Goal: Transaction & Acquisition: Purchase product/service

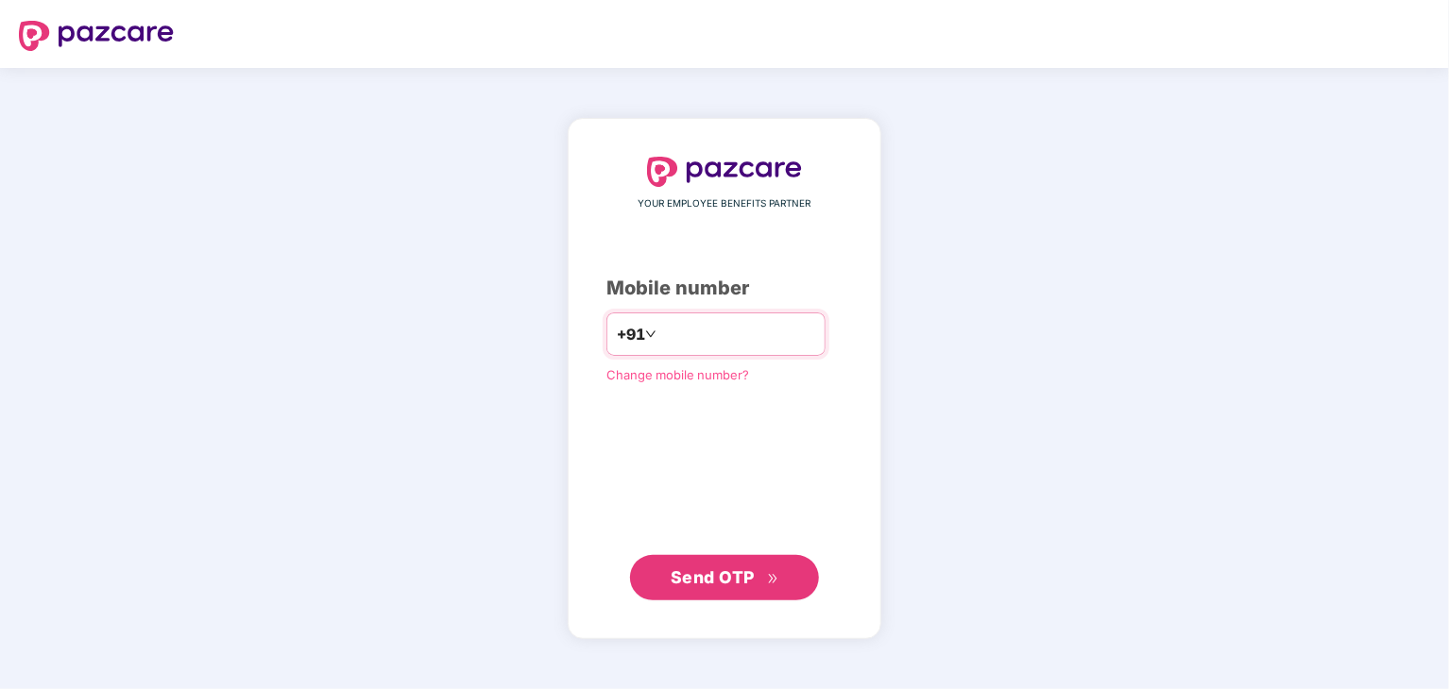
type input "**********"
click at [718, 572] on span "Send OTP" at bounding box center [713, 577] width 84 height 20
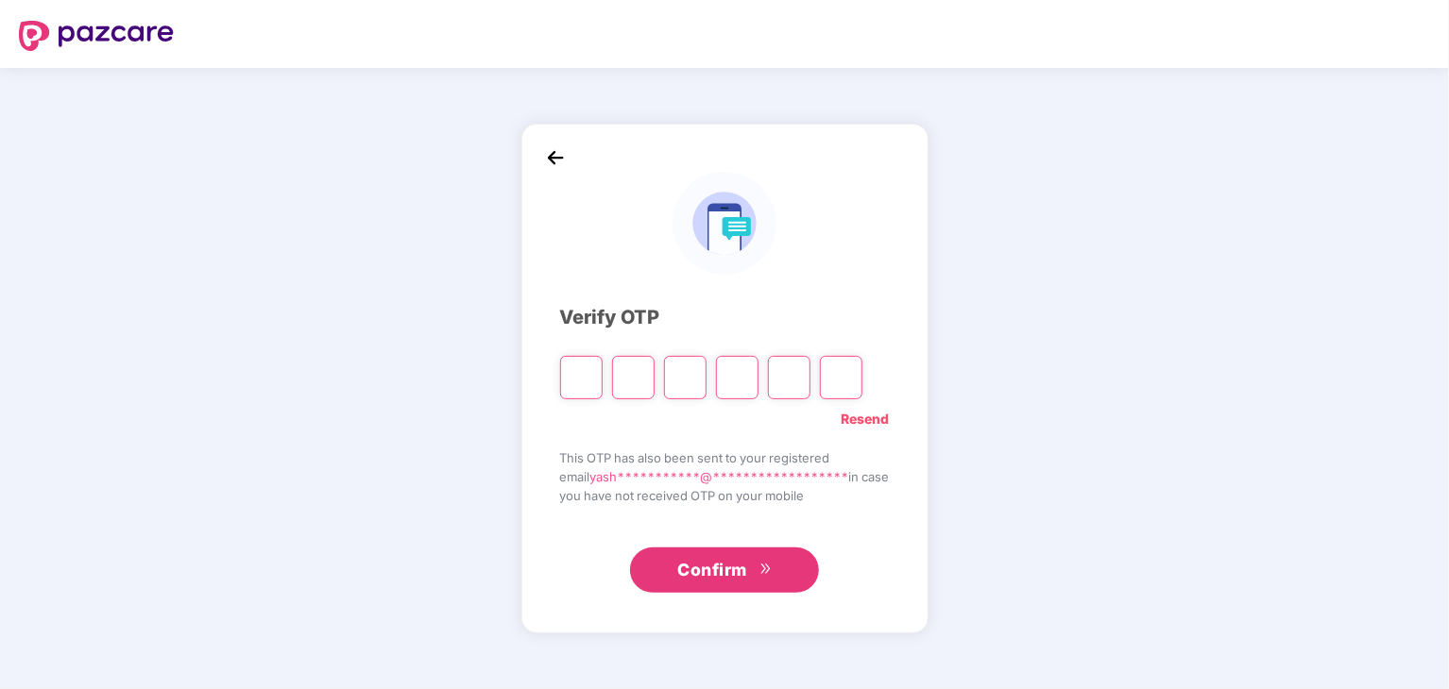
type input "*"
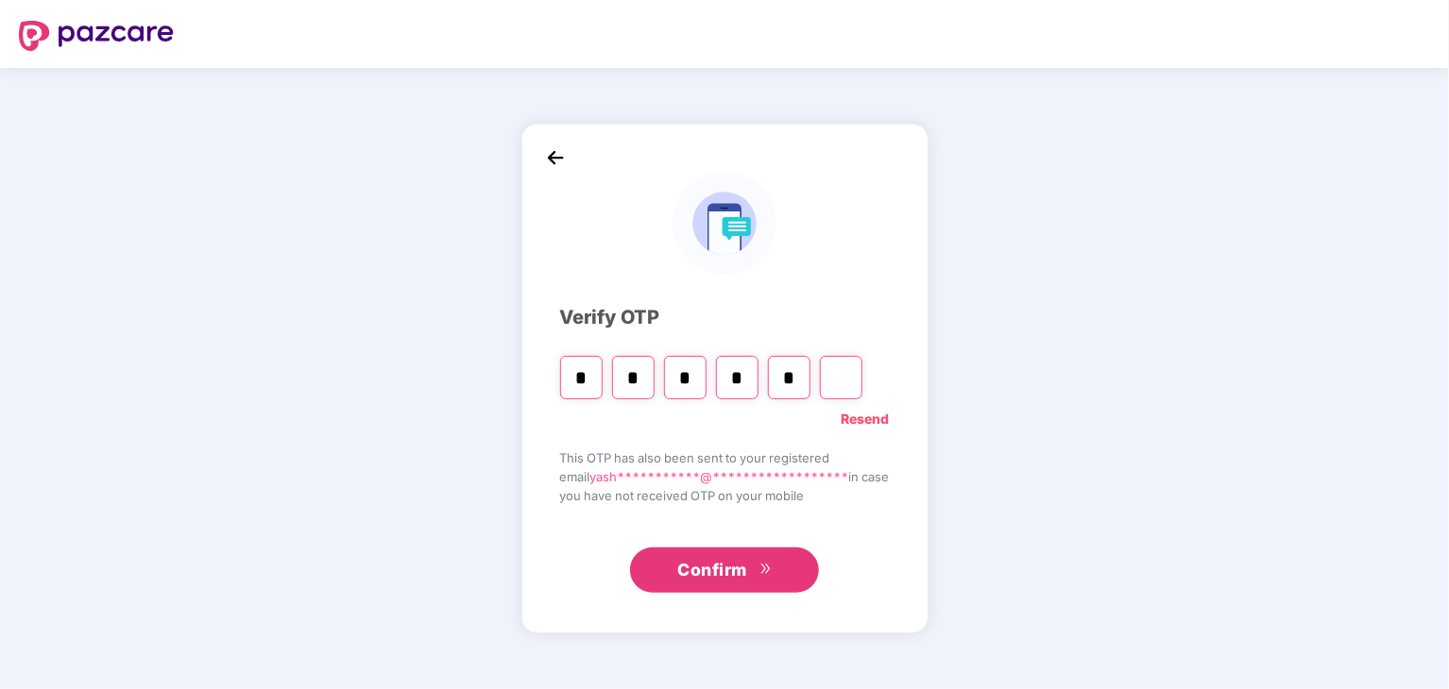
type input "*"
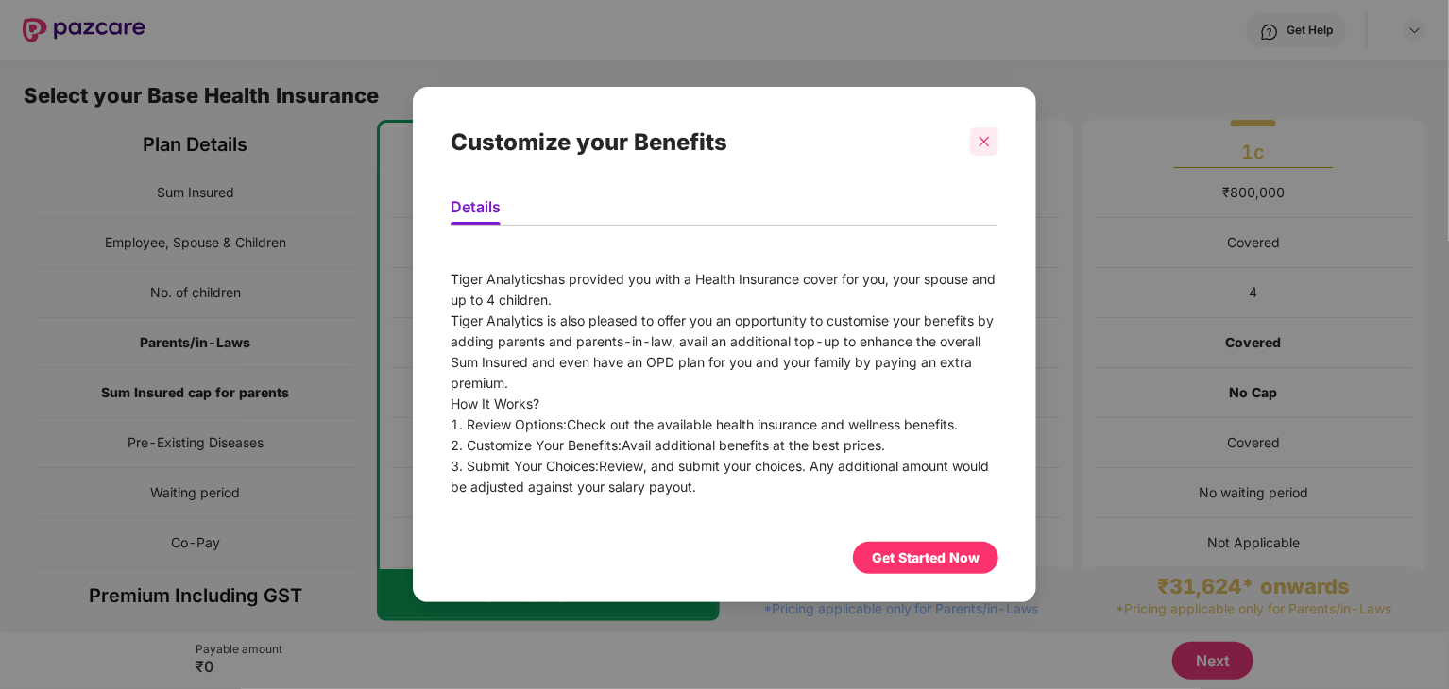
click at [986, 140] on icon "close" at bounding box center [984, 142] width 10 height 10
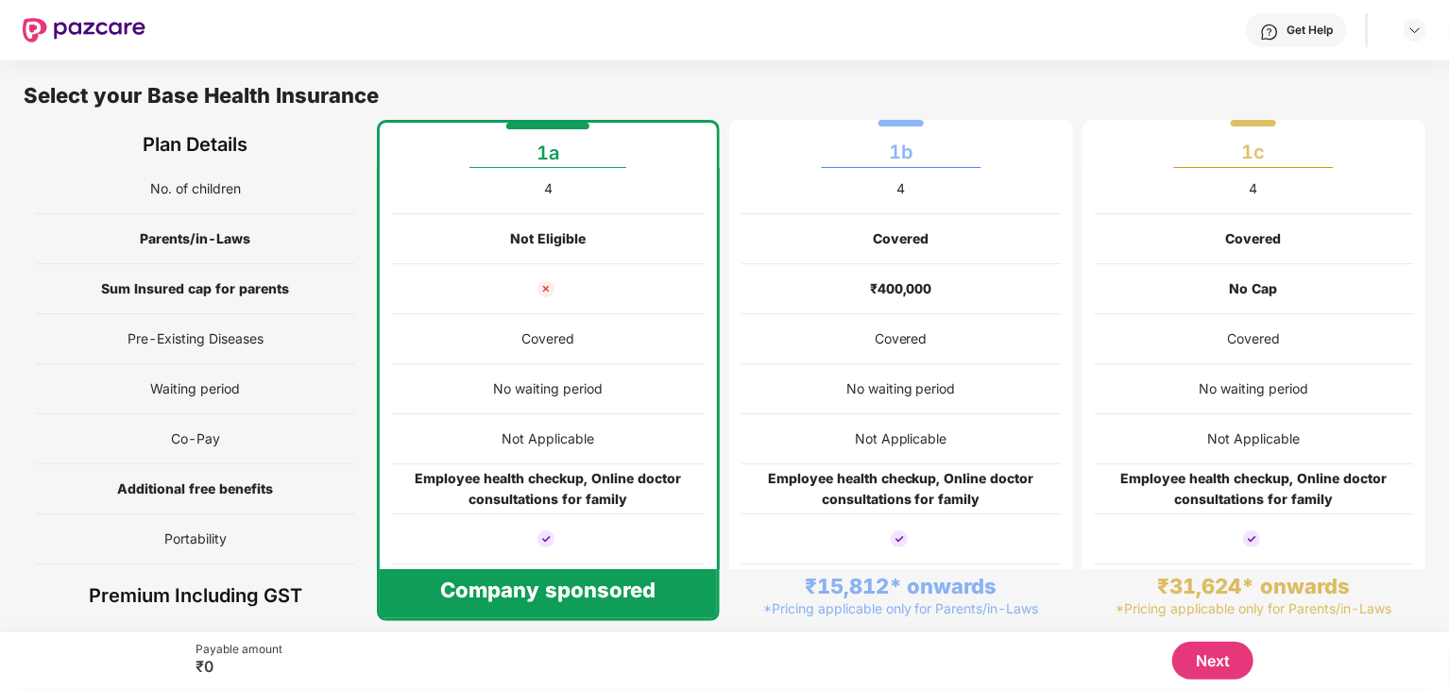
scroll to position [146, 0]
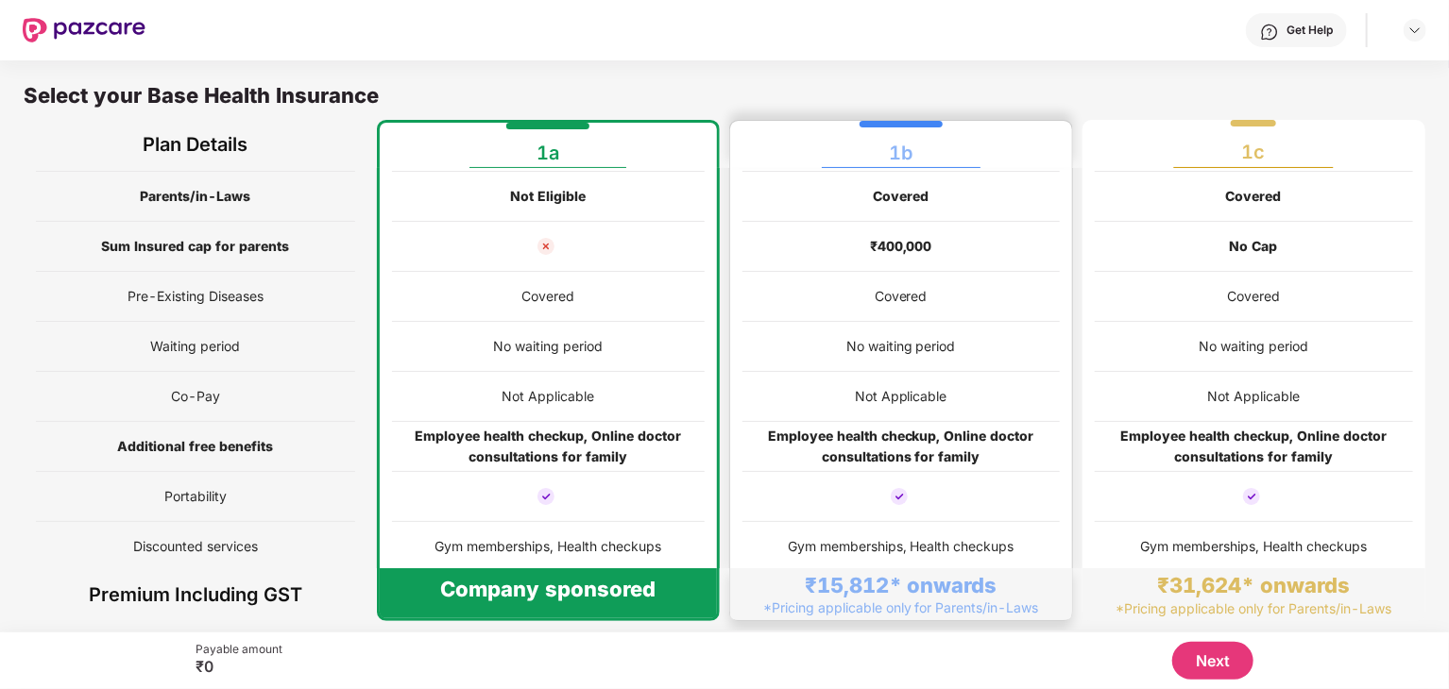
click at [1040, 517] on div at bounding box center [900, 497] width 317 height 50
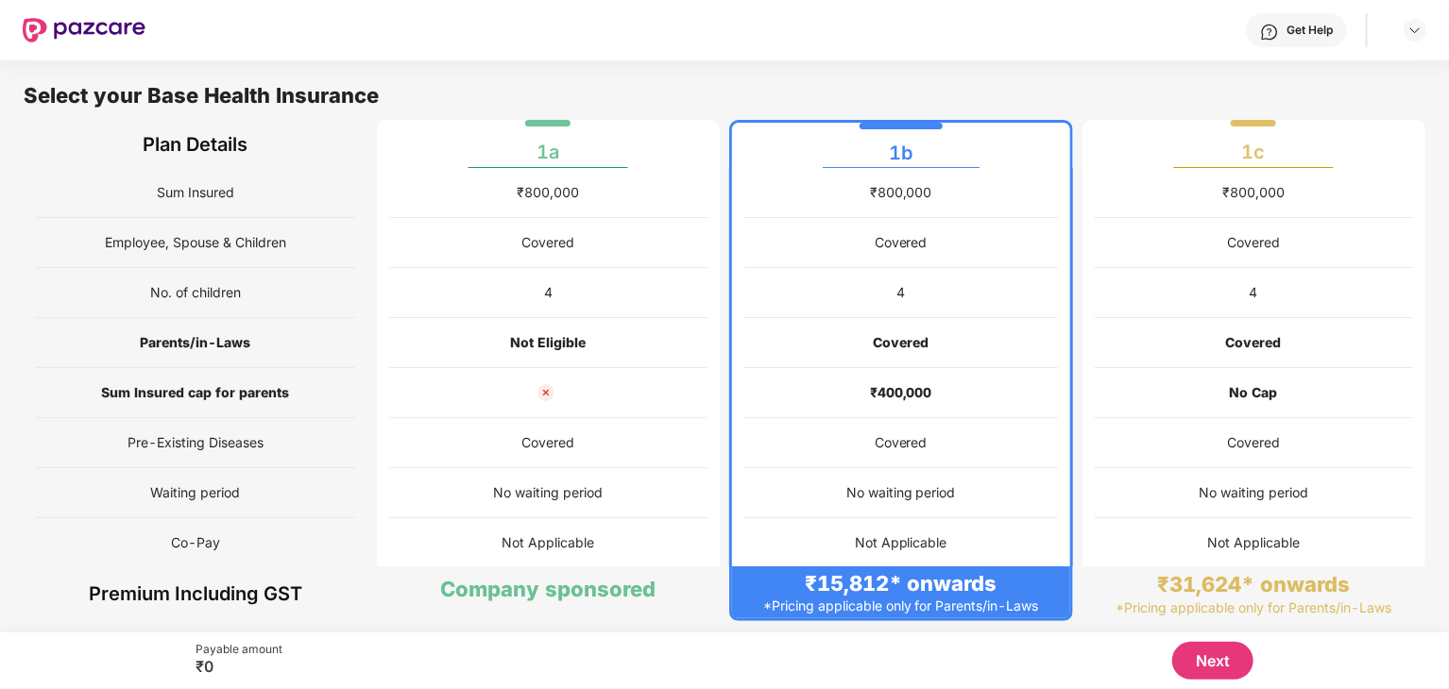
scroll to position [148, 0]
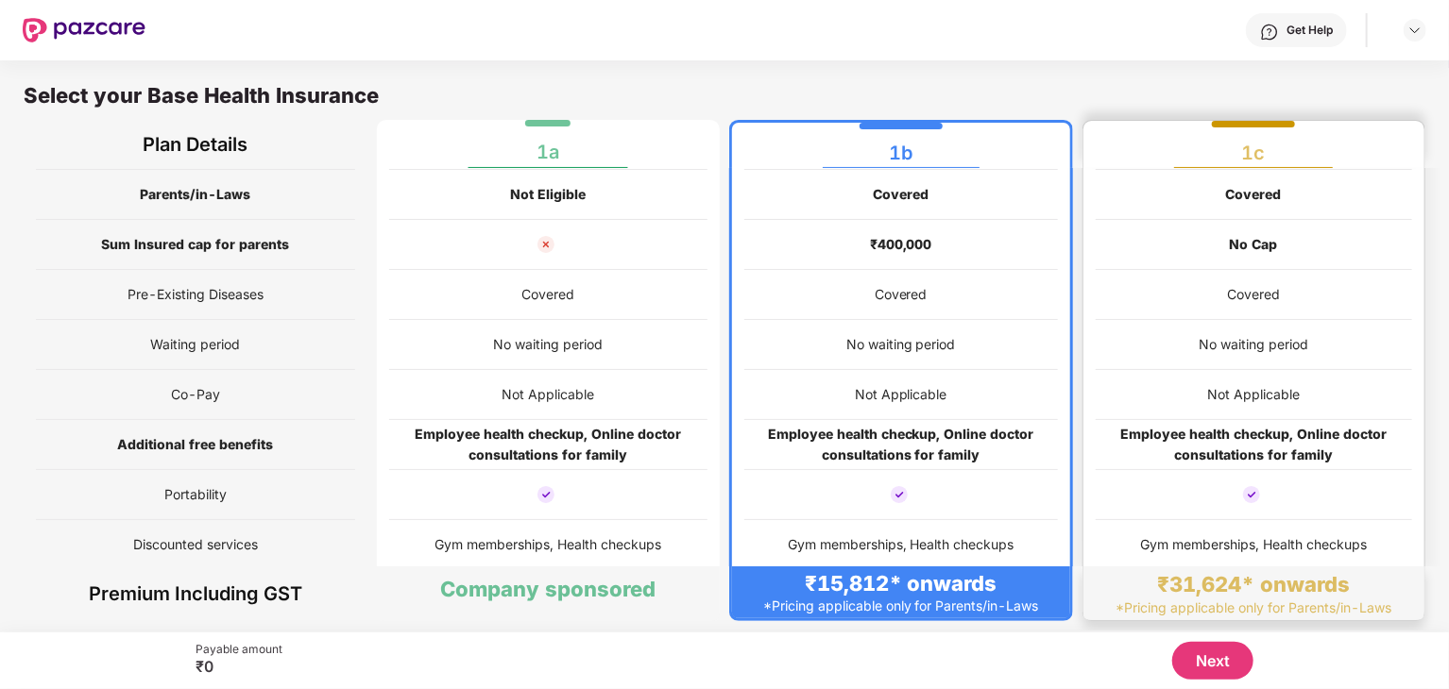
click at [1175, 481] on div at bounding box center [1254, 495] width 317 height 50
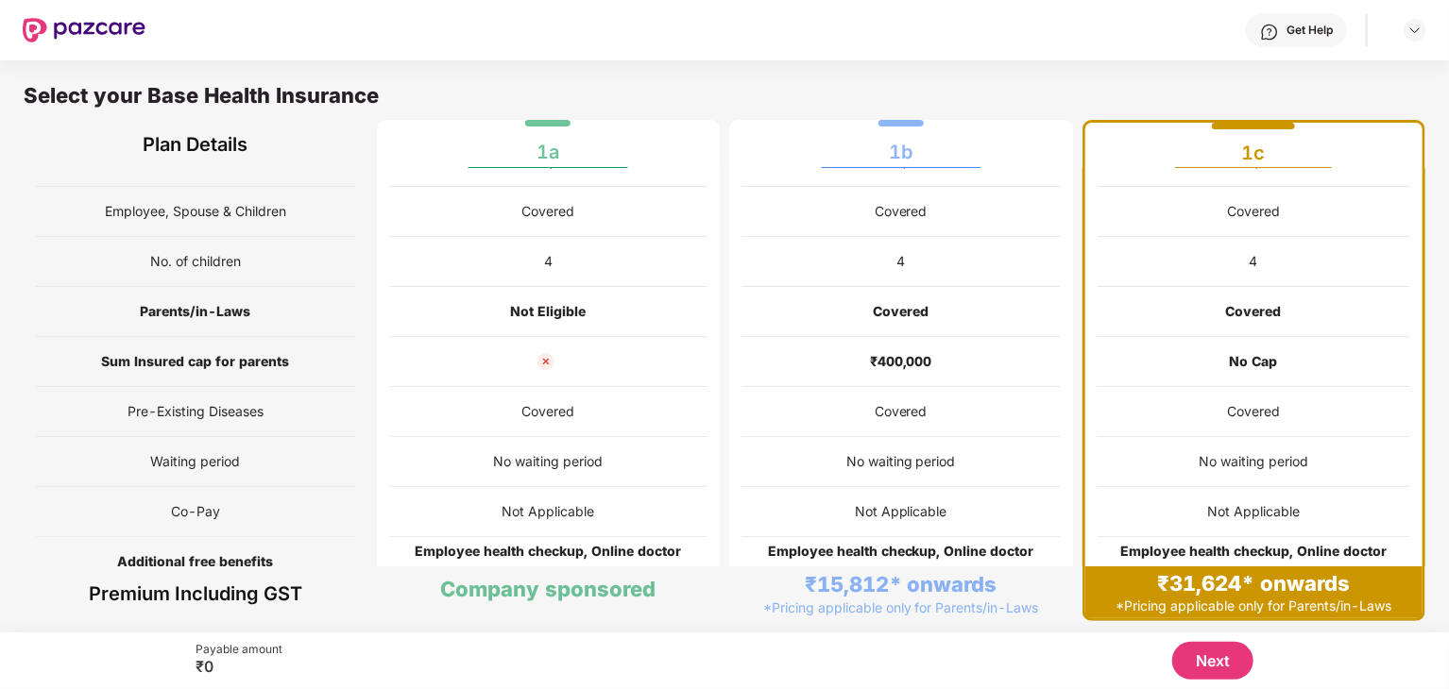
scroll to position [0, 0]
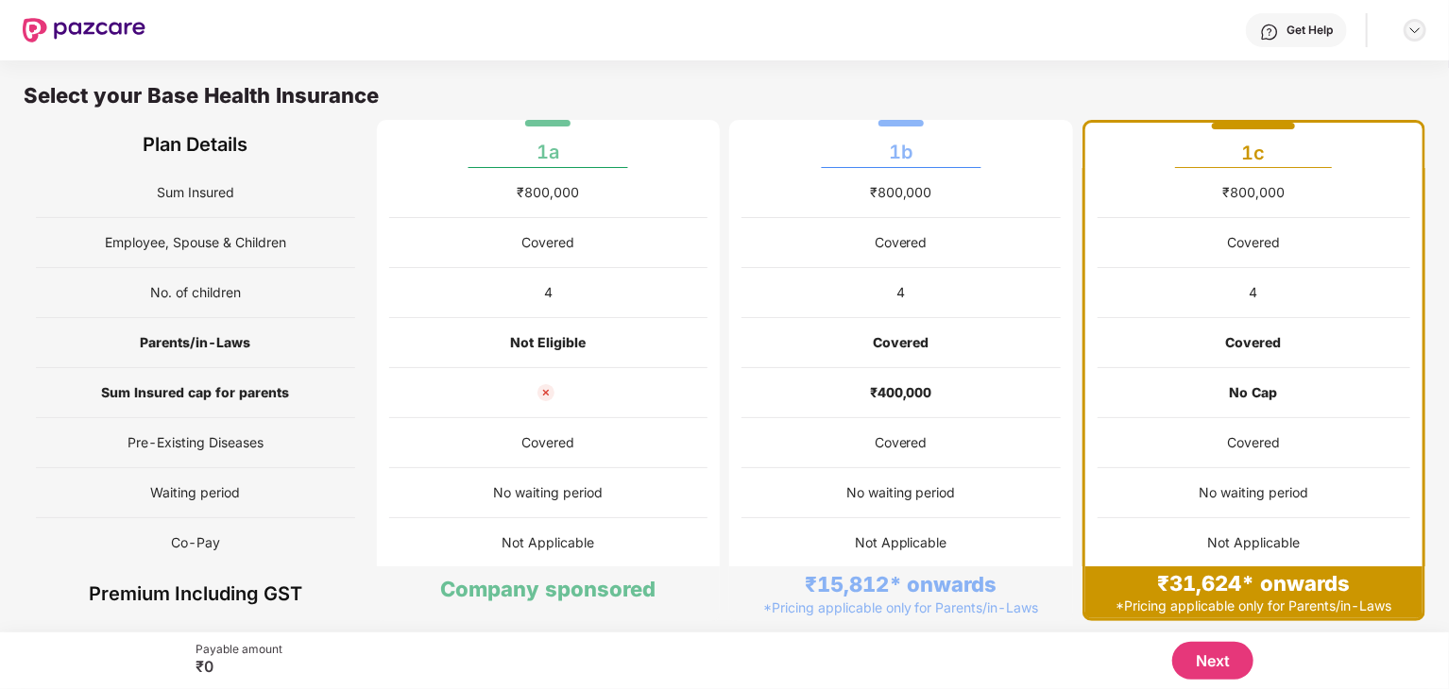
click at [1417, 28] on img at bounding box center [1414, 30] width 15 height 15
click at [975, 84] on div "Select your Base Health Insurance" at bounding box center [725, 101] width 1402 height 38
click at [801, 398] on div "₹400,000" at bounding box center [900, 393] width 317 height 50
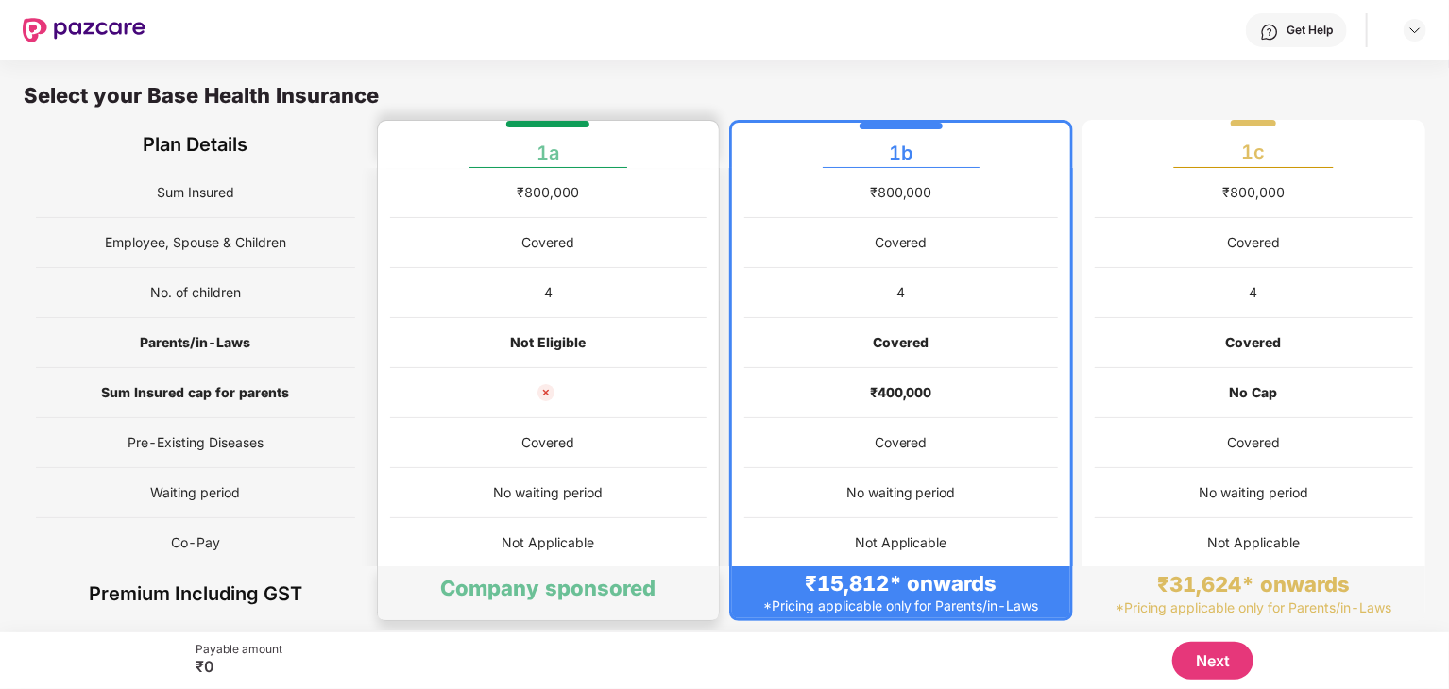
click at [588, 426] on div "Covered" at bounding box center [548, 443] width 317 height 50
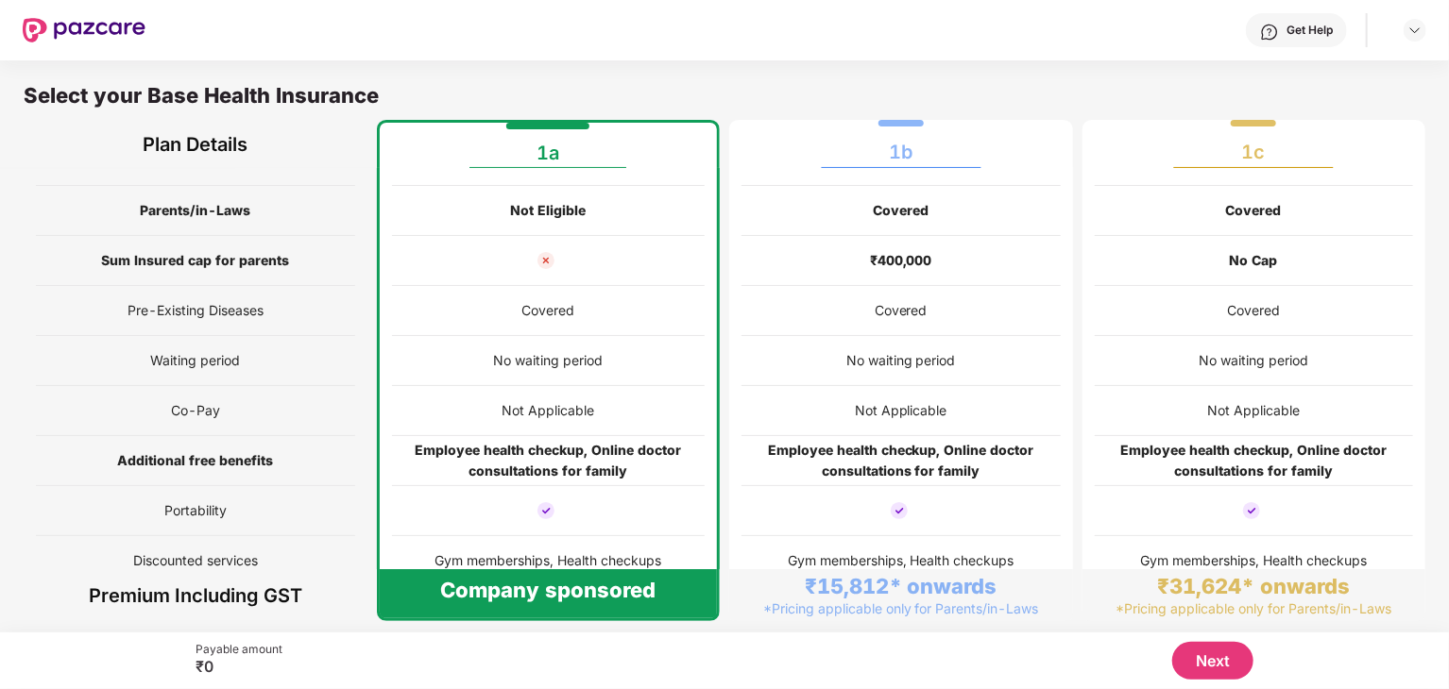
scroll to position [146, 0]
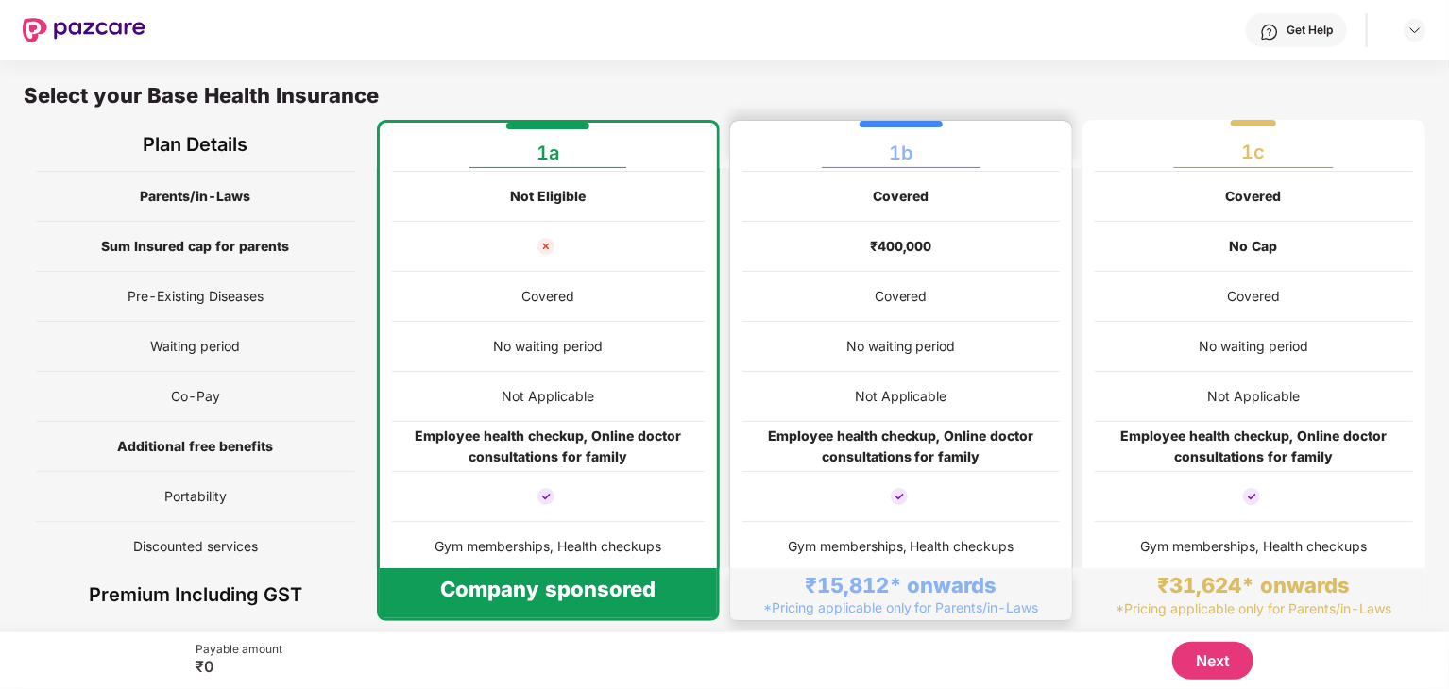
click at [1030, 485] on div at bounding box center [900, 497] width 317 height 50
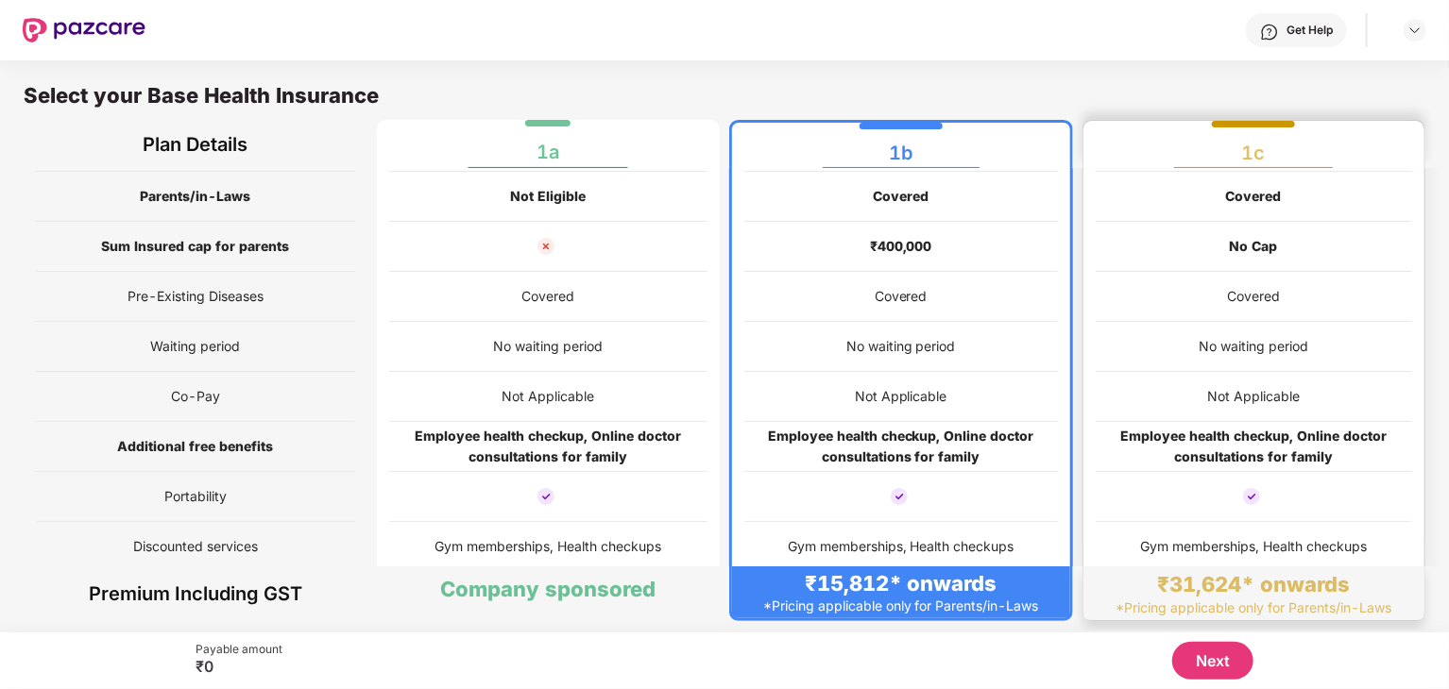
click at [1243, 508] on div at bounding box center [1254, 497] width 317 height 50
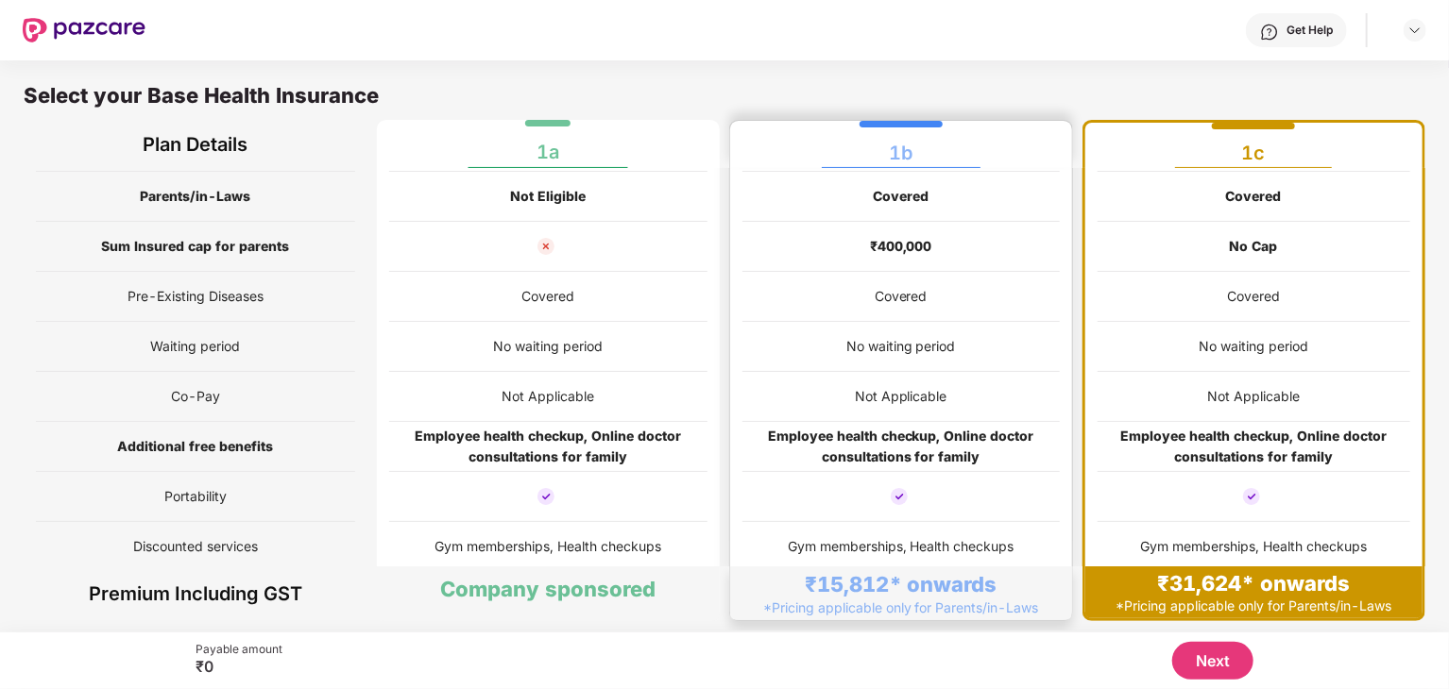
click at [972, 510] on div at bounding box center [900, 497] width 317 height 50
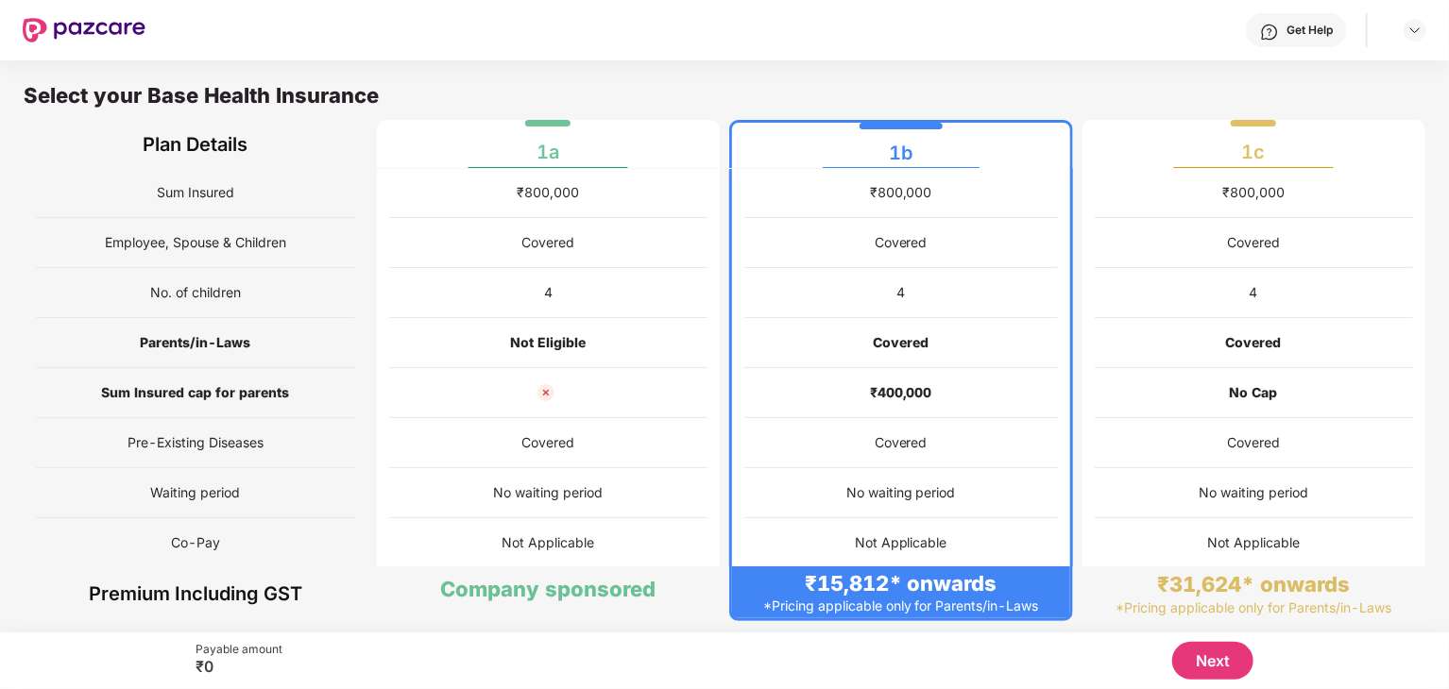
scroll to position [148, 0]
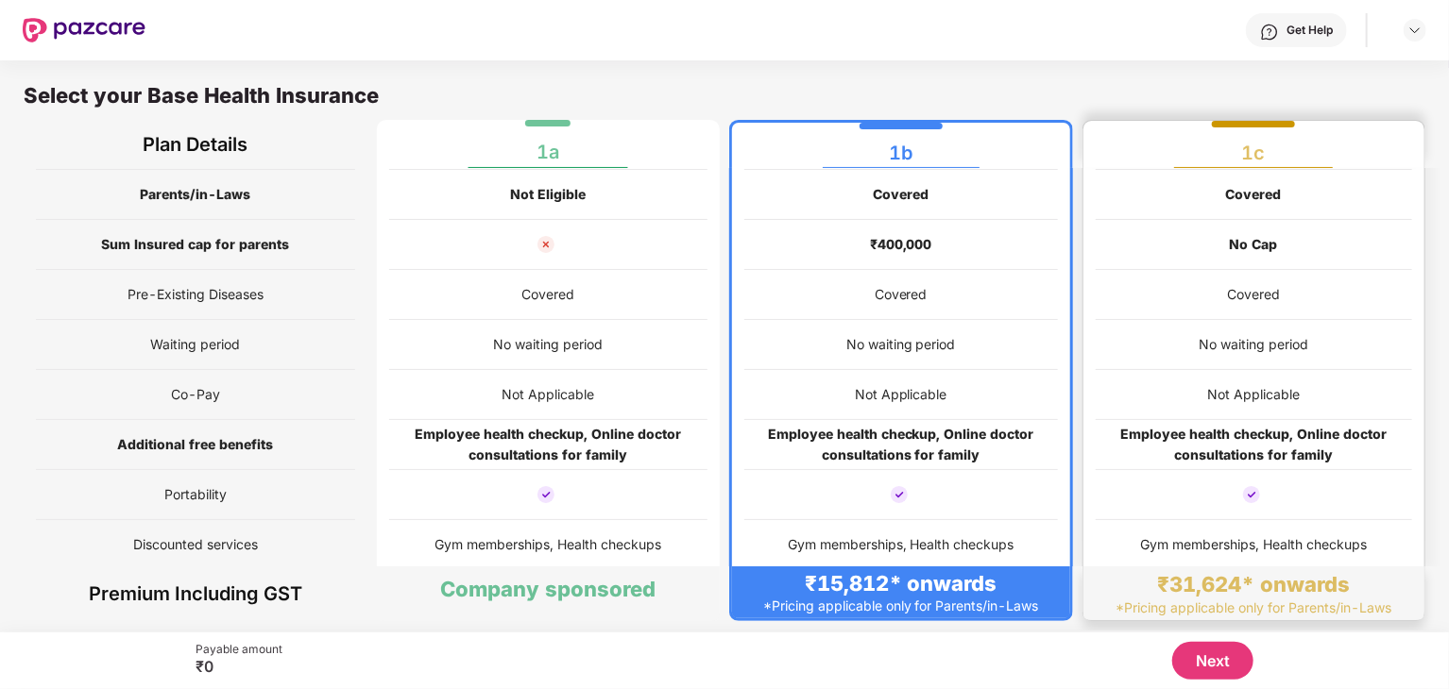
click at [1202, 455] on div "Employee health checkup, Online doctor consultations for family" at bounding box center [1254, 445] width 317 height 42
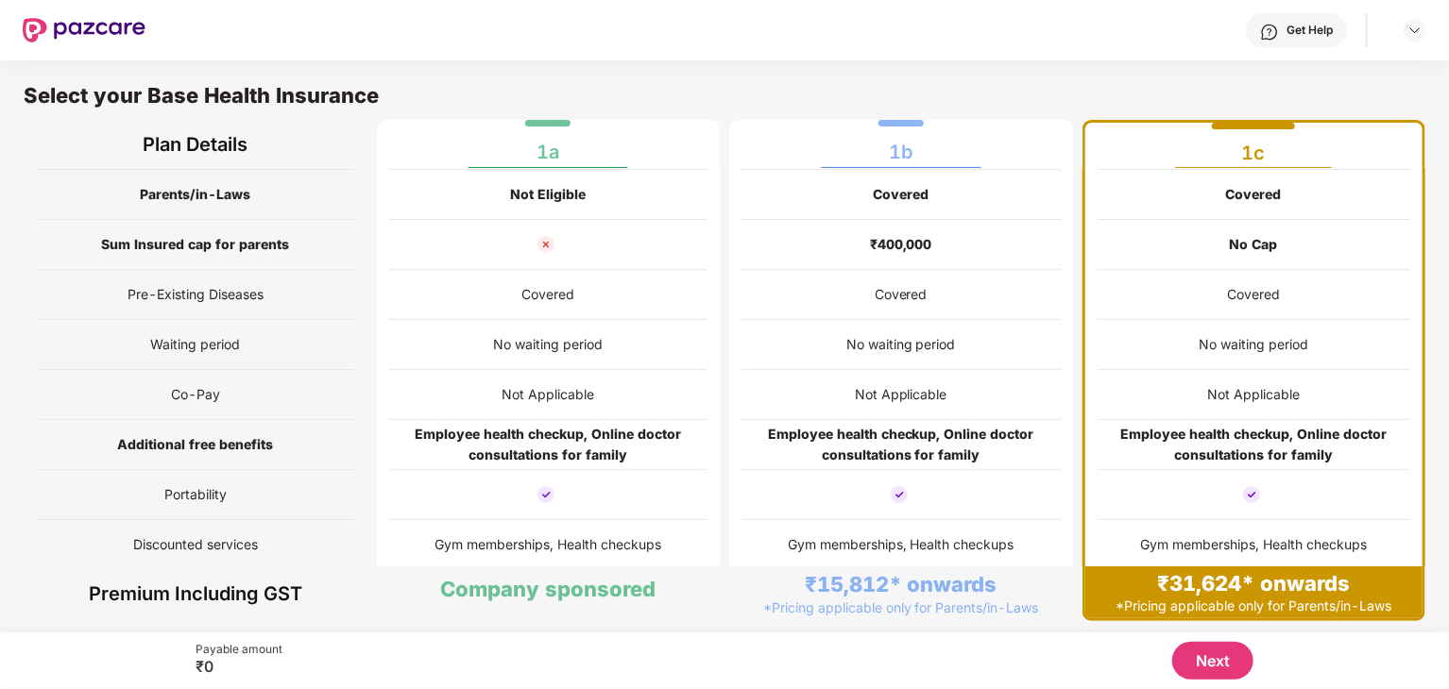
scroll to position [0, 0]
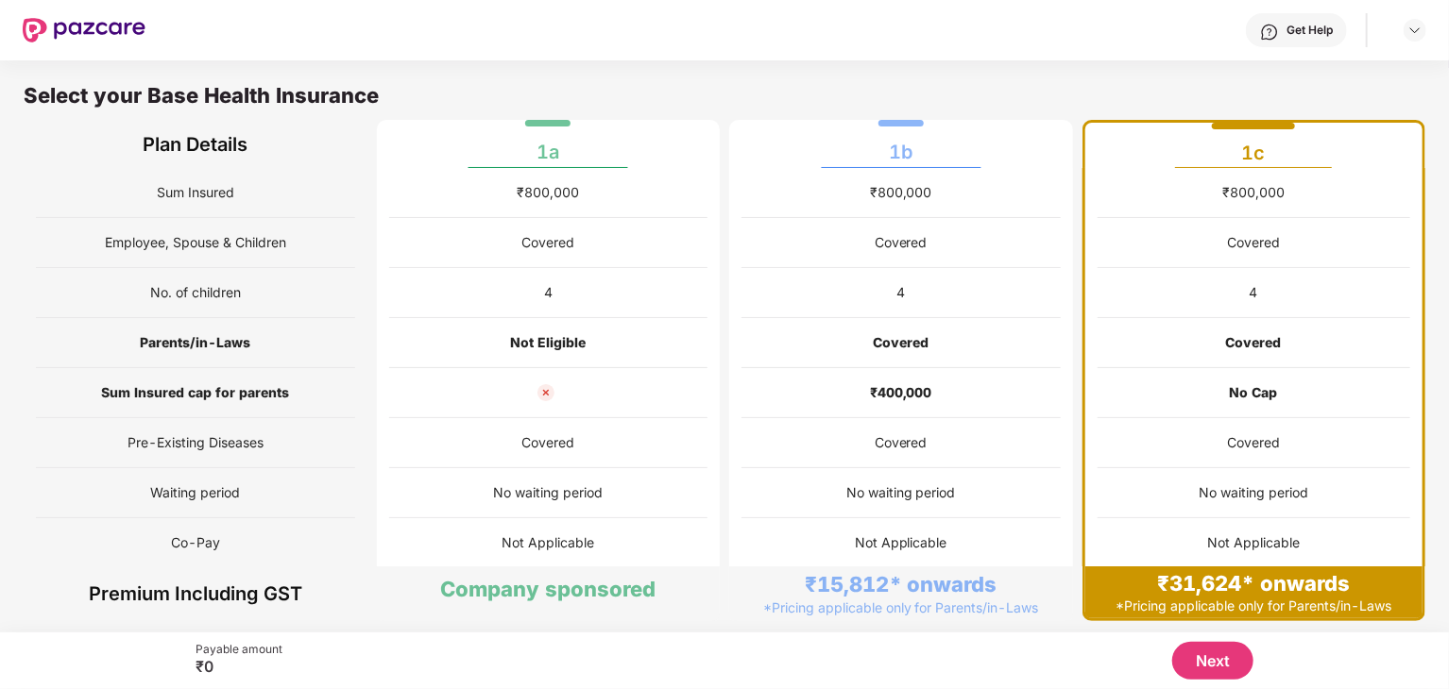
click at [1243, 394] on div "No Cap" at bounding box center [1254, 393] width 48 height 21
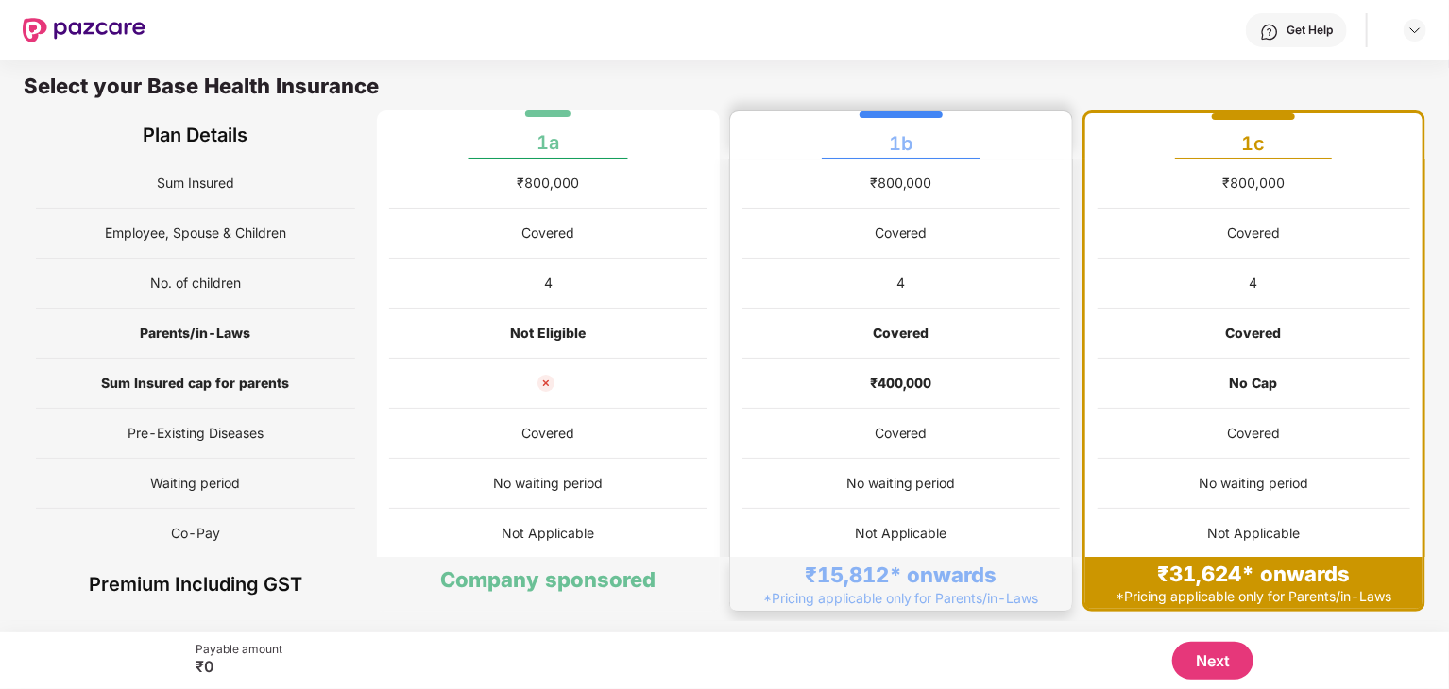
click at [890, 383] on div "₹400,000" at bounding box center [901, 383] width 62 height 21
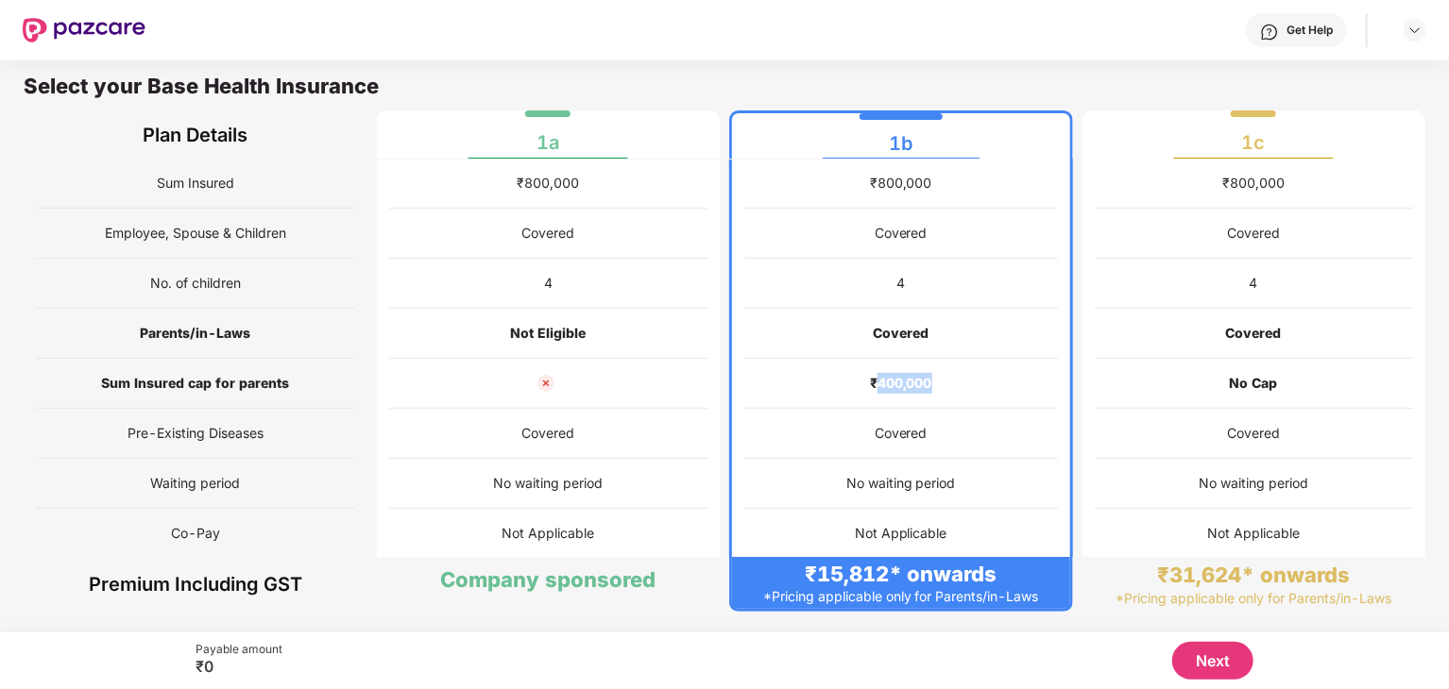
click at [890, 383] on div "₹400,000" at bounding box center [901, 383] width 62 height 21
click at [1250, 376] on div "No Cap" at bounding box center [1254, 383] width 48 height 21
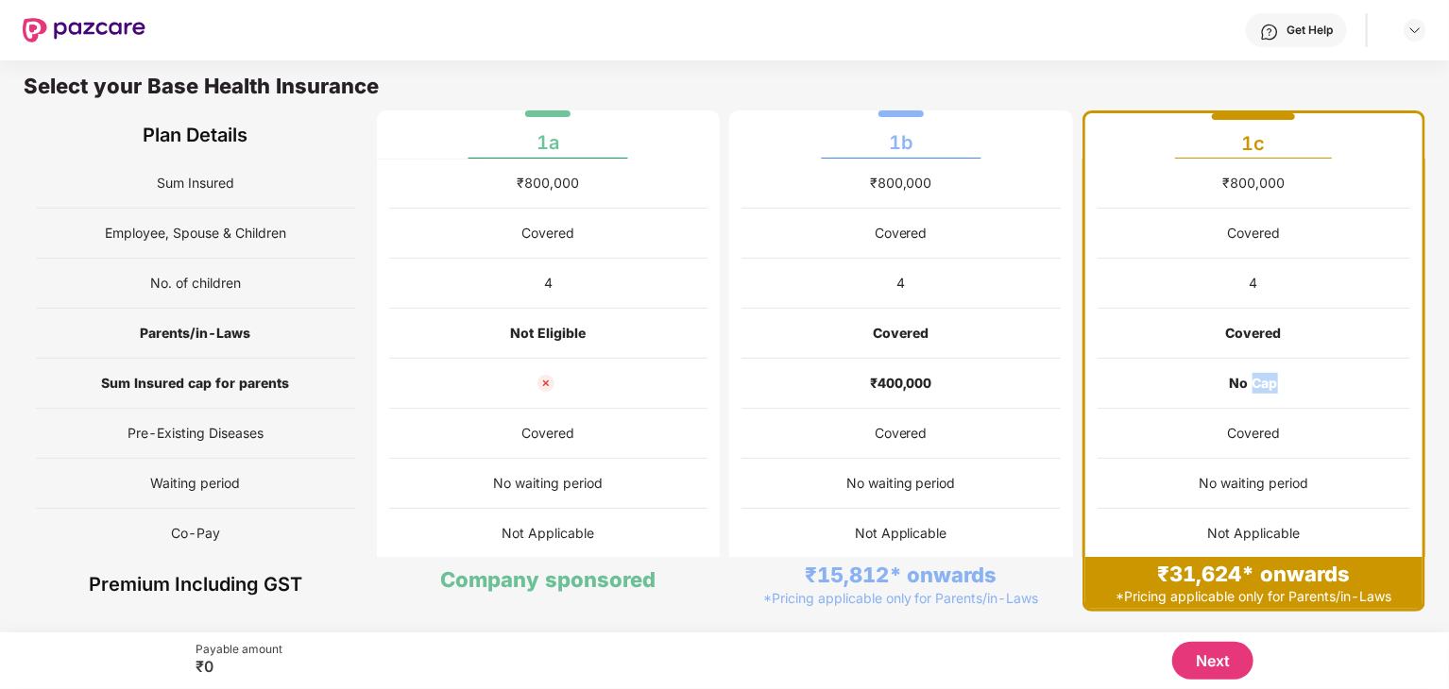
click at [1250, 376] on div "No Cap" at bounding box center [1254, 383] width 48 height 21
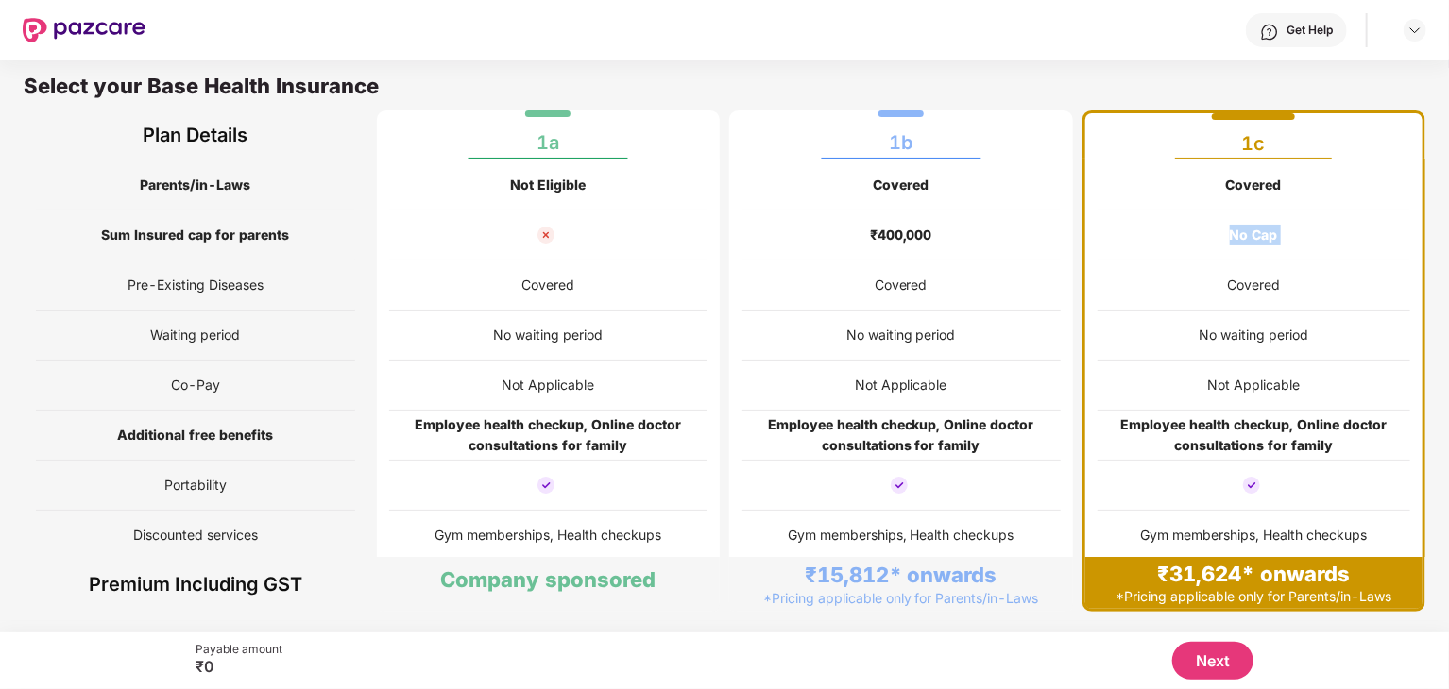
click at [1217, 665] on button "Next" at bounding box center [1212, 661] width 81 height 38
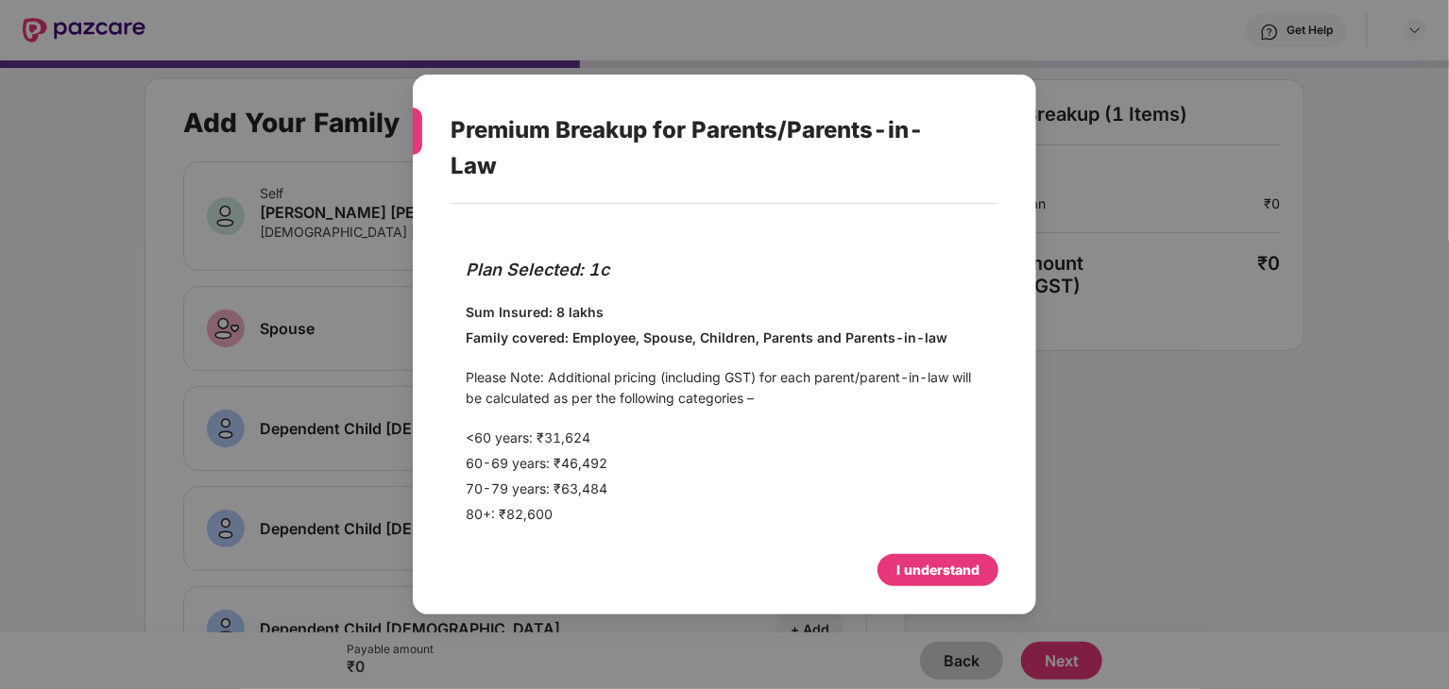
click at [524, 459] on p "60-69 years: ₹46,492" at bounding box center [725, 463] width 518 height 21
click at [559, 442] on p "<60 years: ₹31,624" at bounding box center [725, 438] width 518 height 21
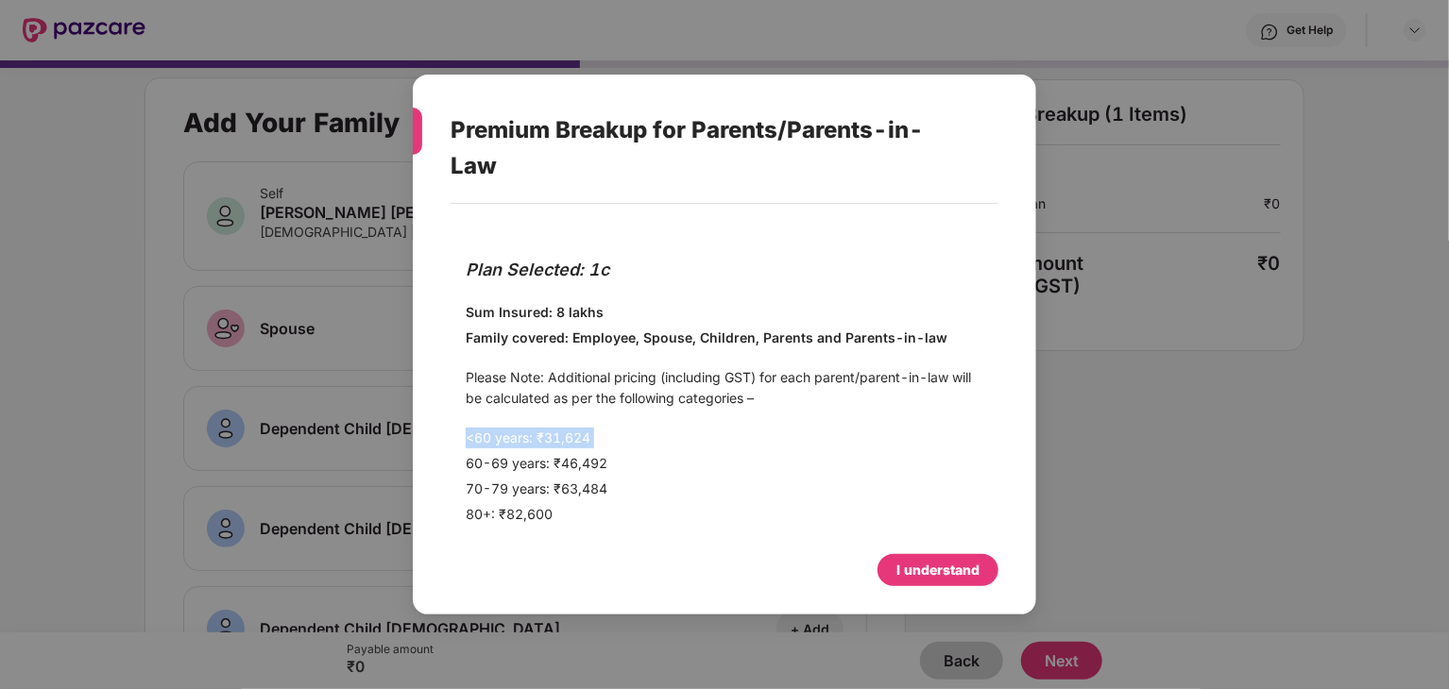
click at [559, 442] on p "<60 years: ₹31,624" at bounding box center [725, 438] width 518 height 21
click at [531, 464] on p "60-69 years: ₹46,492" at bounding box center [725, 463] width 518 height 21
click at [903, 570] on div "I understand" at bounding box center [937, 570] width 83 height 21
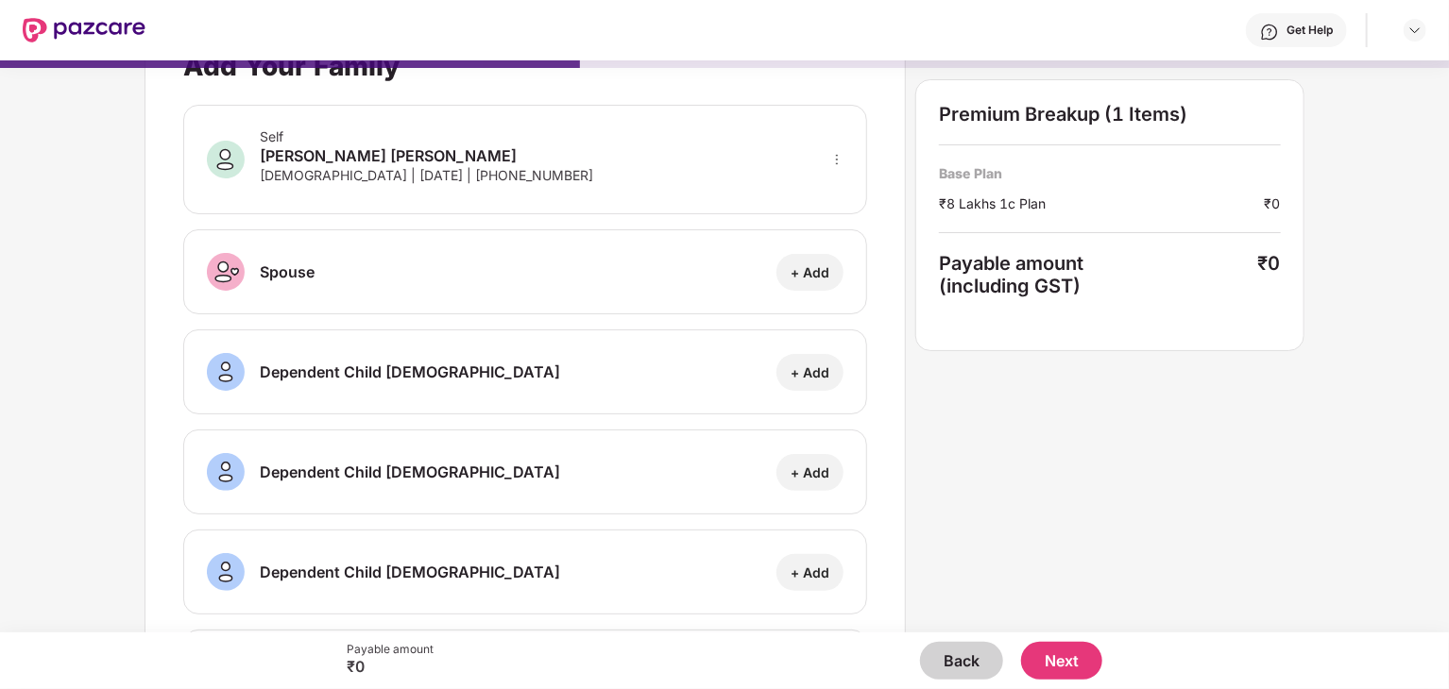
scroll to position [0, 0]
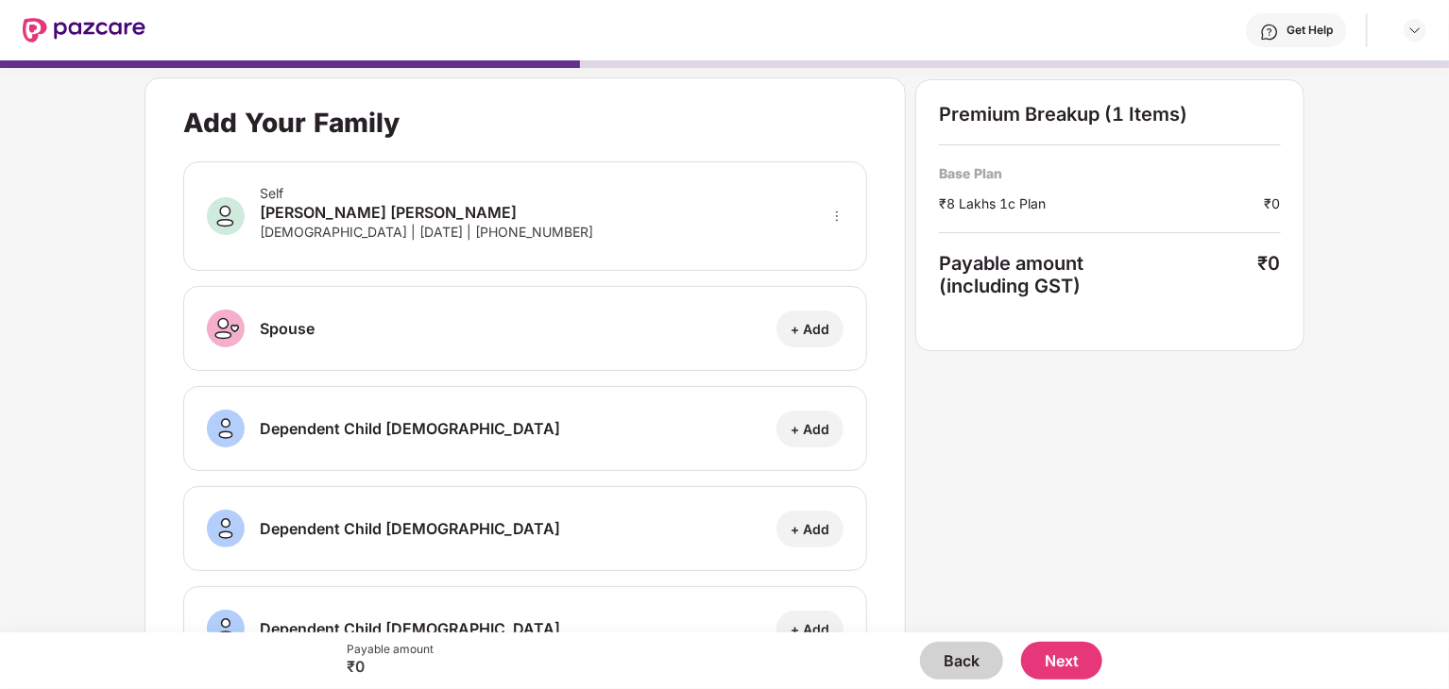
click at [1050, 262] on div "Payable amount (including GST)" at bounding box center [1098, 274] width 319 height 45
click at [1010, 282] on span "(including GST)" at bounding box center [1010, 286] width 142 height 23
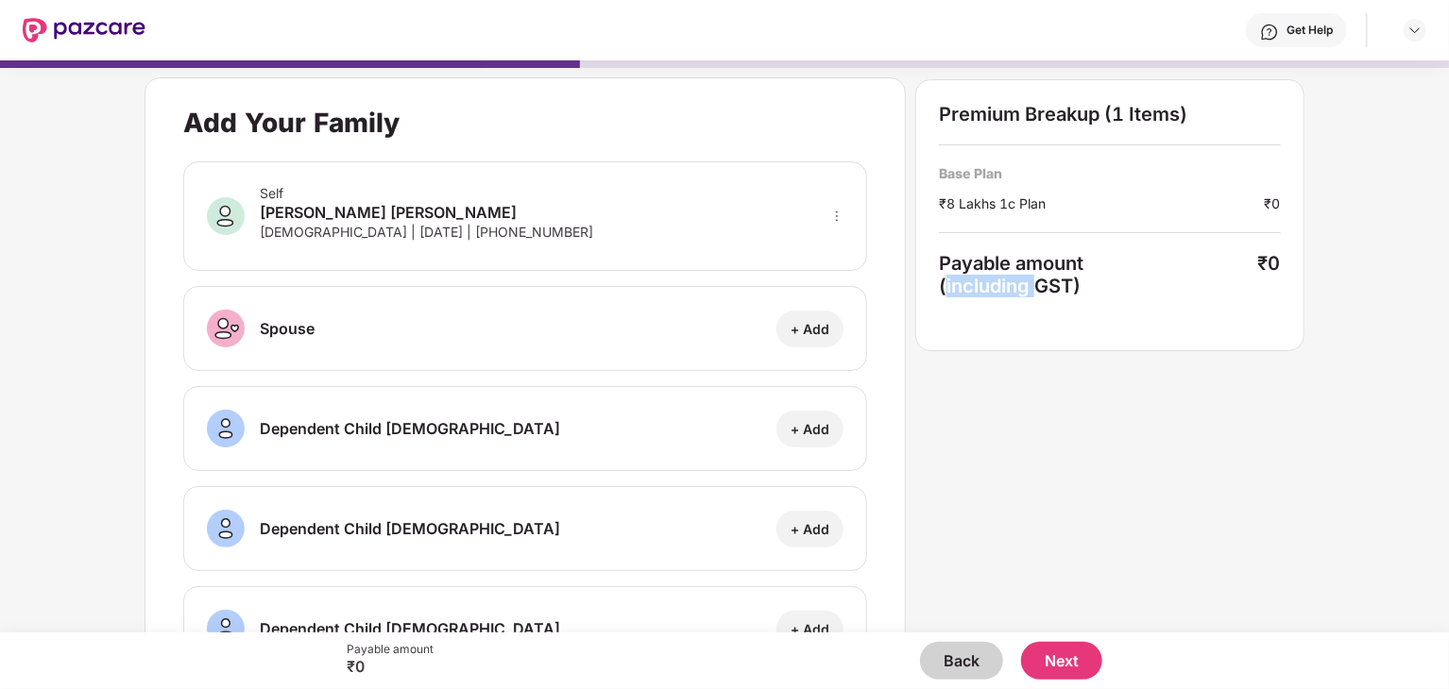
click at [1010, 282] on span "(including GST)" at bounding box center [1010, 286] width 142 height 23
click at [931, 434] on div "Add Your Family Self Yashwanth Gurudas Moger Male | 06 May 1996 | +919206133806…" at bounding box center [724, 646] width 1159 height 1139
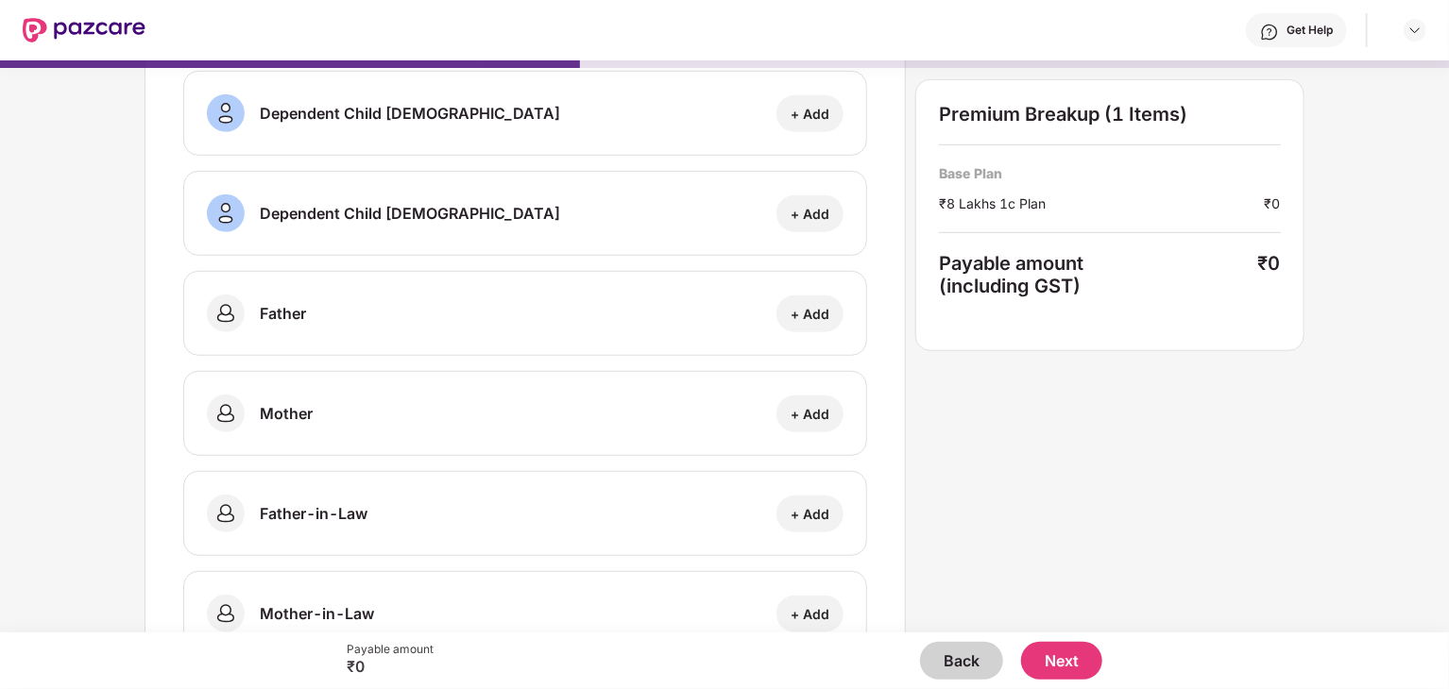
scroll to position [515, 0]
click at [812, 313] on div "+ Add" at bounding box center [810, 315] width 39 height 18
select select "****"
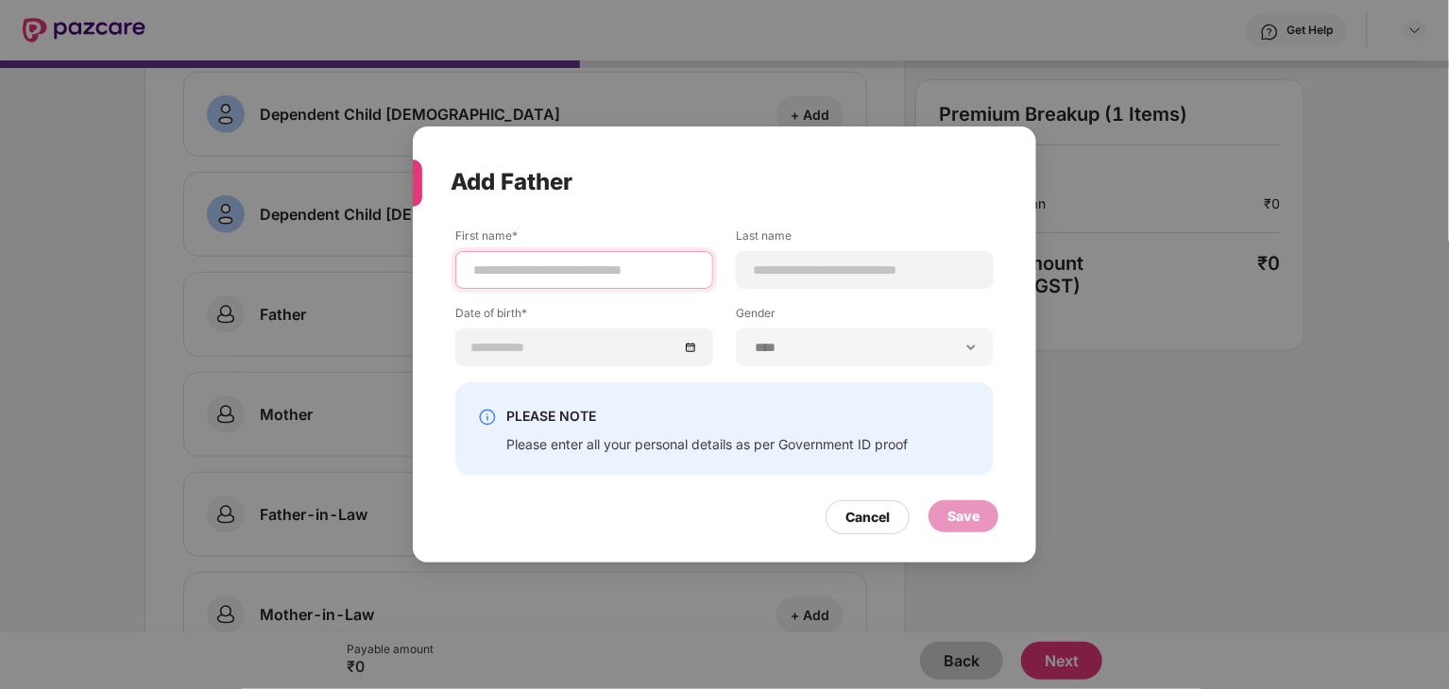
click at [641, 270] on input at bounding box center [584, 271] width 226 height 20
type input "*******"
click at [797, 279] on input at bounding box center [865, 271] width 226 height 20
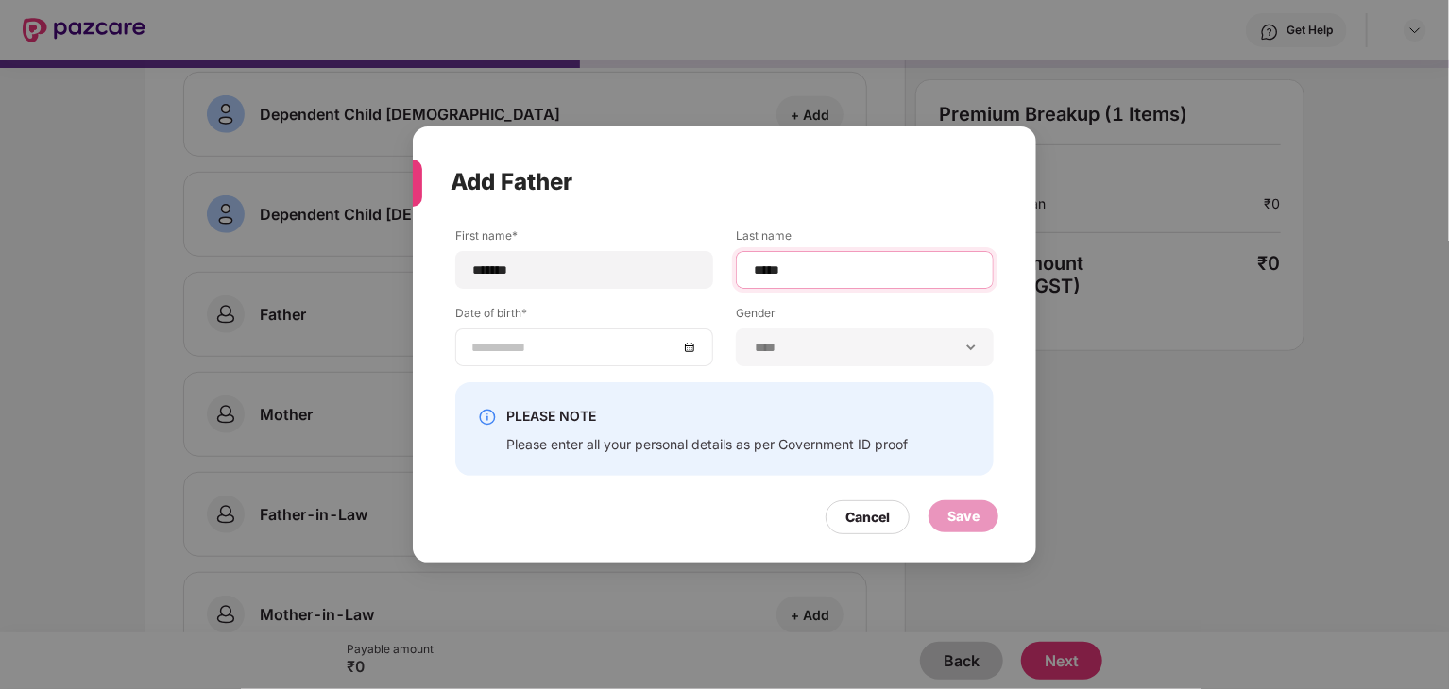
type input "*****"
click at [568, 350] on input at bounding box center [574, 347] width 207 height 21
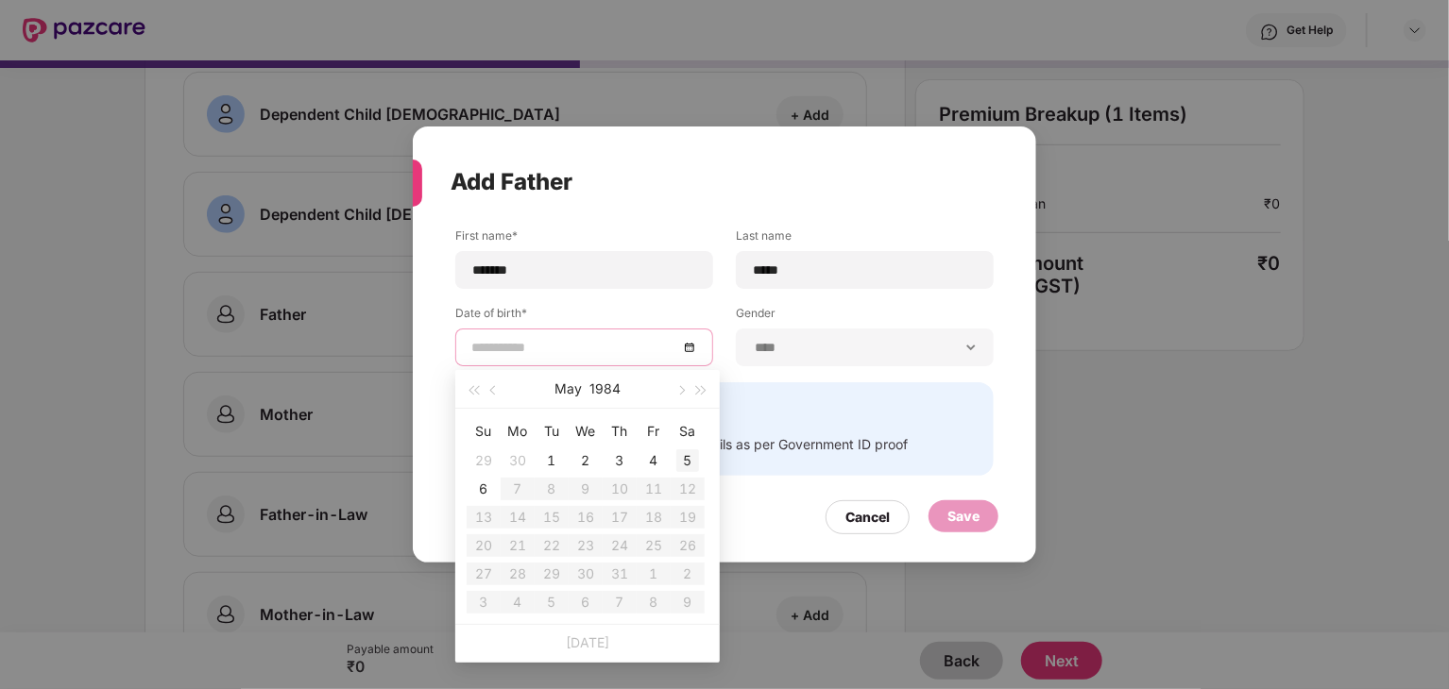
type input "**********"
click at [688, 391] on button "button" at bounding box center [680, 389] width 21 height 38
click at [484, 384] on button "button" at bounding box center [494, 389] width 21 height 38
click at [686, 386] on button "button" at bounding box center [680, 389] width 21 height 38
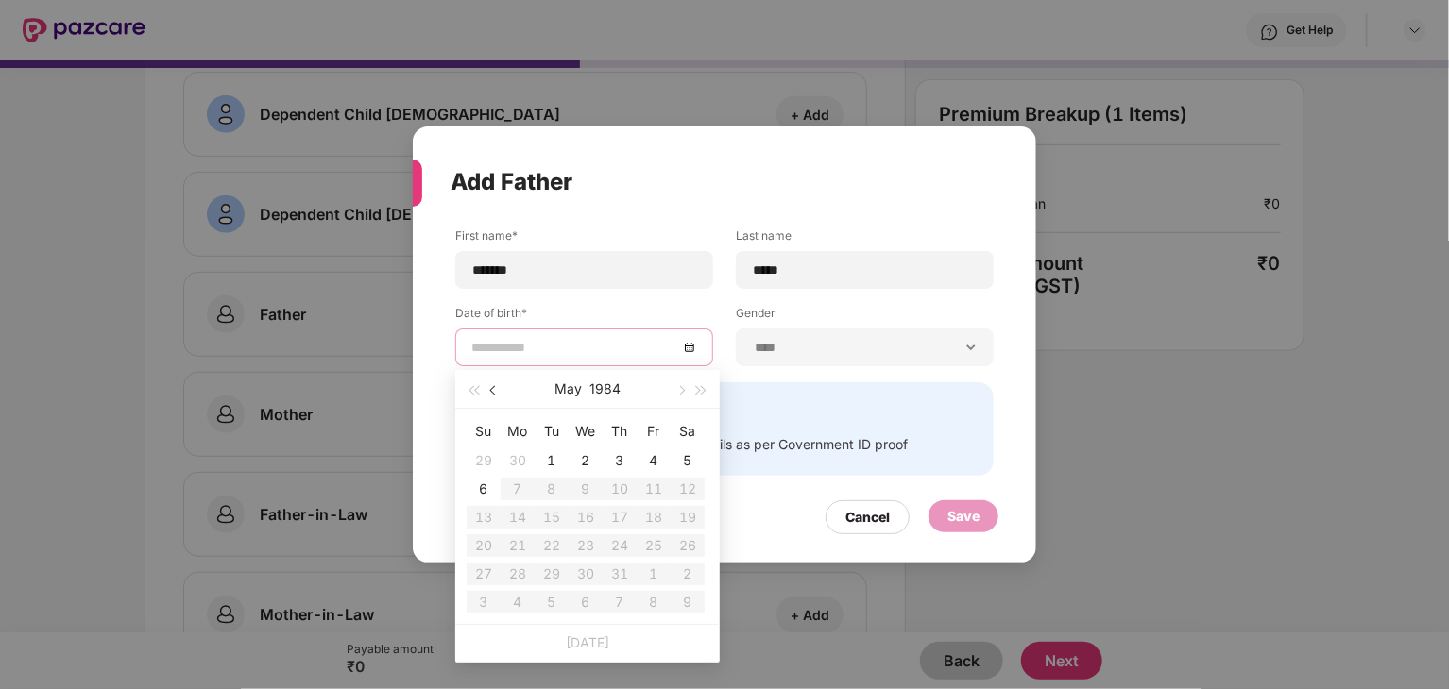
click at [486, 388] on button "button" at bounding box center [494, 389] width 21 height 38
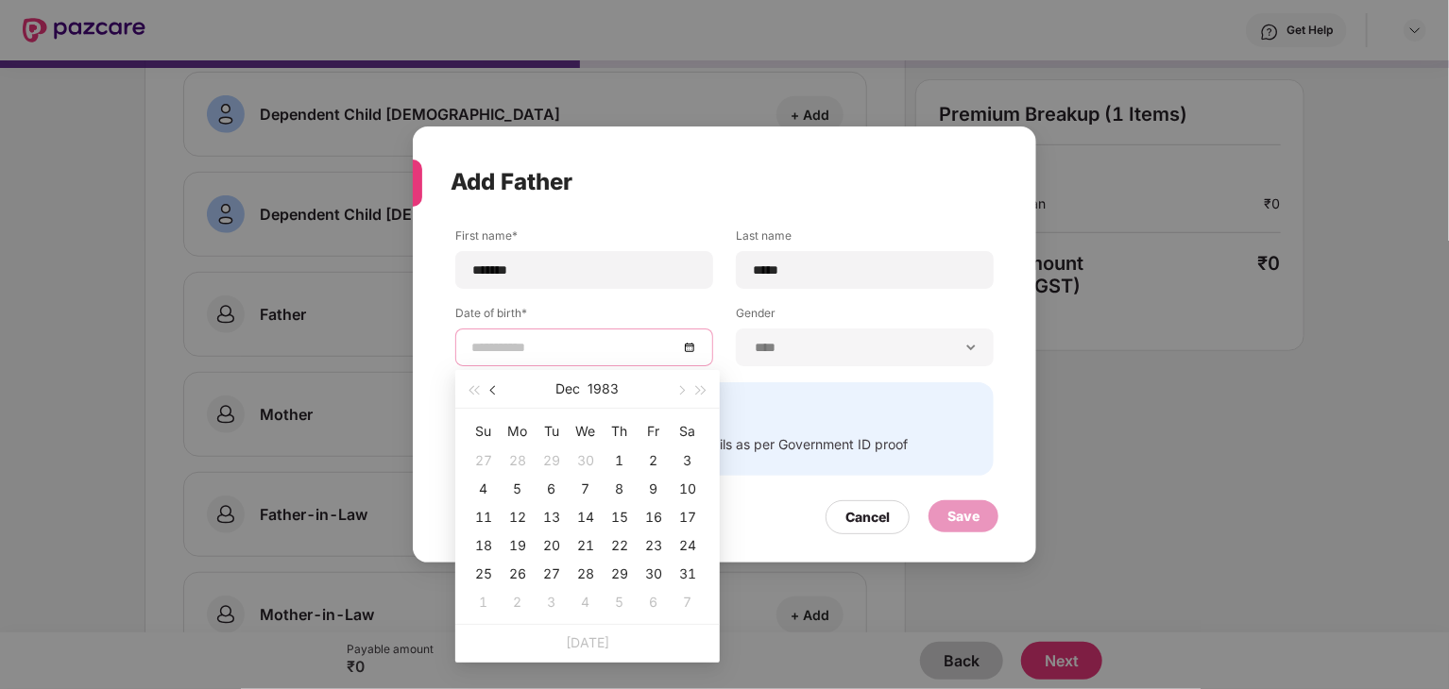
click at [486, 388] on button "button" at bounding box center [494, 389] width 21 height 38
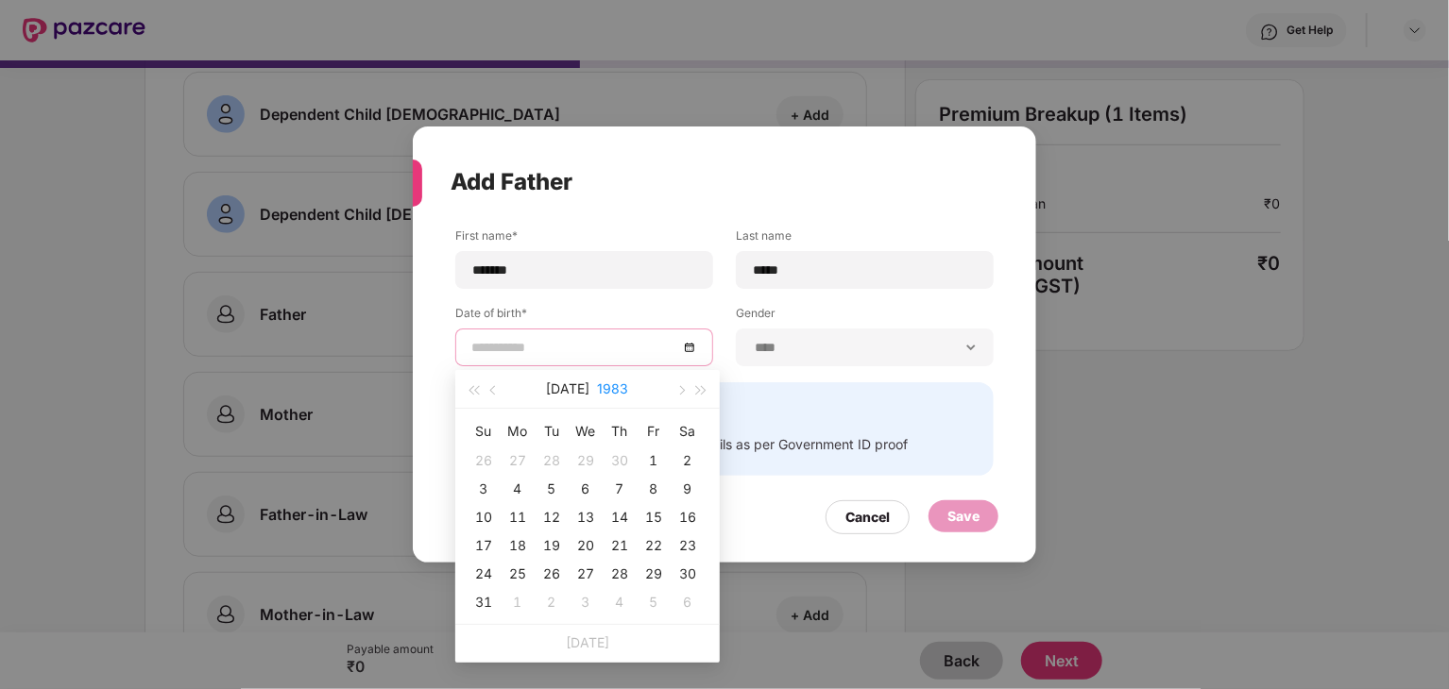
click at [598, 388] on button "1983" at bounding box center [613, 389] width 31 height 38
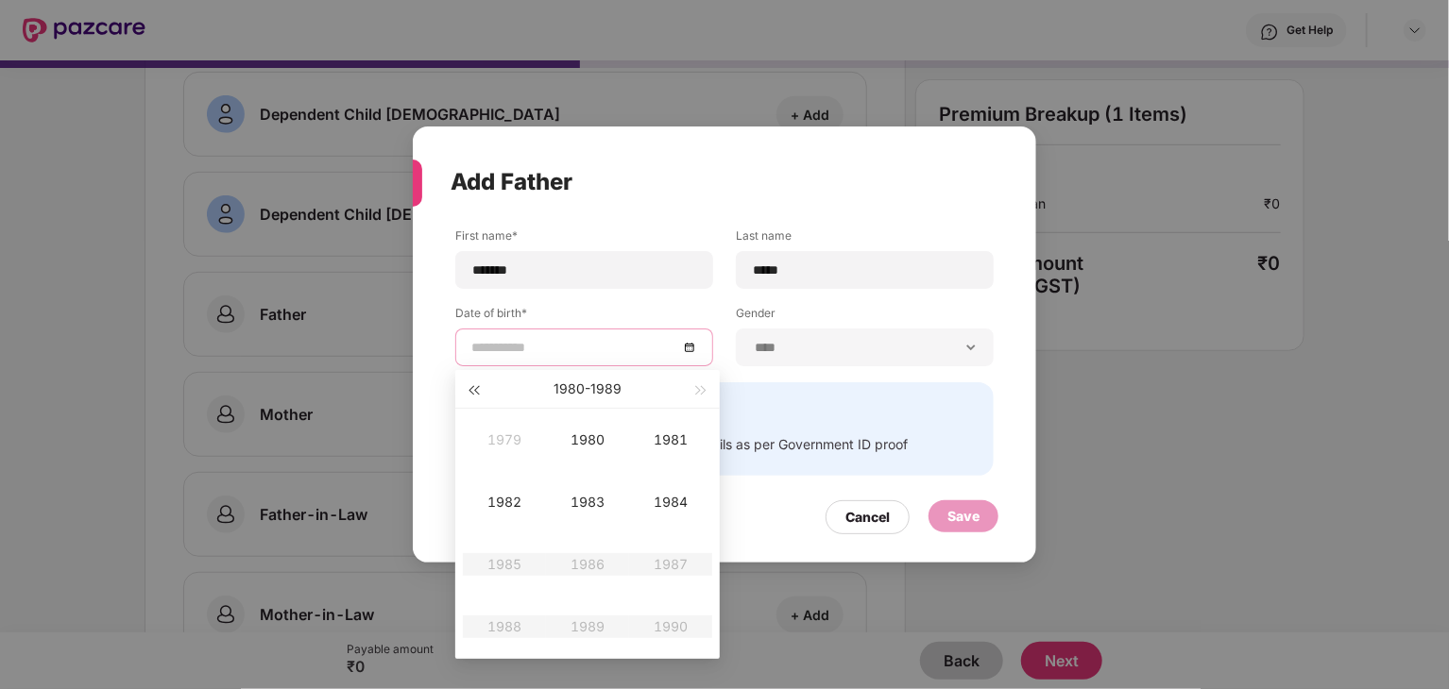
type input "**********"
click at [473, 390] on span "button" at bounding box center [472, 390] width 9 height 9
type input "**********"
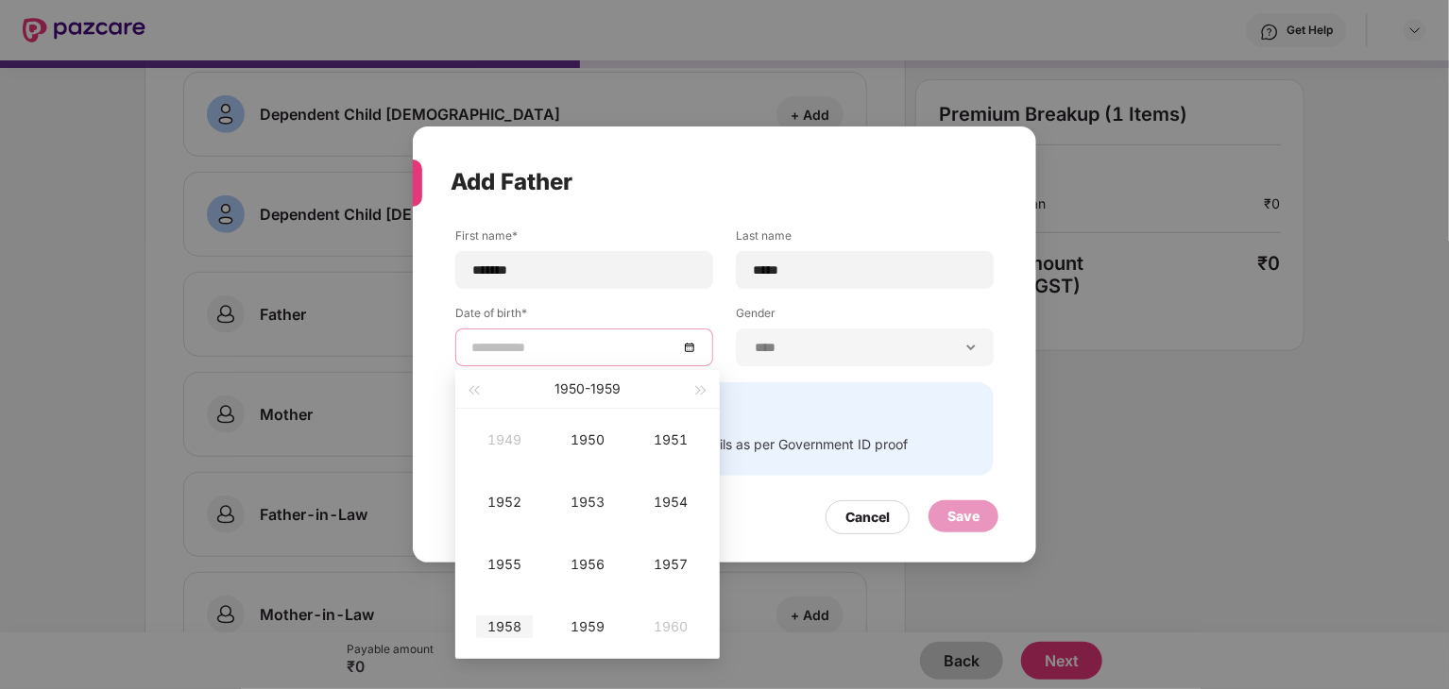
click at [502, 629] on div "1958" at bounding box center [504, 627] width 57 height 23
type input "**********"
click at [650, 621] on div "Dec" at bounding box center [670, 627] width 57 height 23
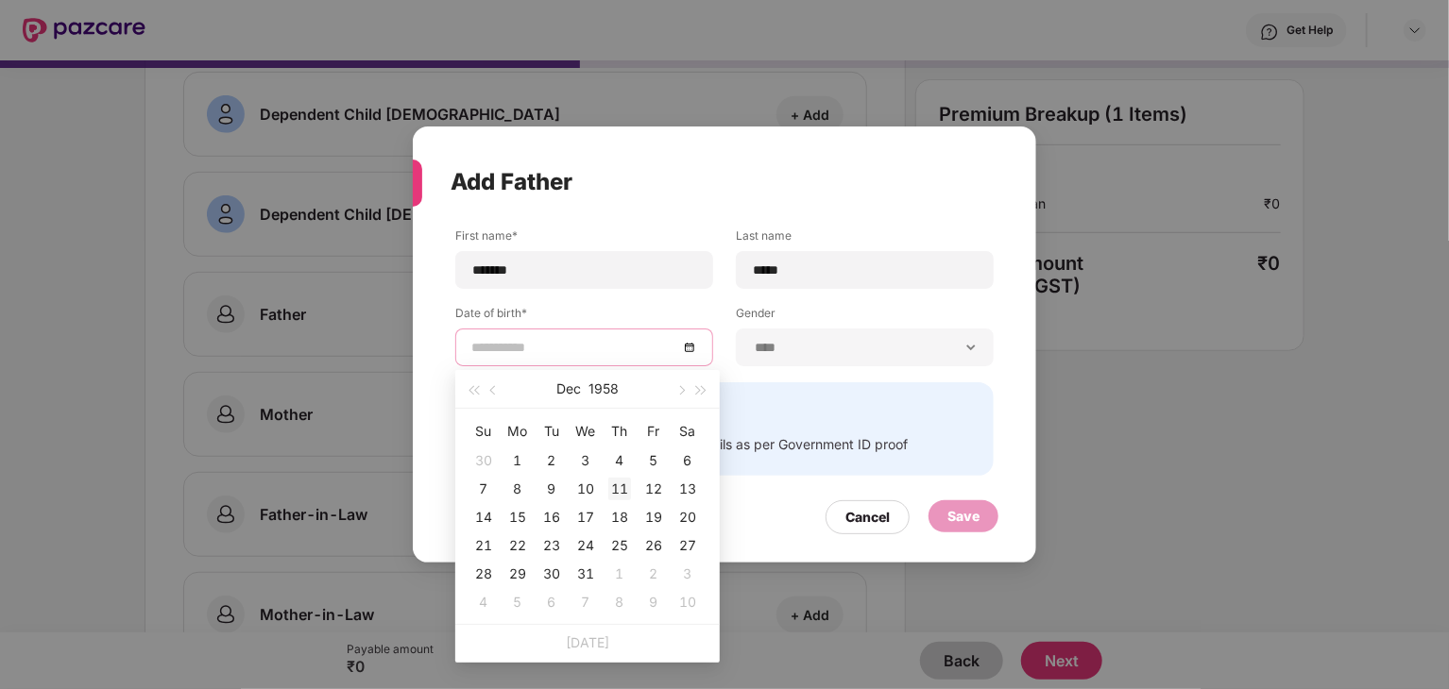
type input "**********"
click at [617, 482] on div "11" at bounding box center [619, 489] width 23 height 23
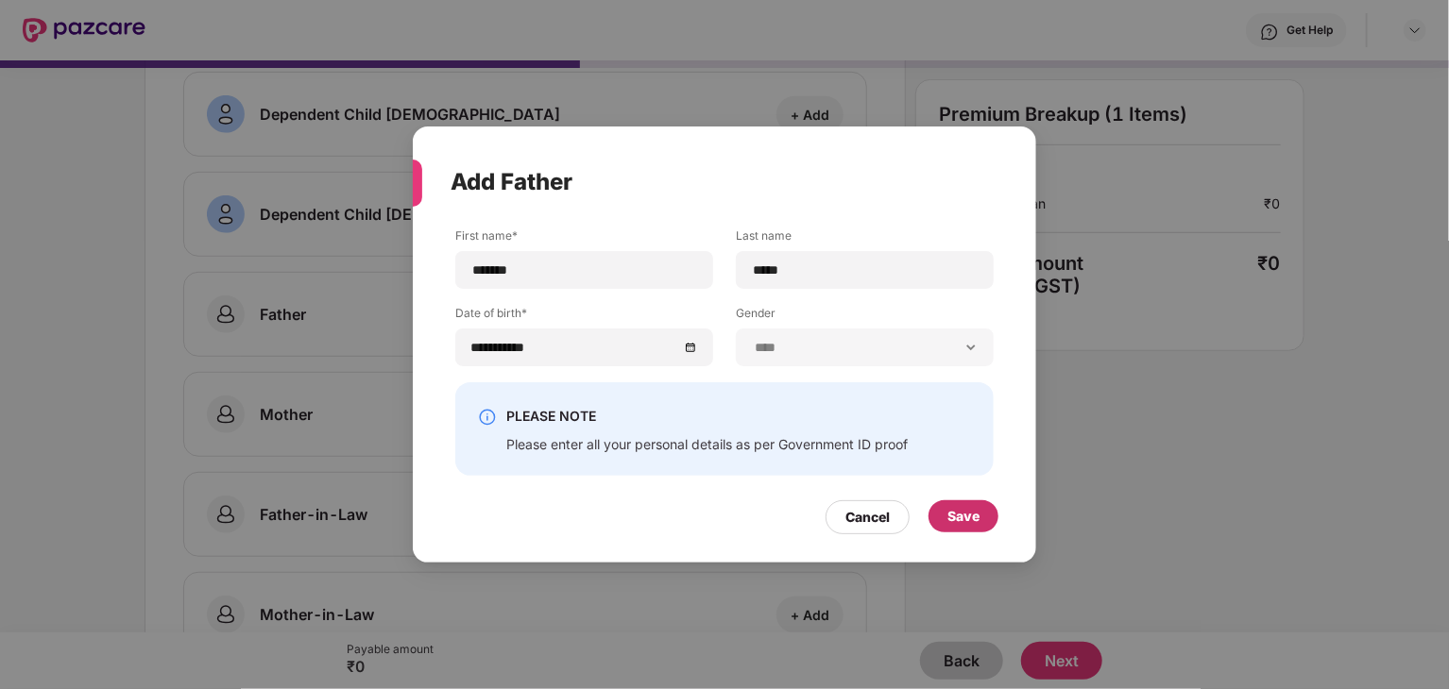
click at [963, 519] on div "Save" at bounding box center [963, 516] width 32 height 21
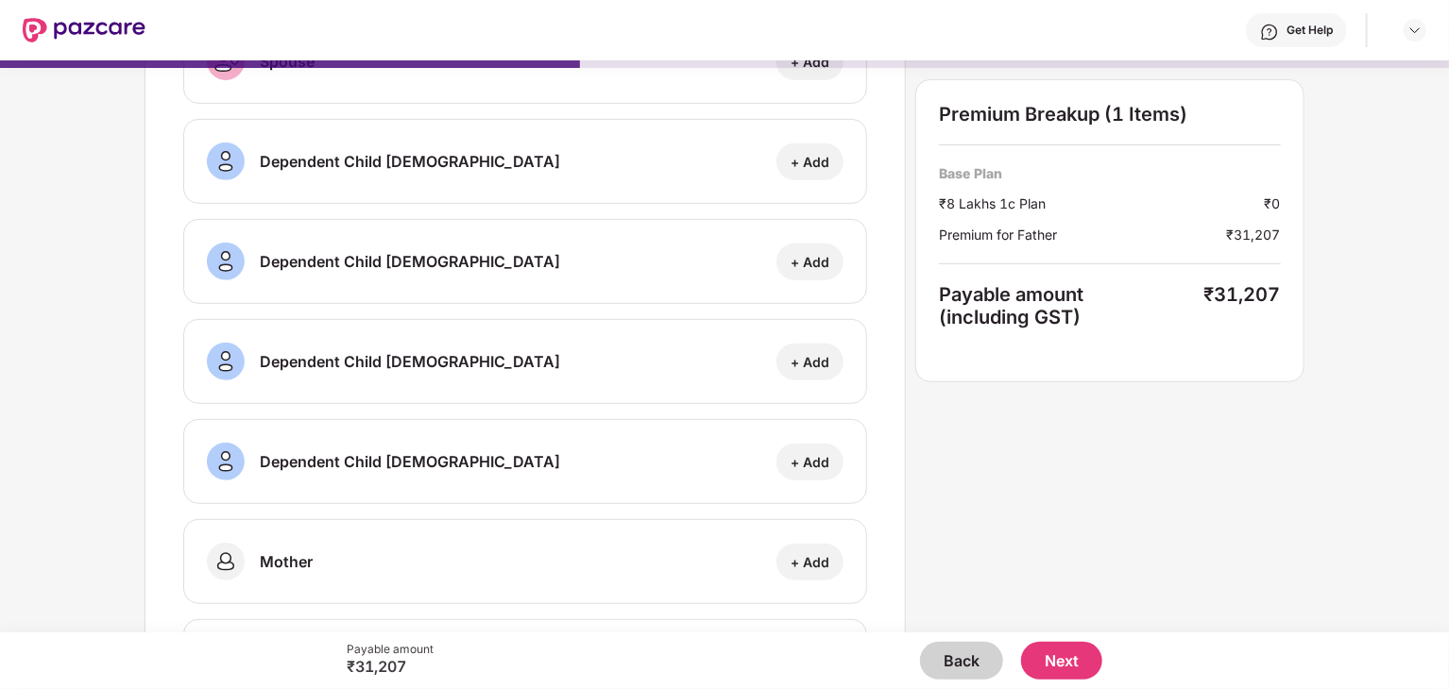
scroll to position [465, 0]
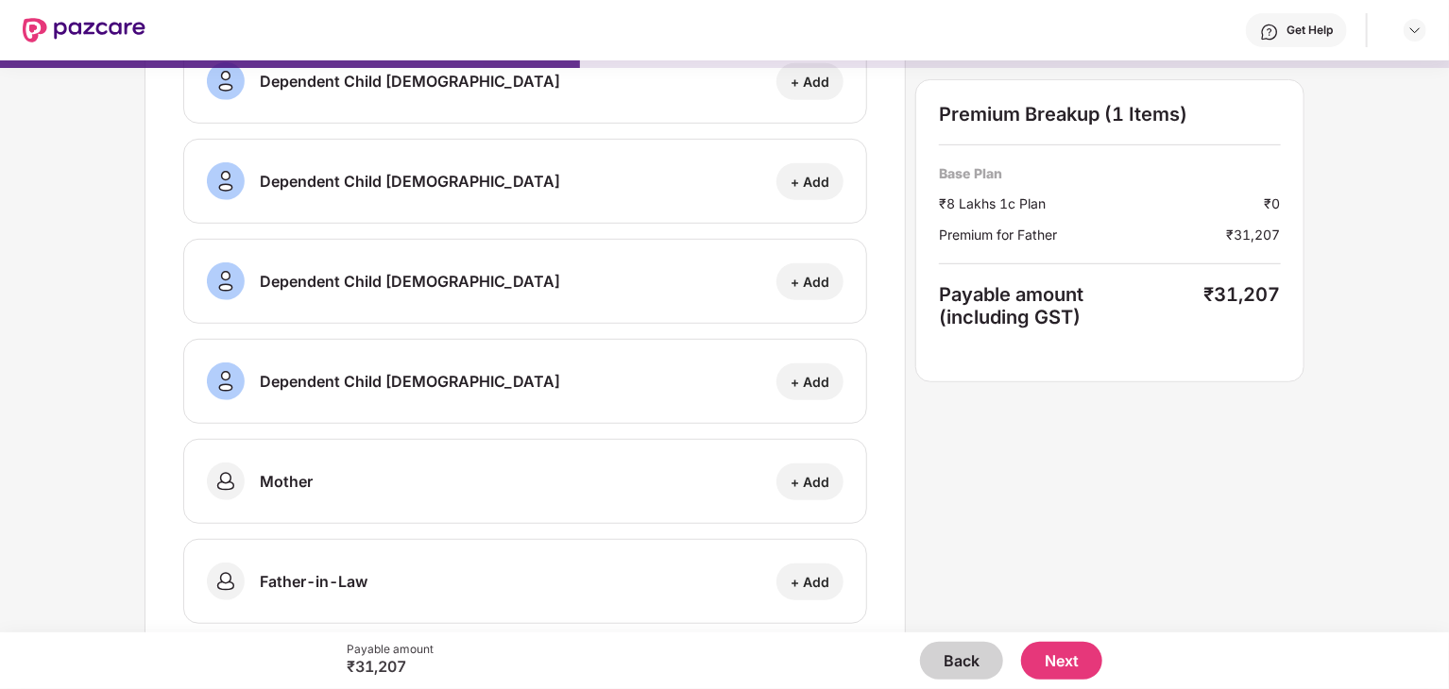
click at [812, 473] on div "+ Add" at bounding box center [810, 482] width 39 height 18
select select "******"
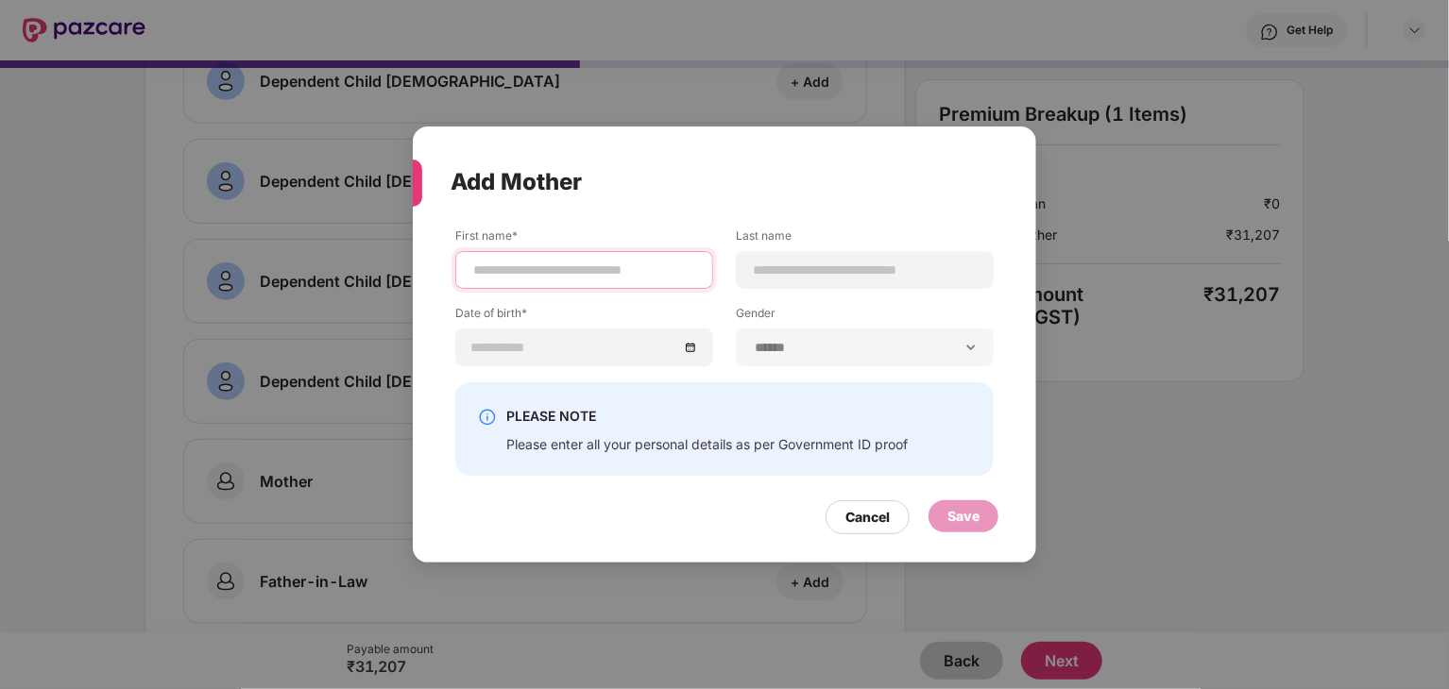
click at [626, 270] on input at bounding box center [584, 271] width 226 height 20
type input "*********"
click at [821, 259] on div at bounding box center [865, 270] width 258 height 38
click at [799, 262] on input at bounding box center [865, 271] width 226 height 20
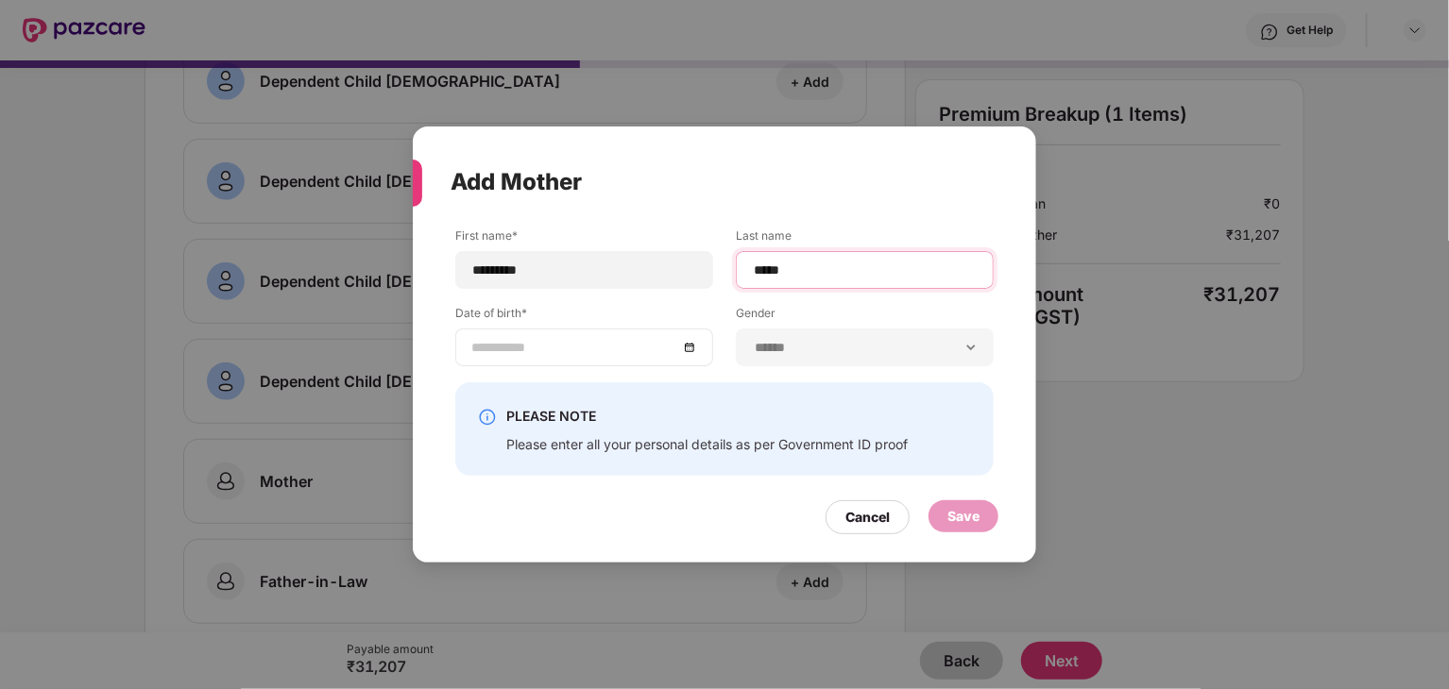
type input "*****"
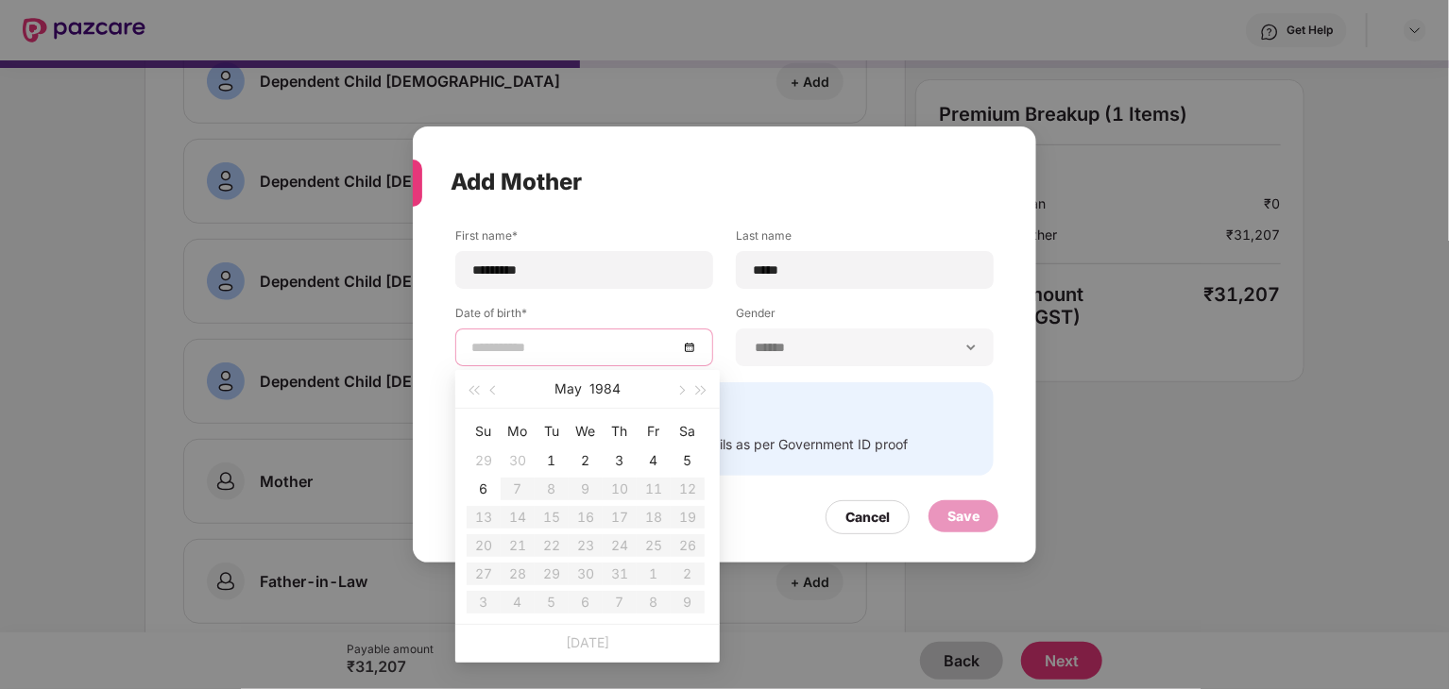
click at [666, 348] on input at bounding box center [574, 347] width 207 height 21
click at [478, 391] on span "button" at bounding box center [472, 390] width 9 height 9
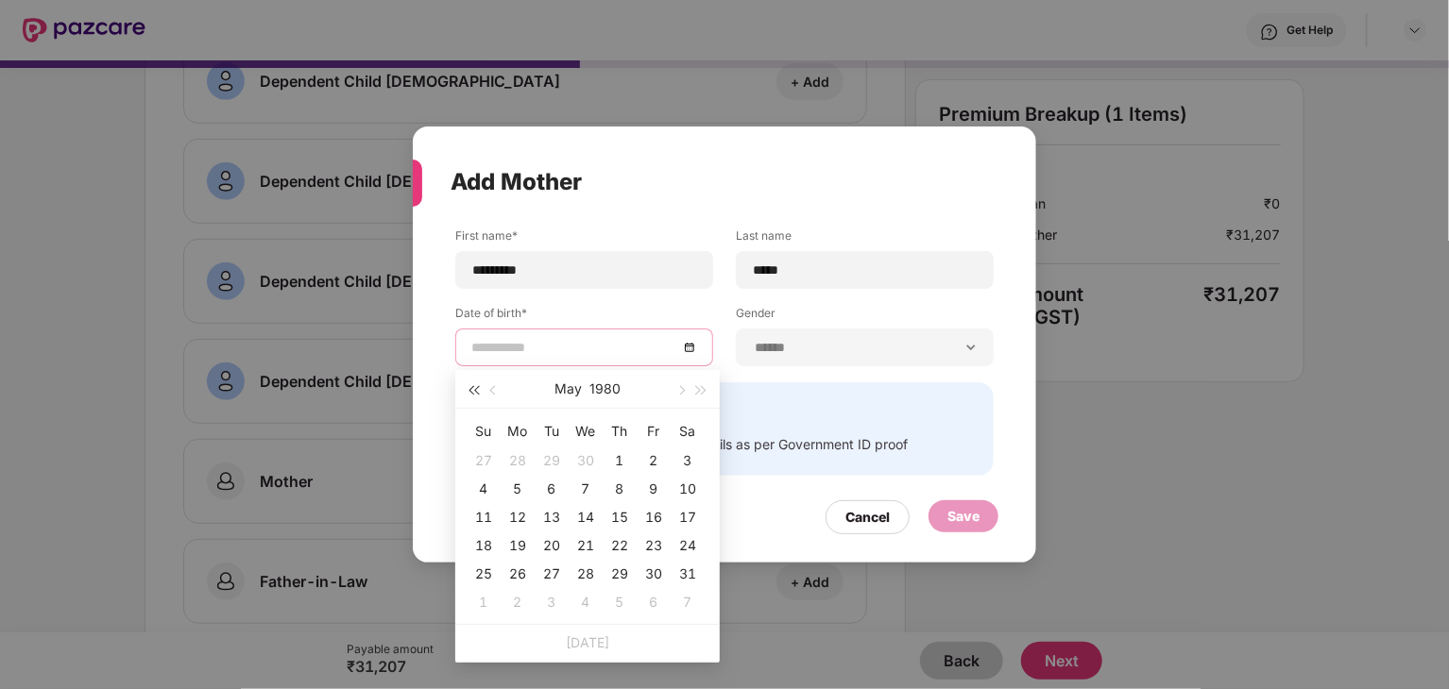
click at [478, 391] on span "button" at bounding box center [472, 390] width 9 height 9
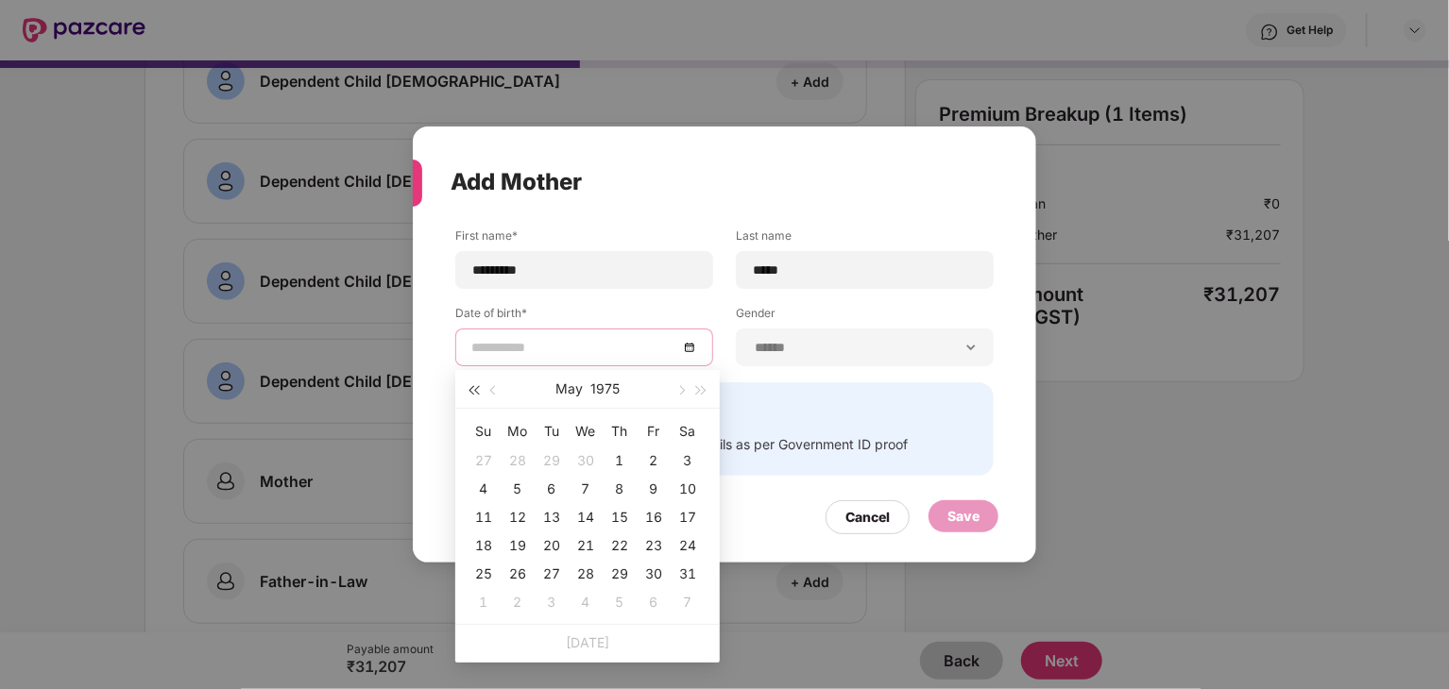
click at [478, 391] on span "button" at bounding box center [472, 390] width 9 height 9
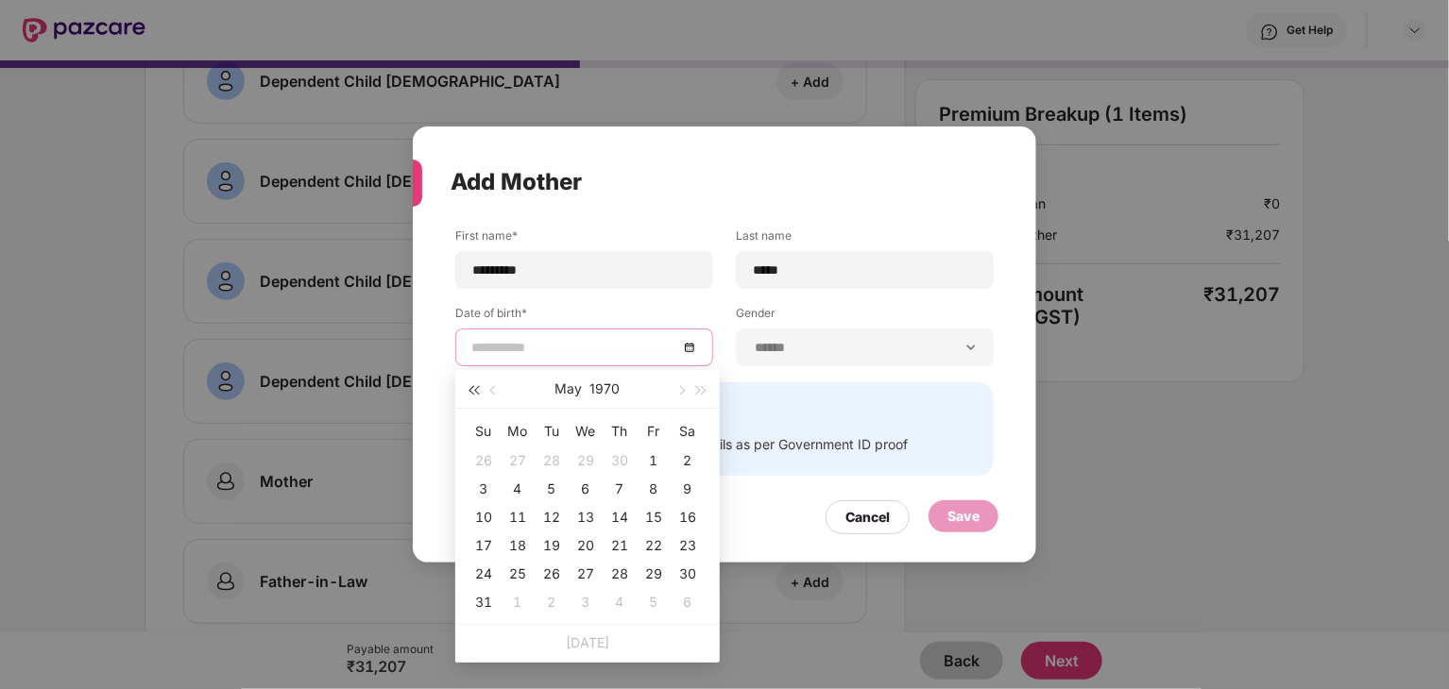
click at [478, 391] on span "button" at bounding box center [472, 390] width 9 height 9
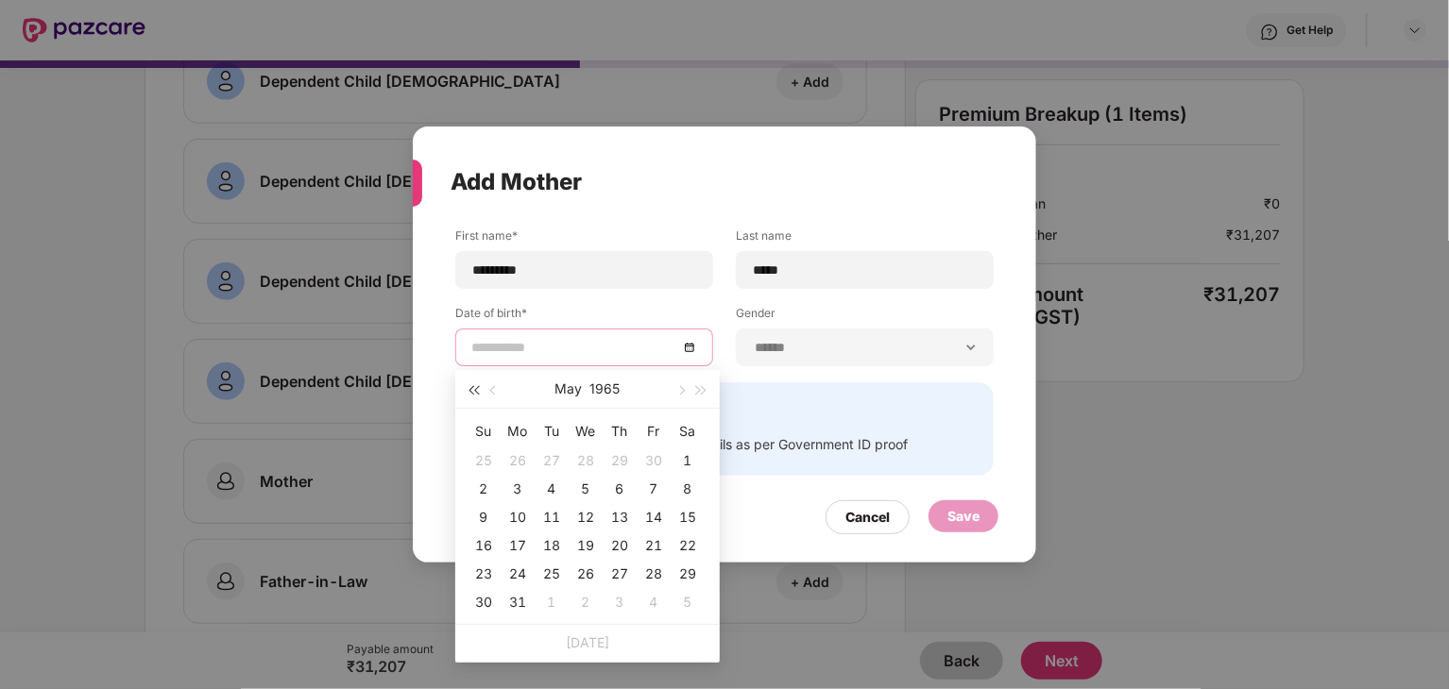
click at [478, 391] on span "button" at bounding box center [472, 390] width 9 height 9
click at [678, 384] on button "button" at bounding box center [680, 389] width 21 height 38
type input "**********"
click at [520, 460] on div "1" at bounding box center [517, 461] width 23 height 23
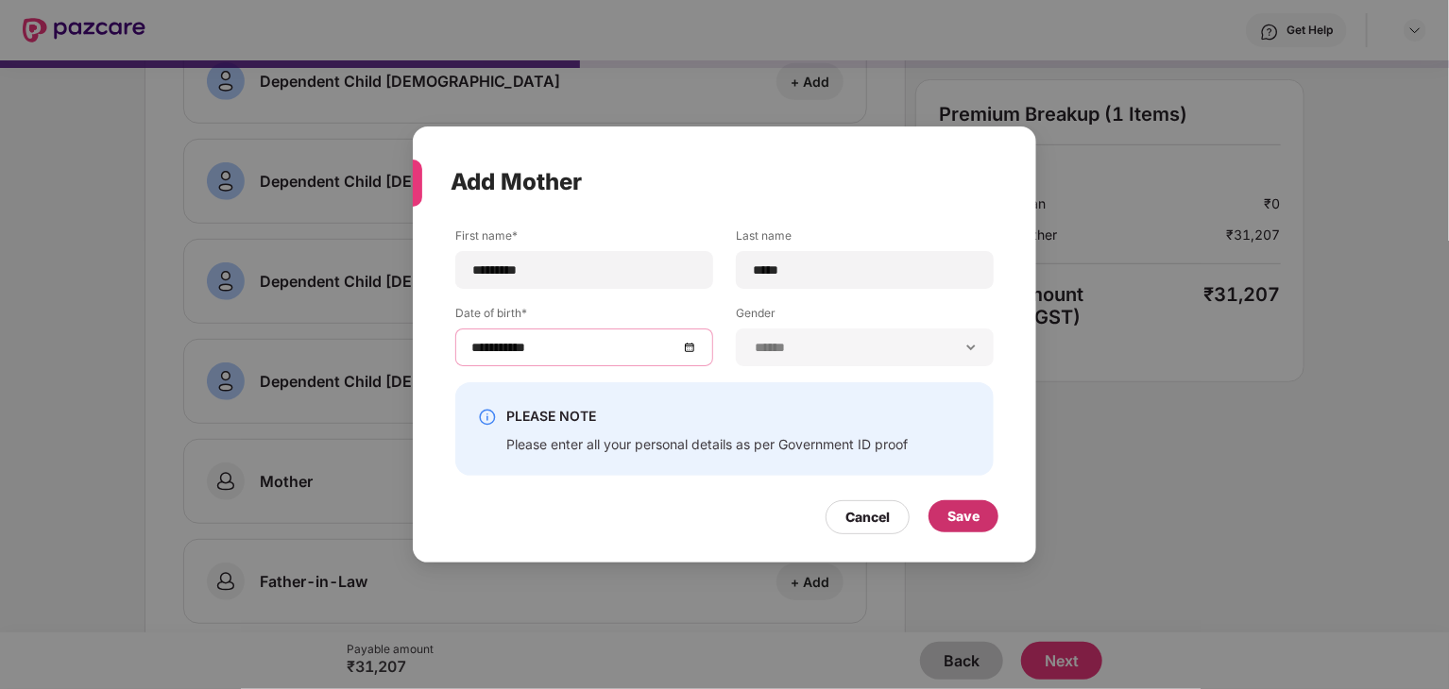
click at [961, 519] on div "Save" at bounding box center [963, 516] width 32 height 21
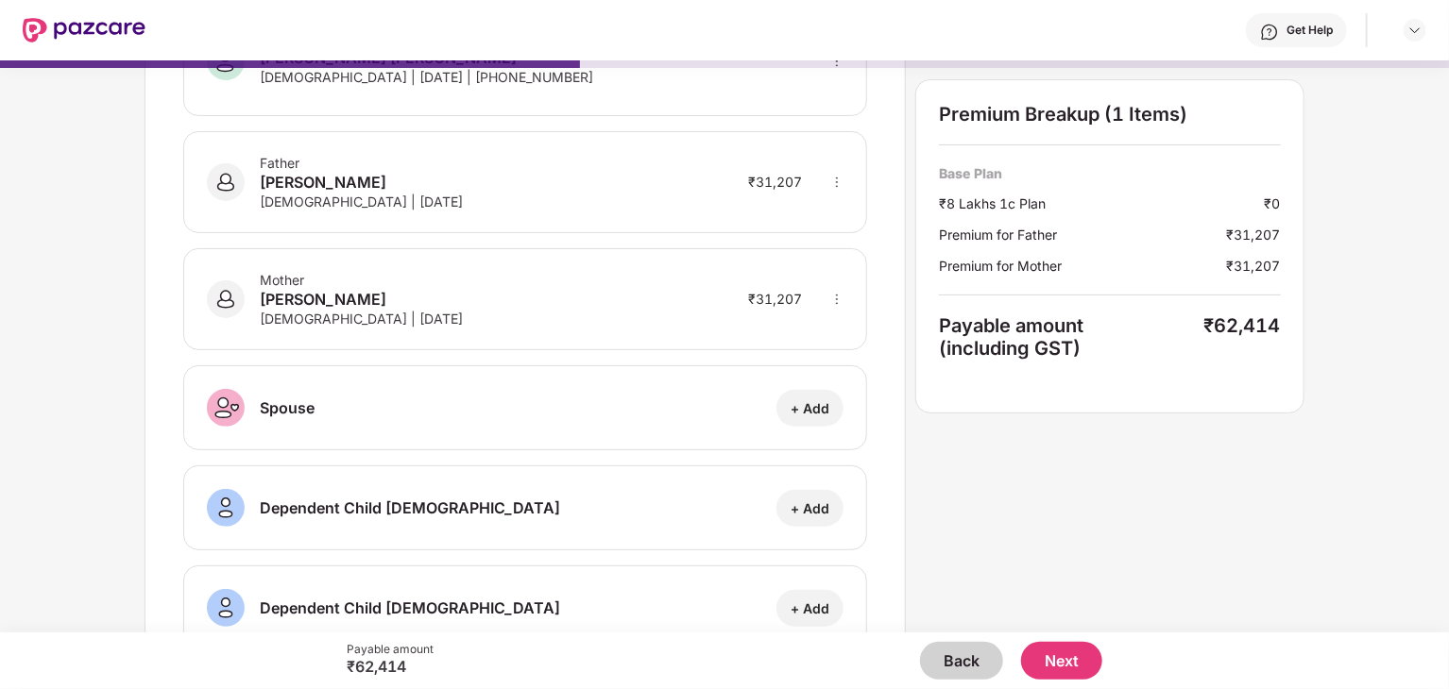
scroll to position [0, 0]
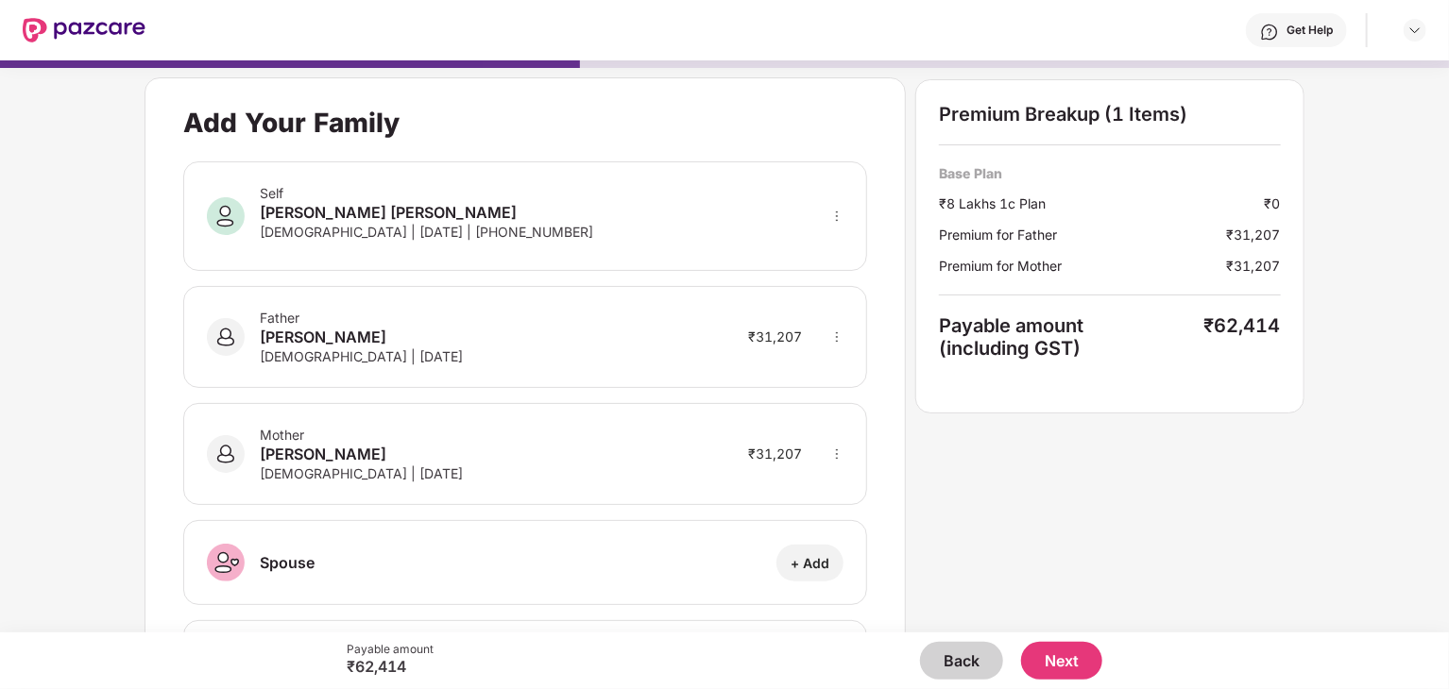
click at [975, 666] on button "Back" at bounding box center [961, 661] width 83 height 38
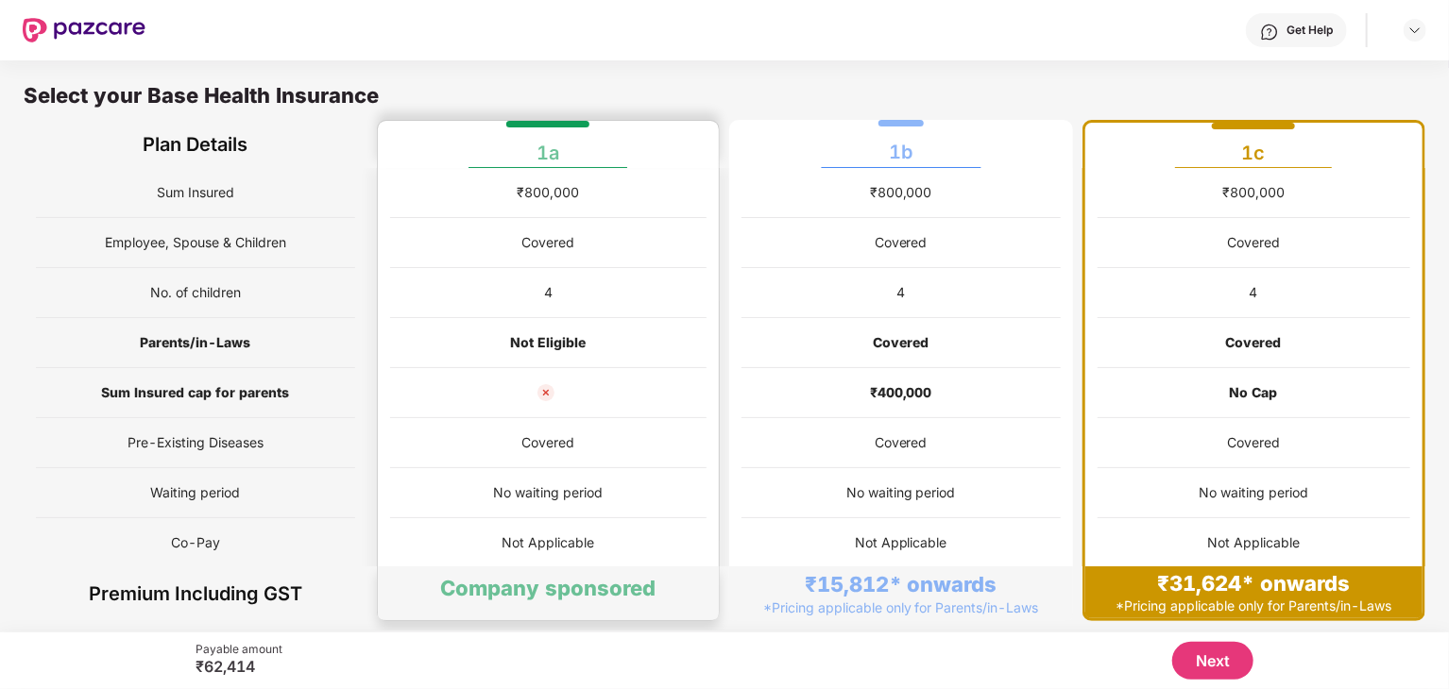
click at [688, 456] on div "Covered" at bounding box center [548, 443] width 317 height 50
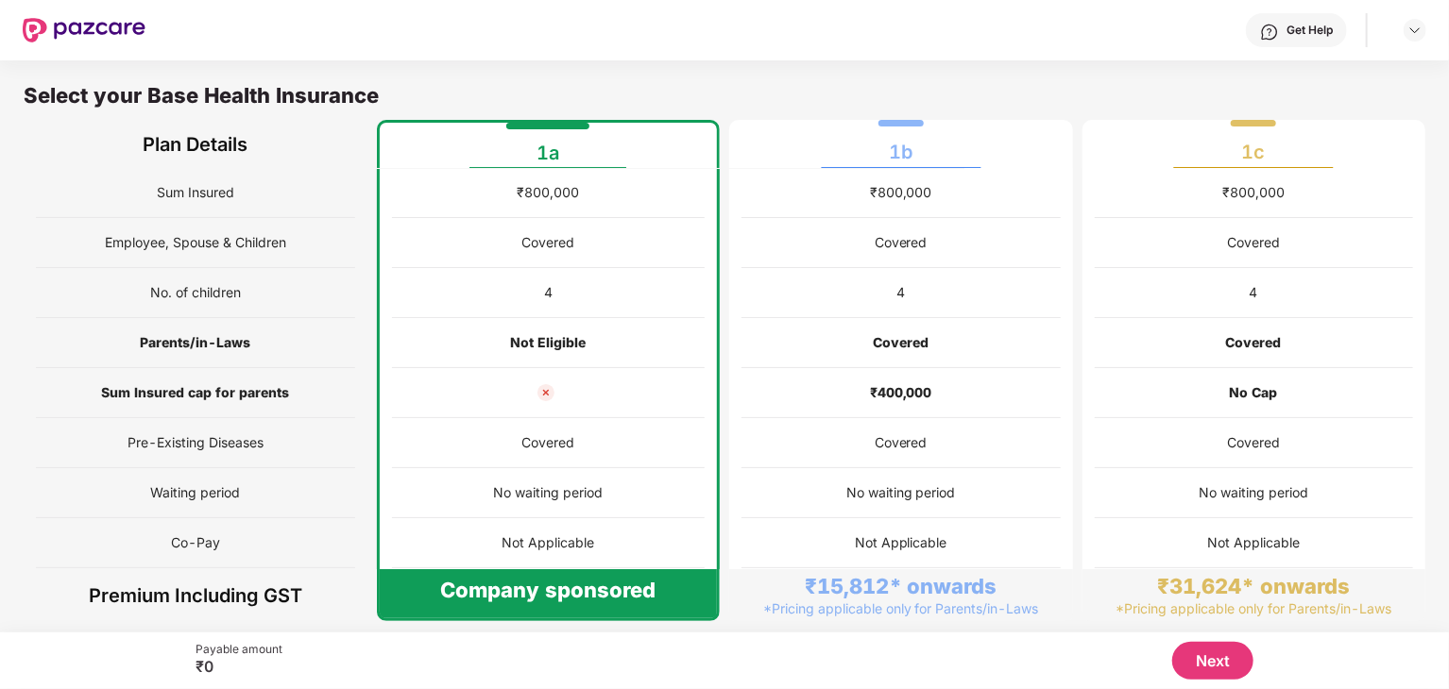
scroll to position [146, 0]
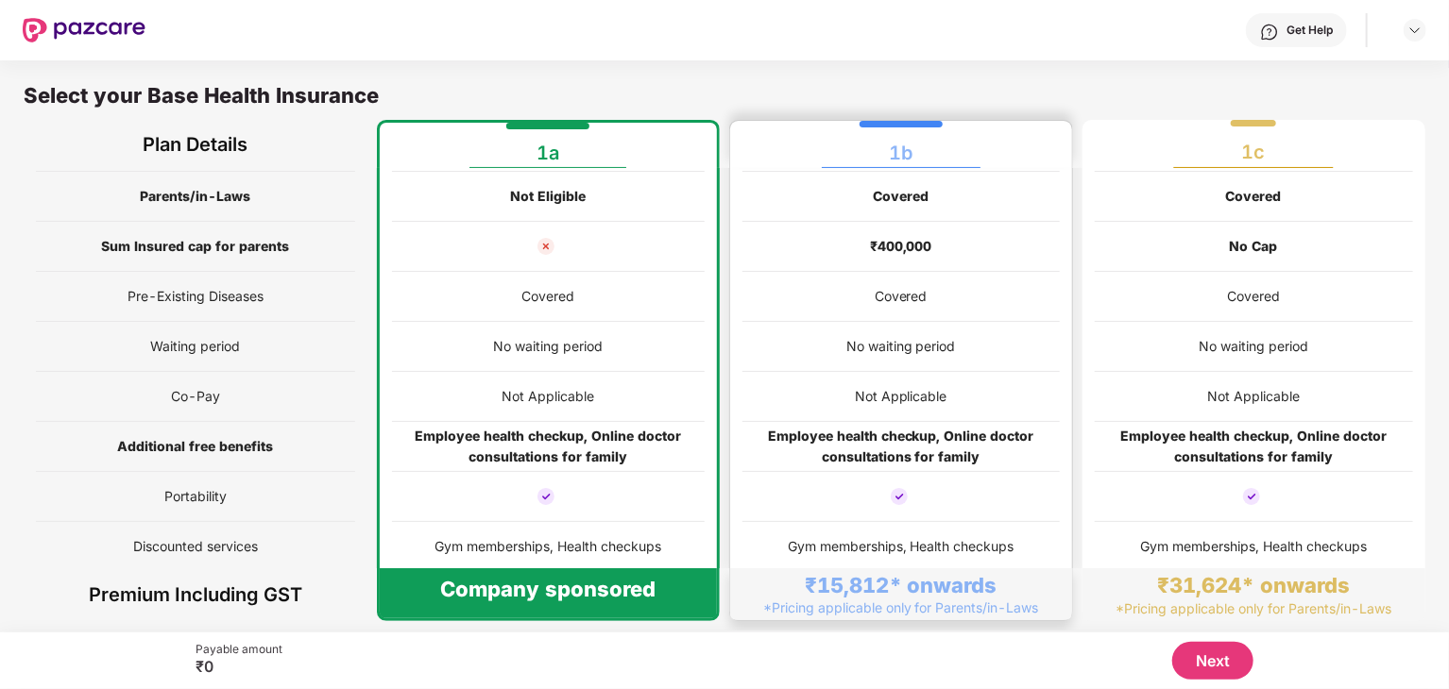
click at [847, 462] on div "Employee health checkup, Online doctor consultations for family" at bounding box center [900, 447] width 317 height 42
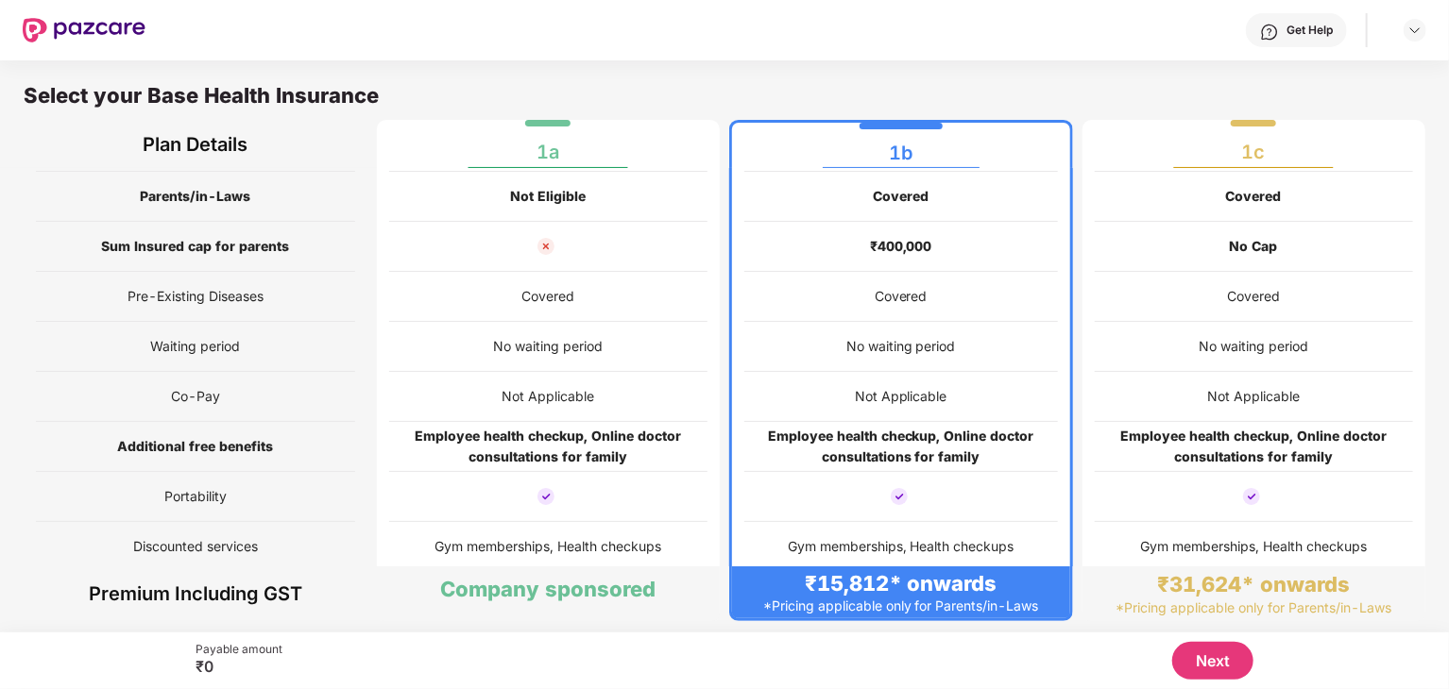
click at [1214, 661] on button "Next" at bounding box center [1212, 661] width 81 height 38
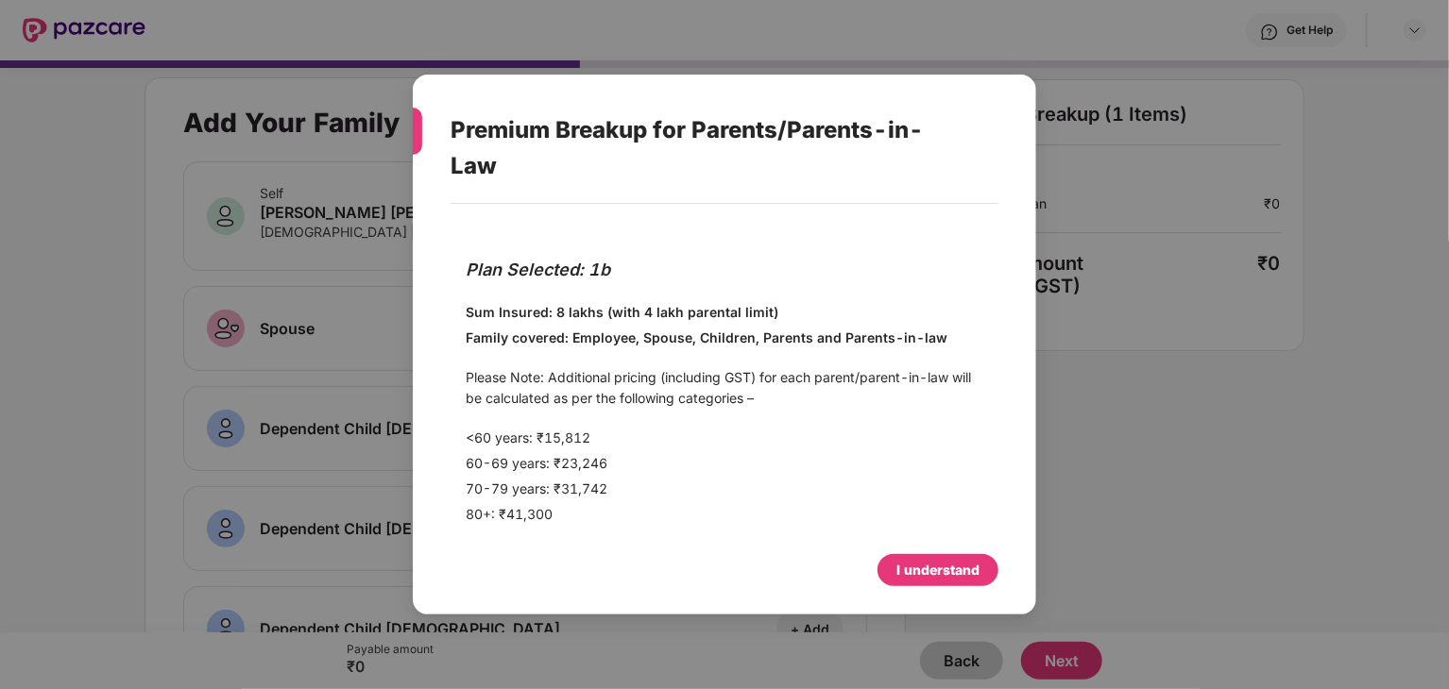
click at [957, 574] on div "I understand" at bounding box center [937, 570] width 83 height 21
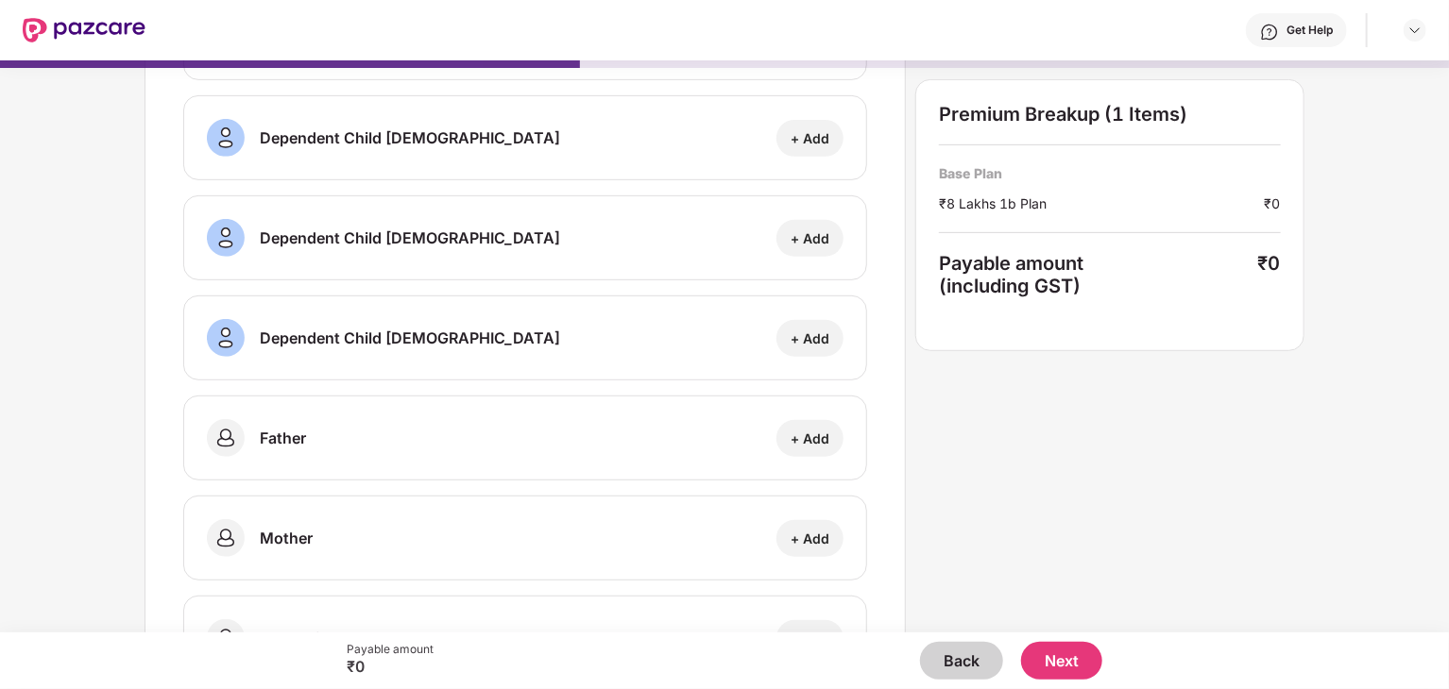
scroll to position [437, 0]
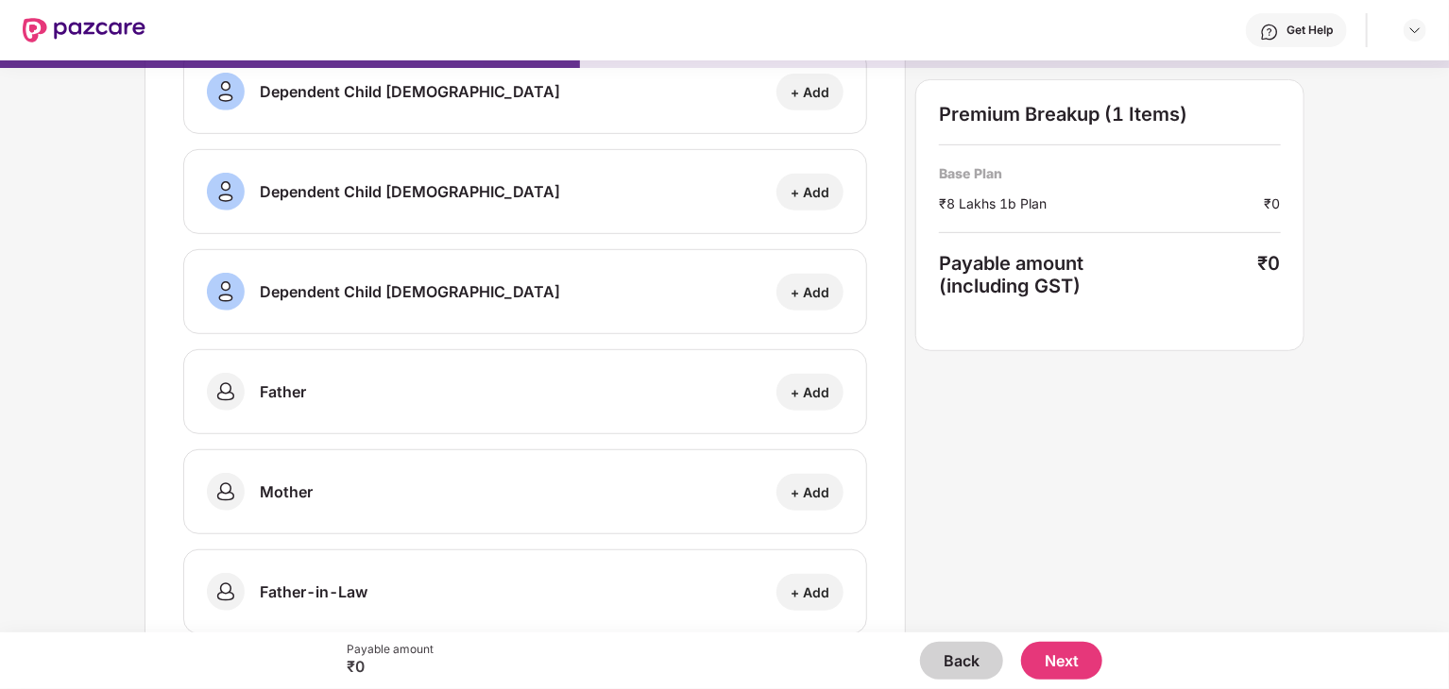
click at [818, 392] on div "+ Add" at bounding box center [810, 392] width 39 height 18
select select "****"
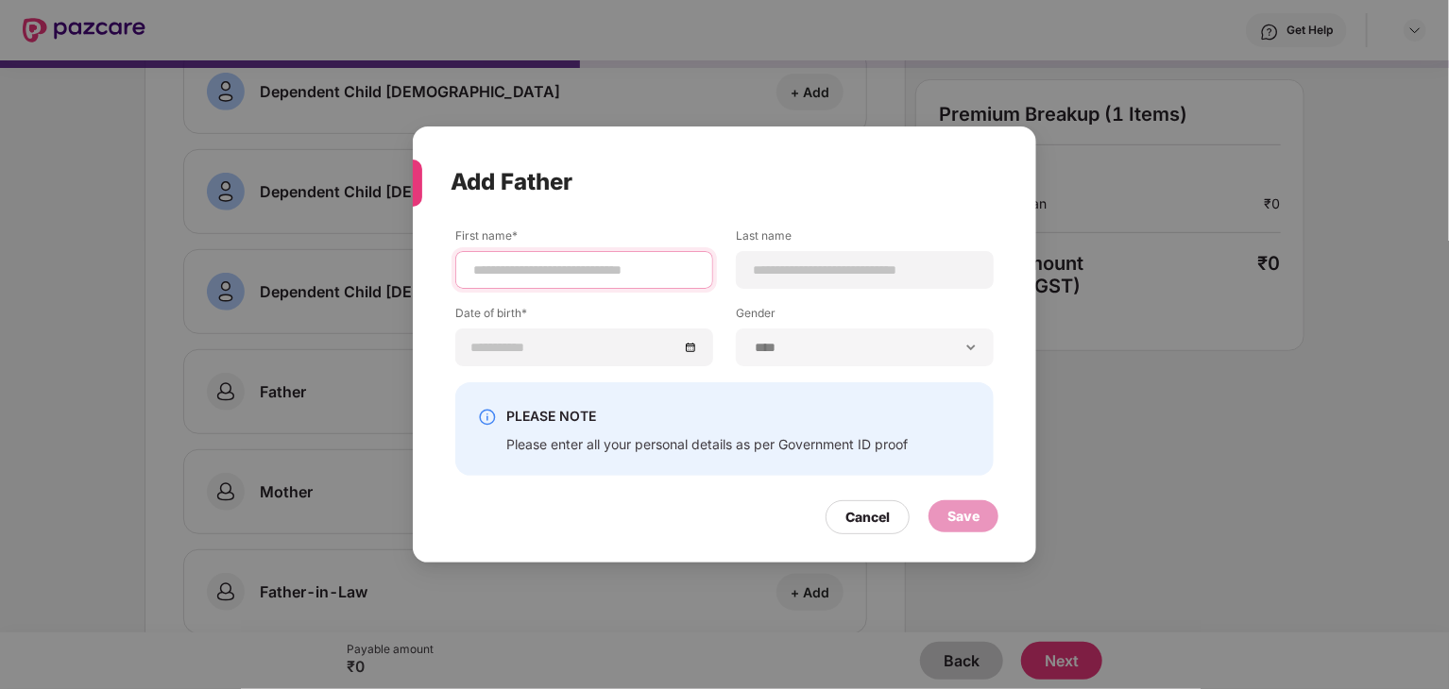
click at [574, 277] on input at bounding box center [584, 271] width 226 height 20
type input "*******"
click at [794, 265] on input at bounding box center [865, 271] width 226 height 20
type input "*****"
click at [582, 352] on input at bounding box center [574, 347] width 207 height 21
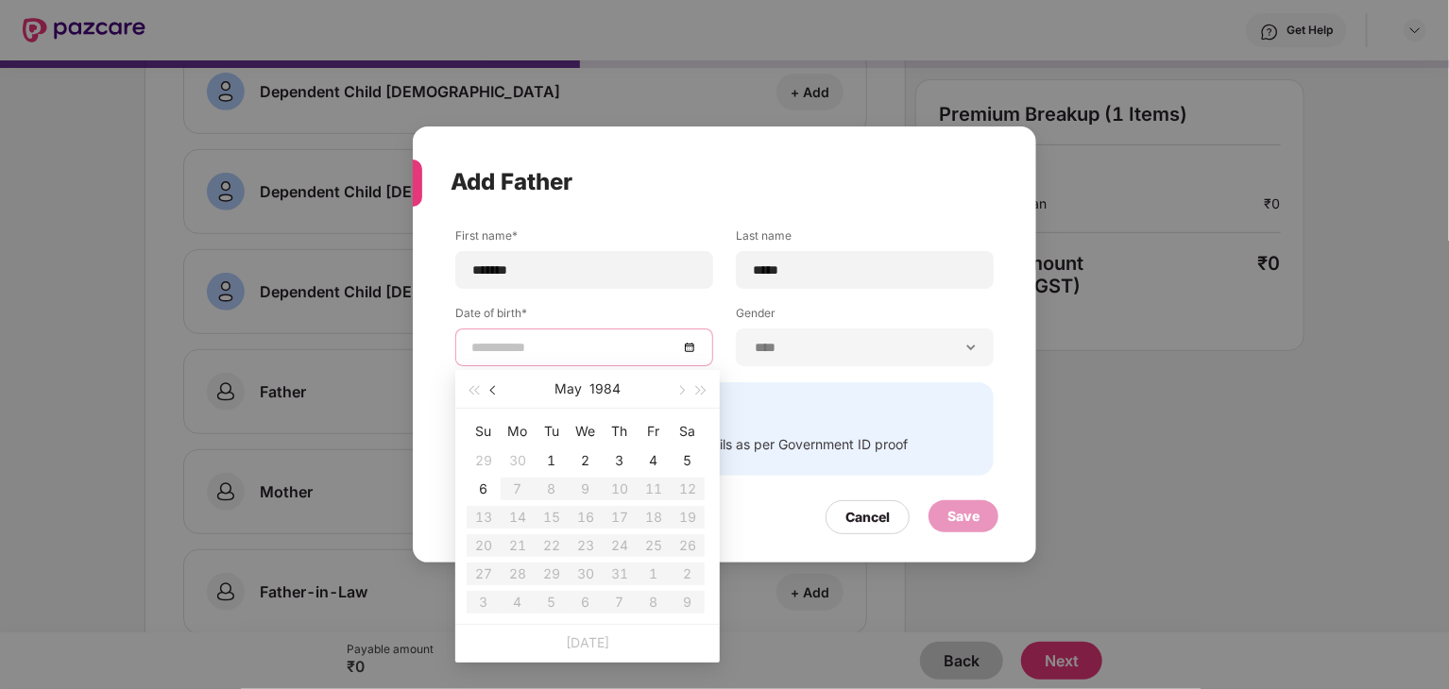
click at [500, 397] on button "button" at bounding box center [494, 389] width 21 height 38
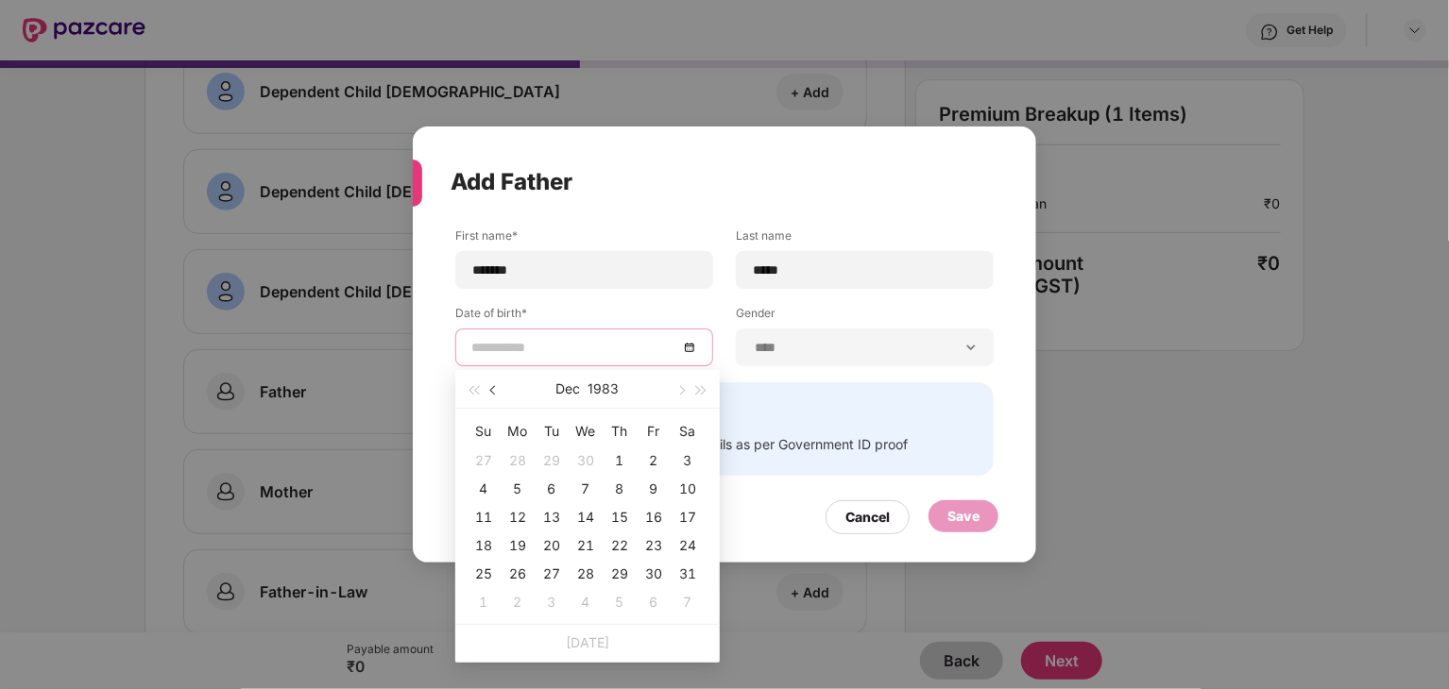
click at [500, 397] on button "button" at bounding box center [494, 389] width 21 height 38
click at [604, 386] on button "1983" at bounding box center [603, 389] width 31 height 38
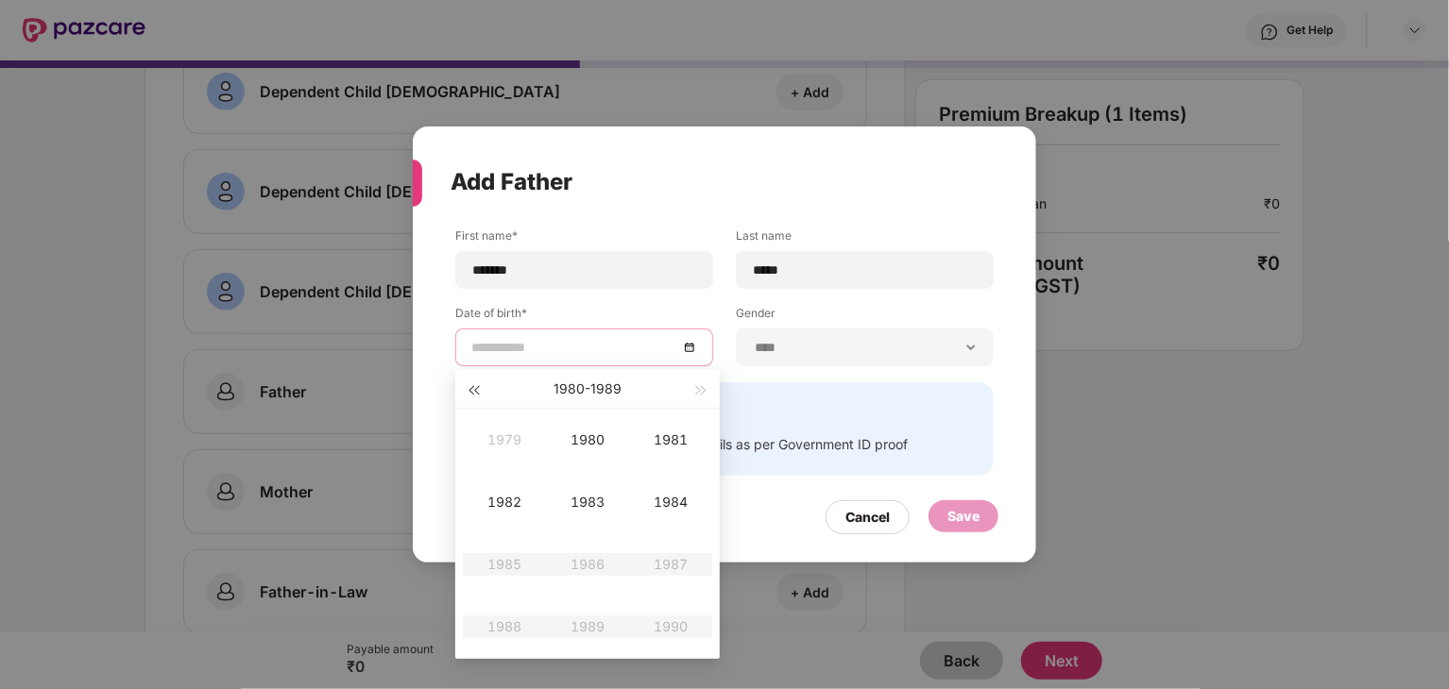
click at [481, 393] on button "button" at bounding box center [473, 389] width 21 height 38
type input "**********"
click at [506, 627] on div "1958" at bounding box center [504, 627] width 57 height 23
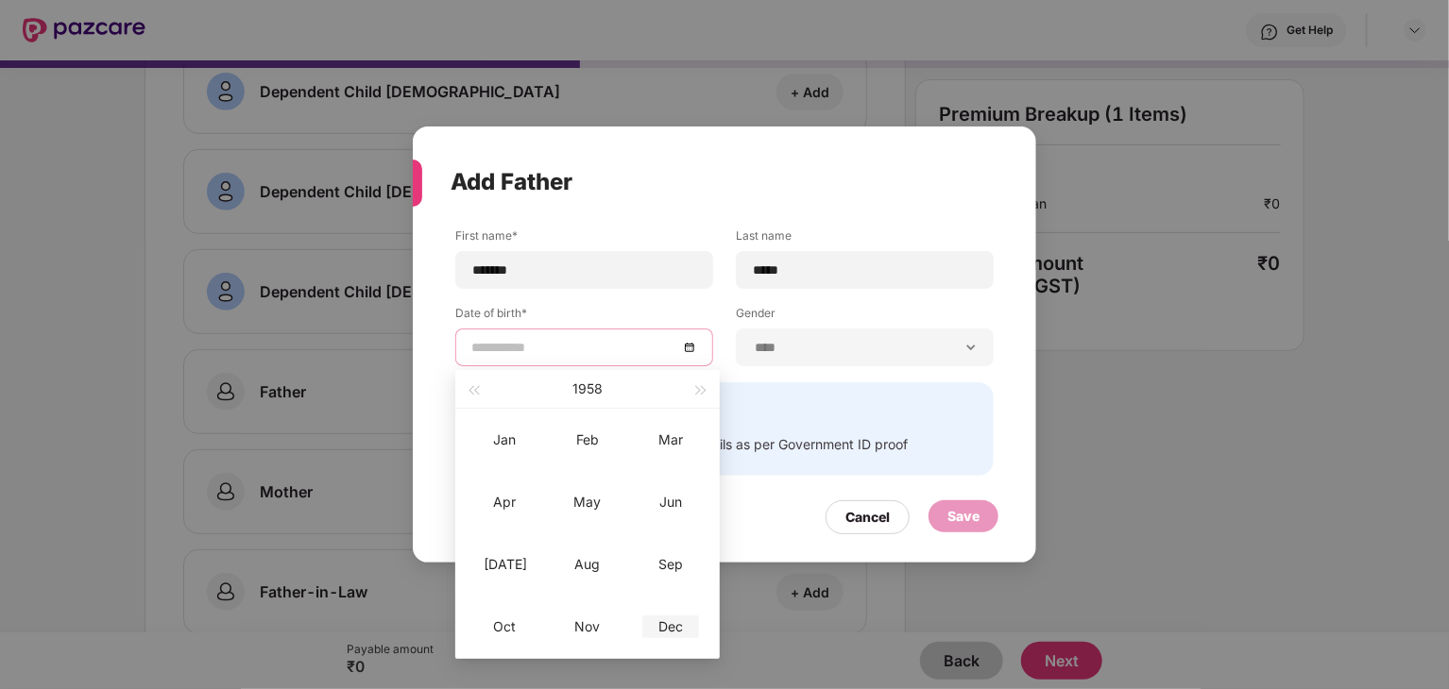
type input "**********"
click at [673, 626] on div "Dec" at bounding box center [670, 627] width 57 height 23
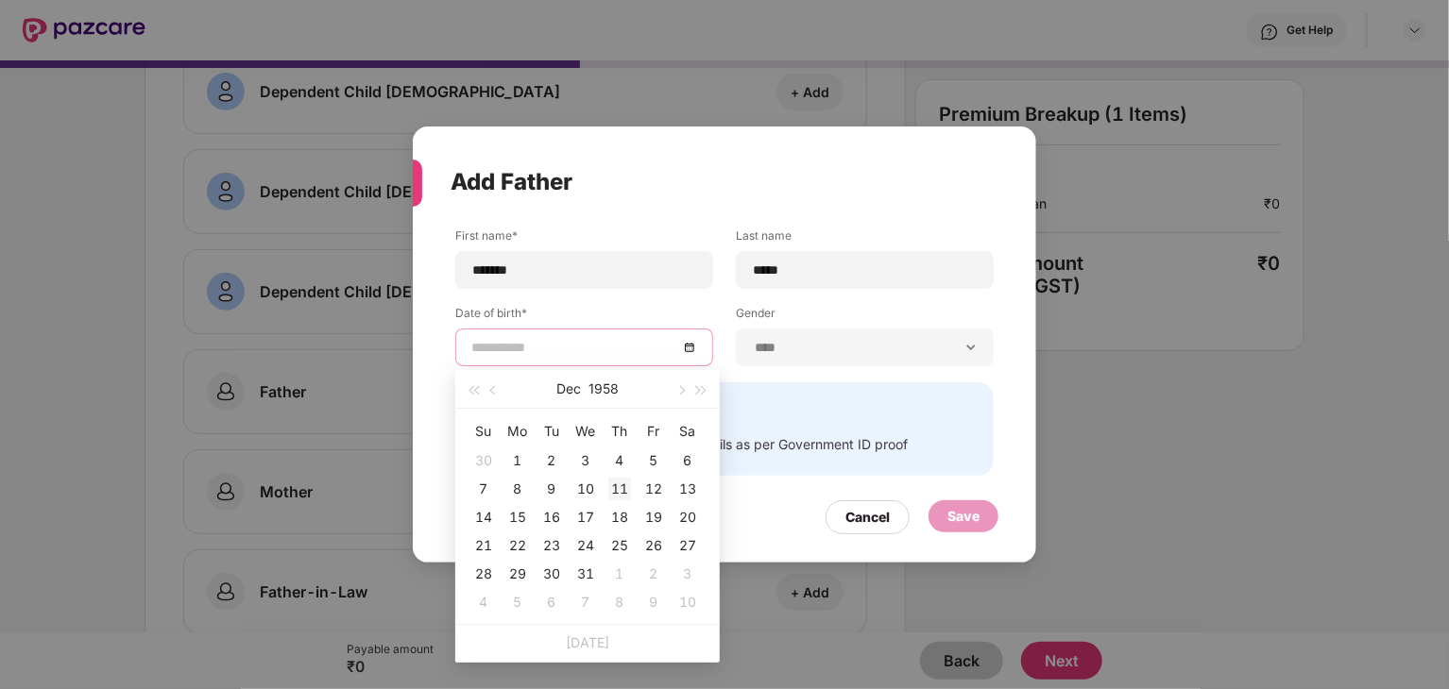
type input "**********"
click at [621, 491] on div "11" at bounding box center [619, 489] width 23 height 23
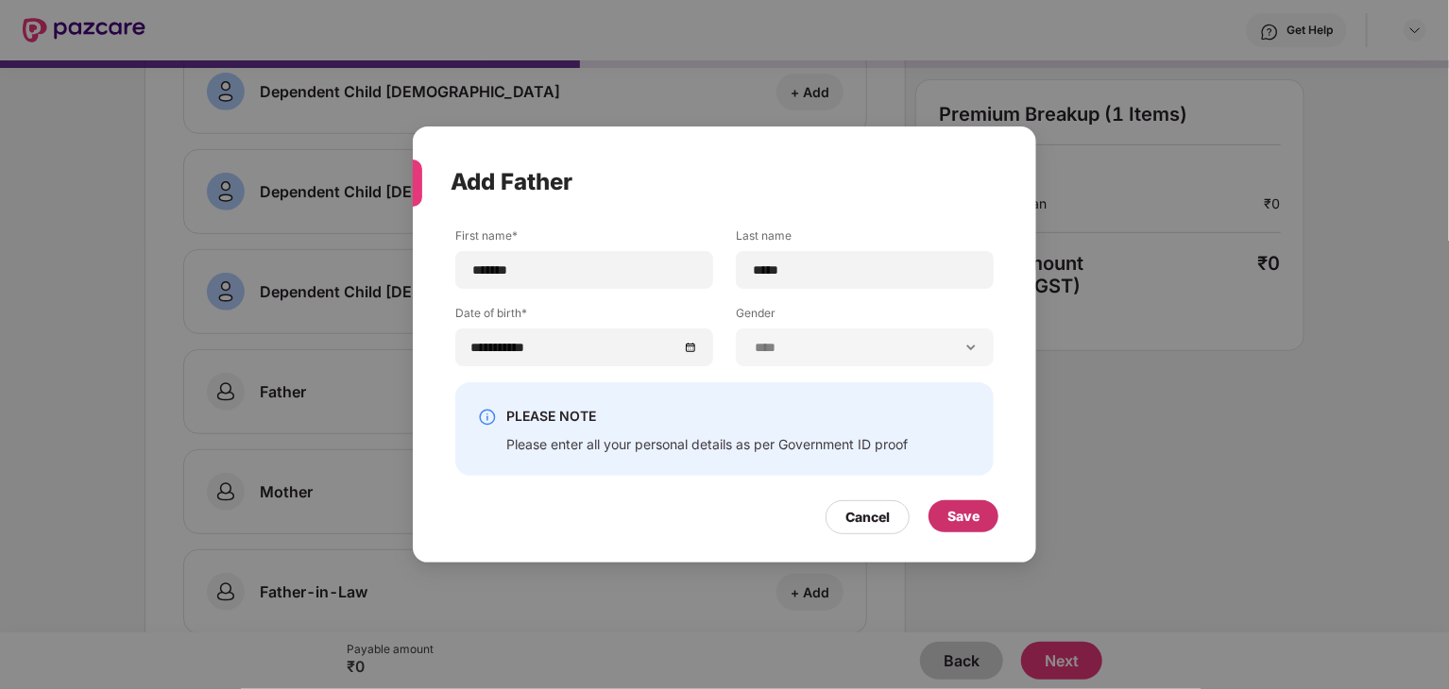
click at [965, 525] on div "Save" at bounding box center [963, 516] width 32 height 21
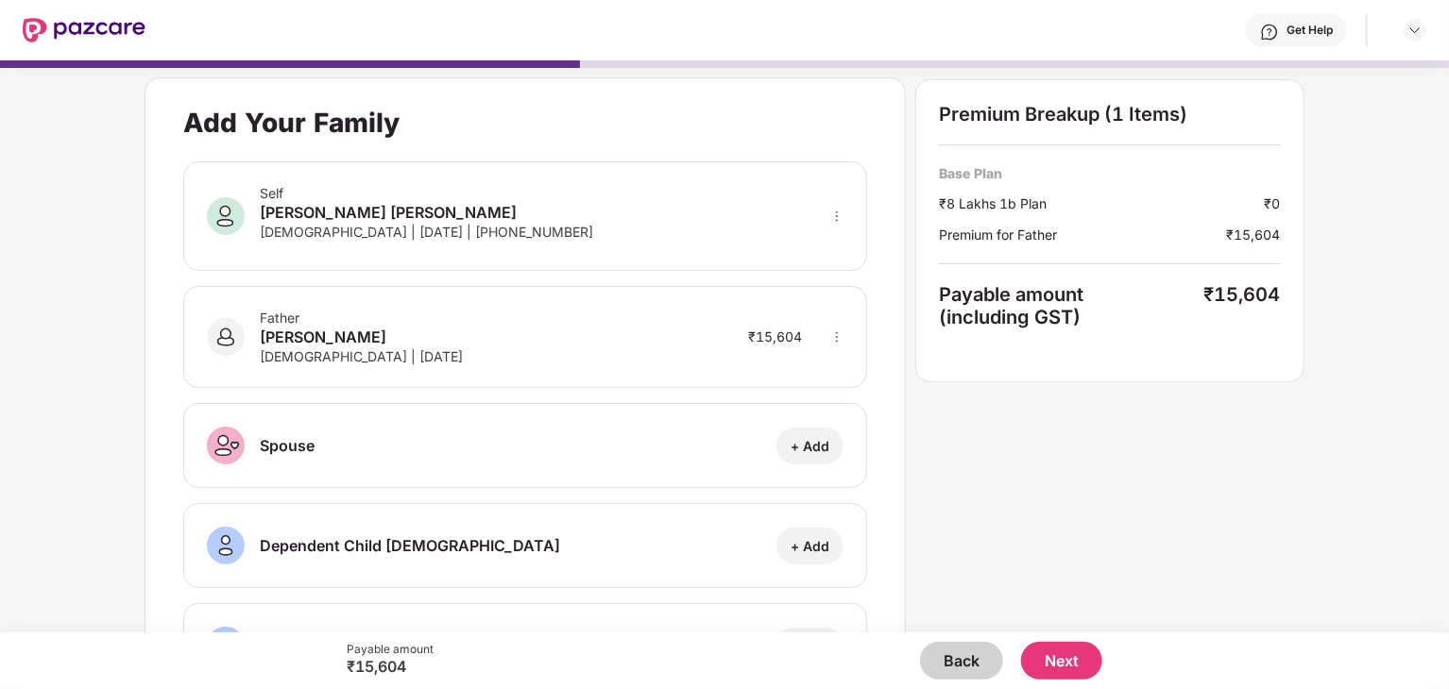
scroll to position [596, 0]
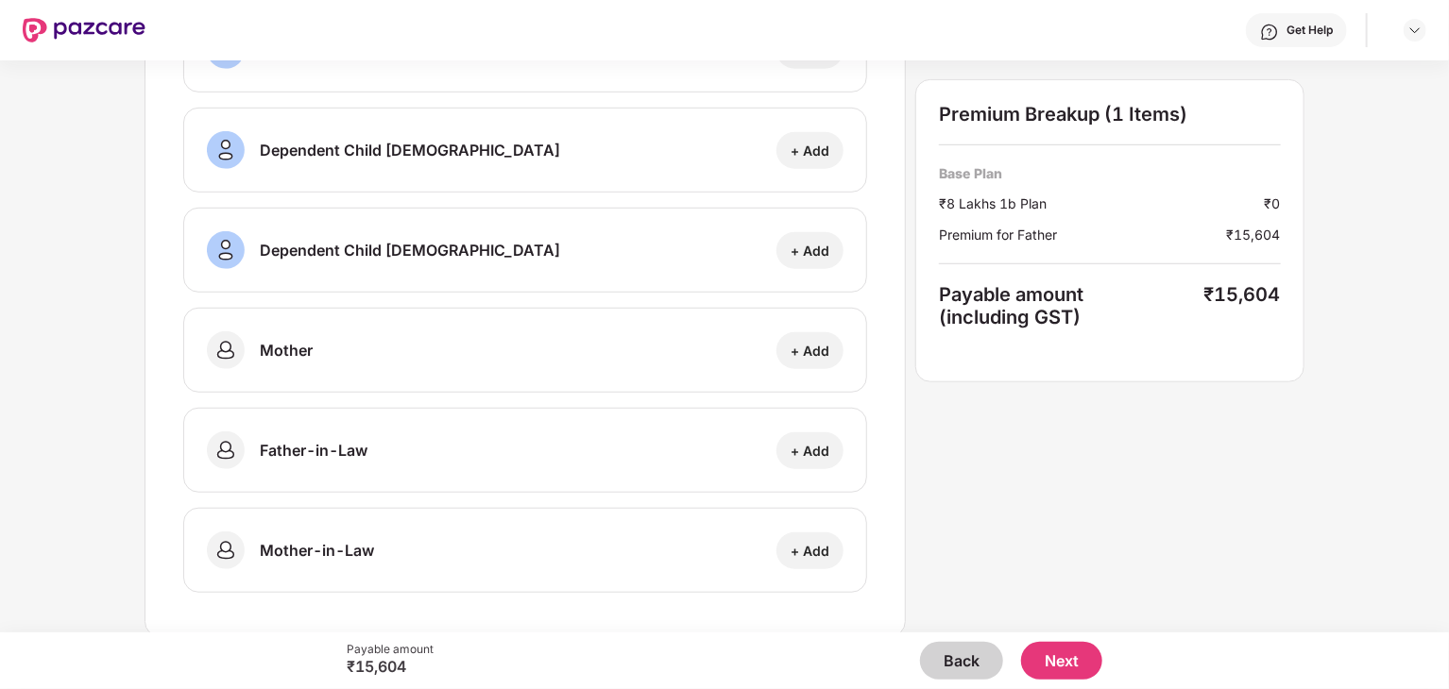
click at [1052, 664] on button "Next" at bounding box center [1061, 661] width 81 height 38
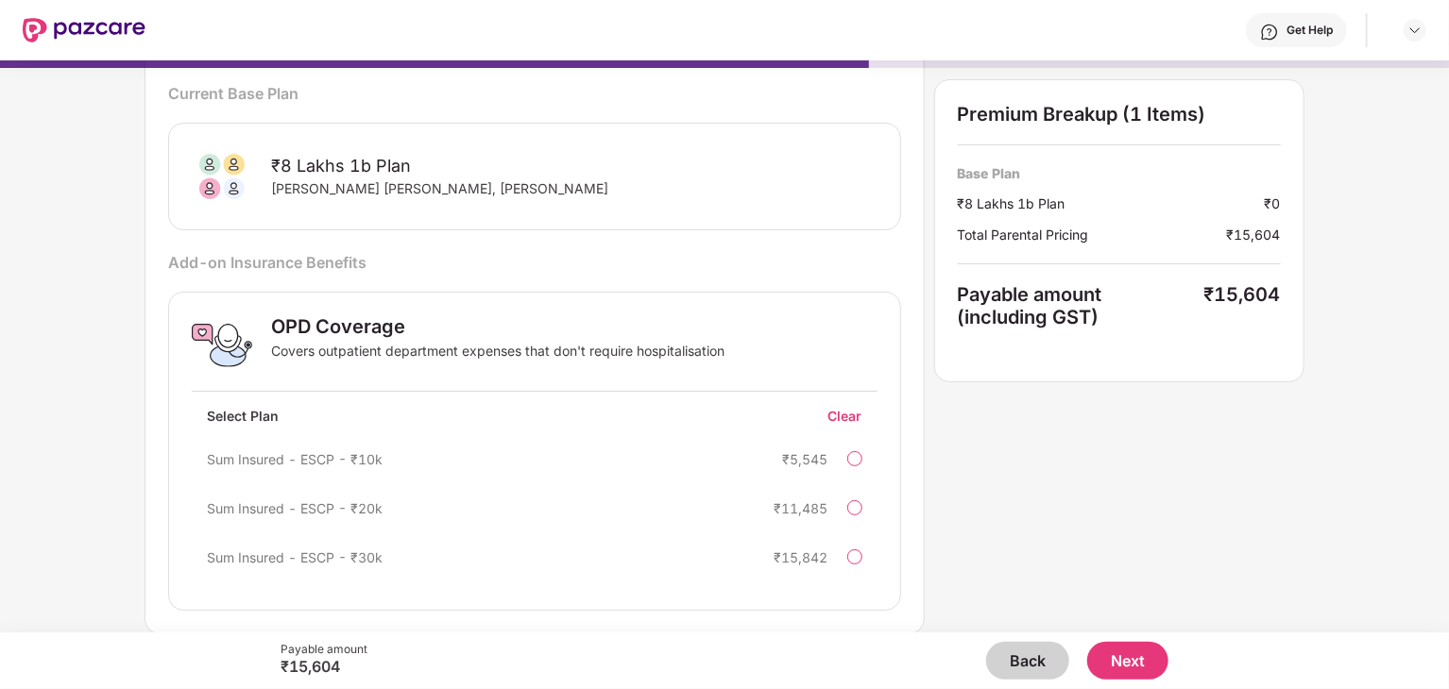
scroll to position [77, 0]
click at [854, 557] on div at bounding box center [854, 558] width 15 height 15
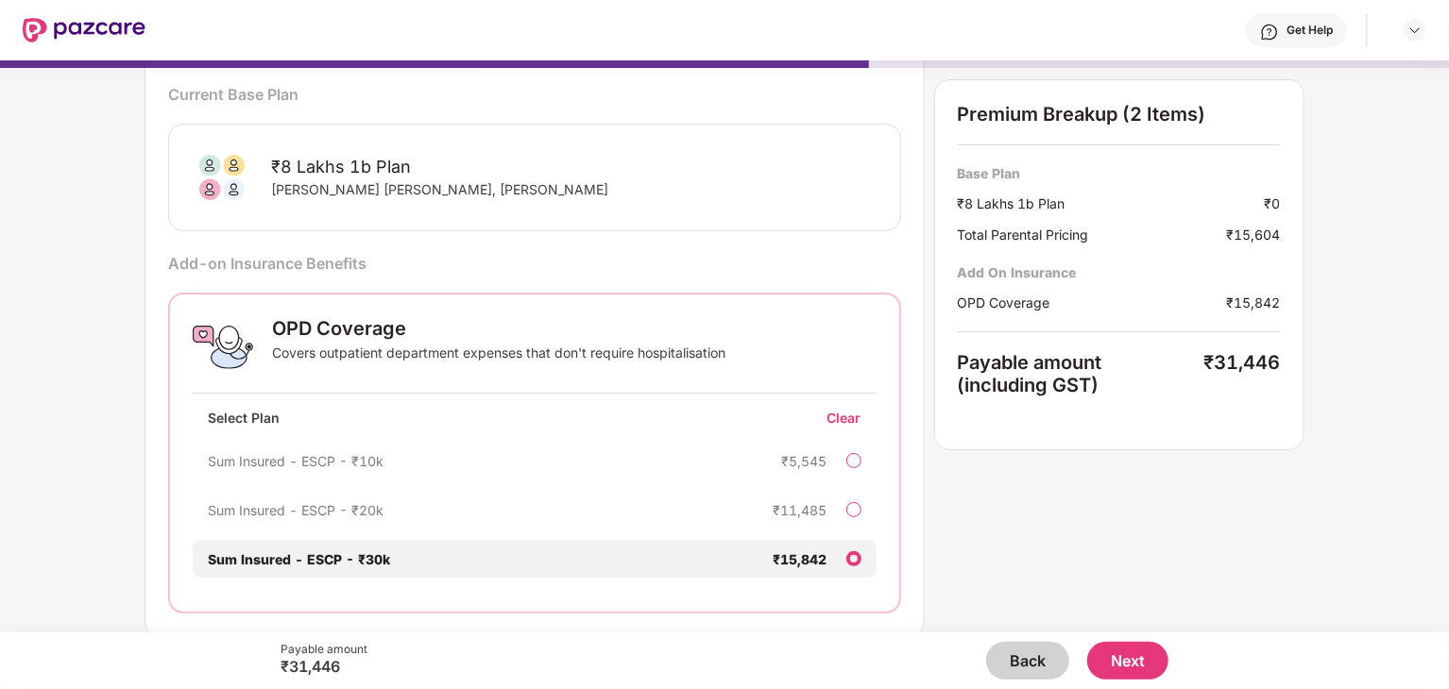
click at [854, 557] on div at bounding box center [853, 559] width 15 height 15
click at [842, 417] on div "Clear" at bounding box center [851, 418] width 49 height 18
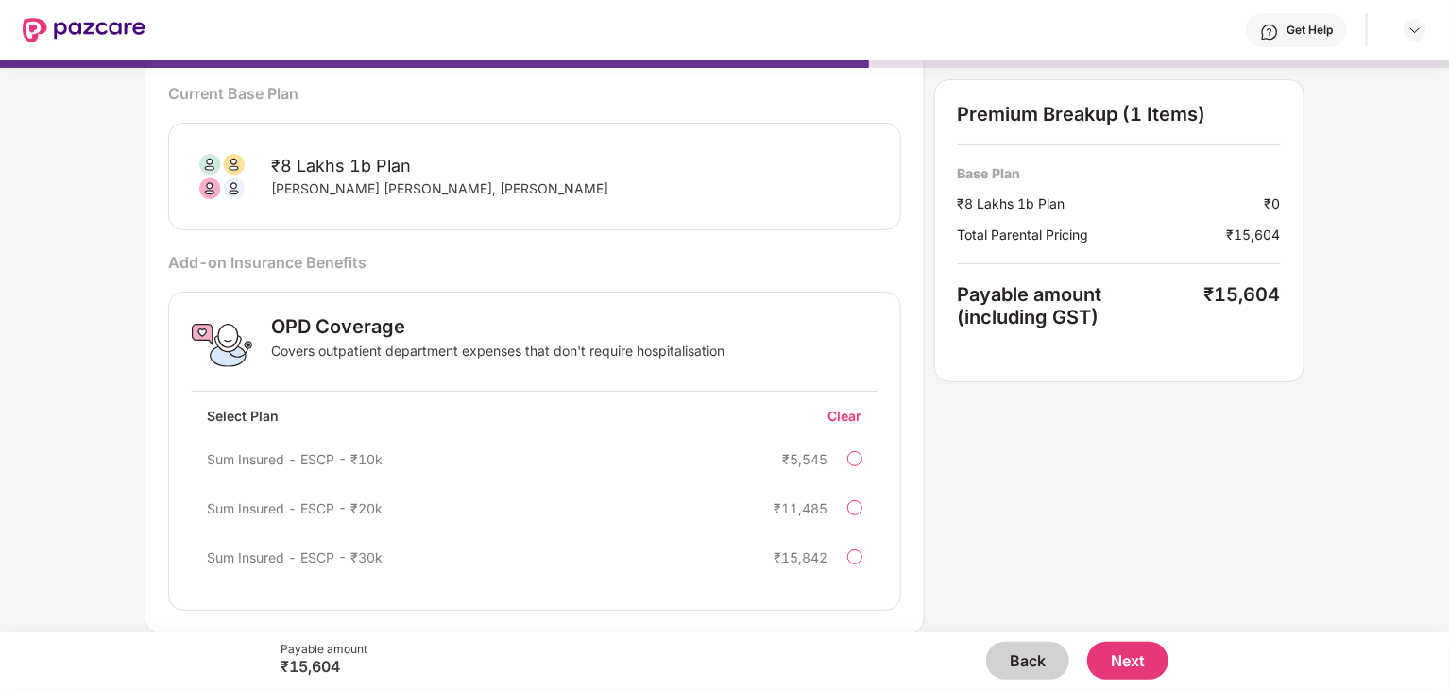
scroll to position [0, 0]
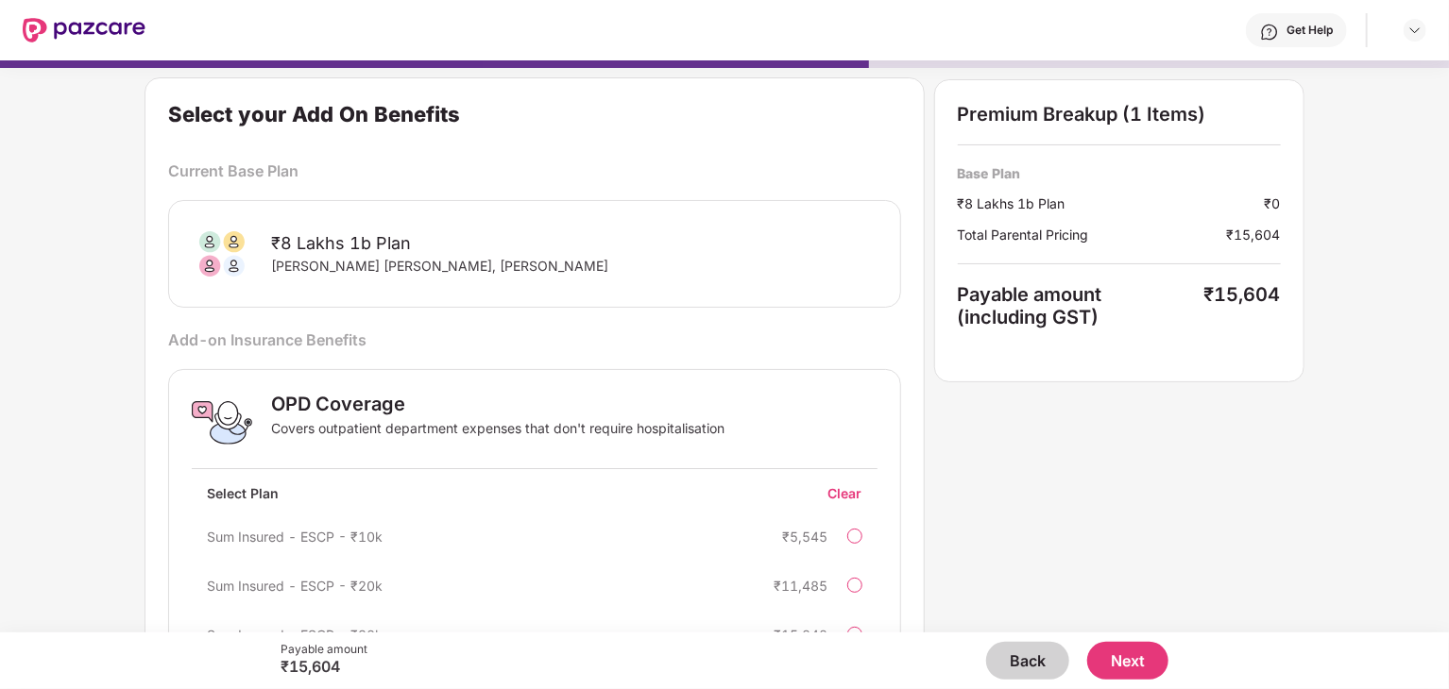
click at [1126, 673] on button "Next" at bounding box center [1127, 661] width 81 height 38
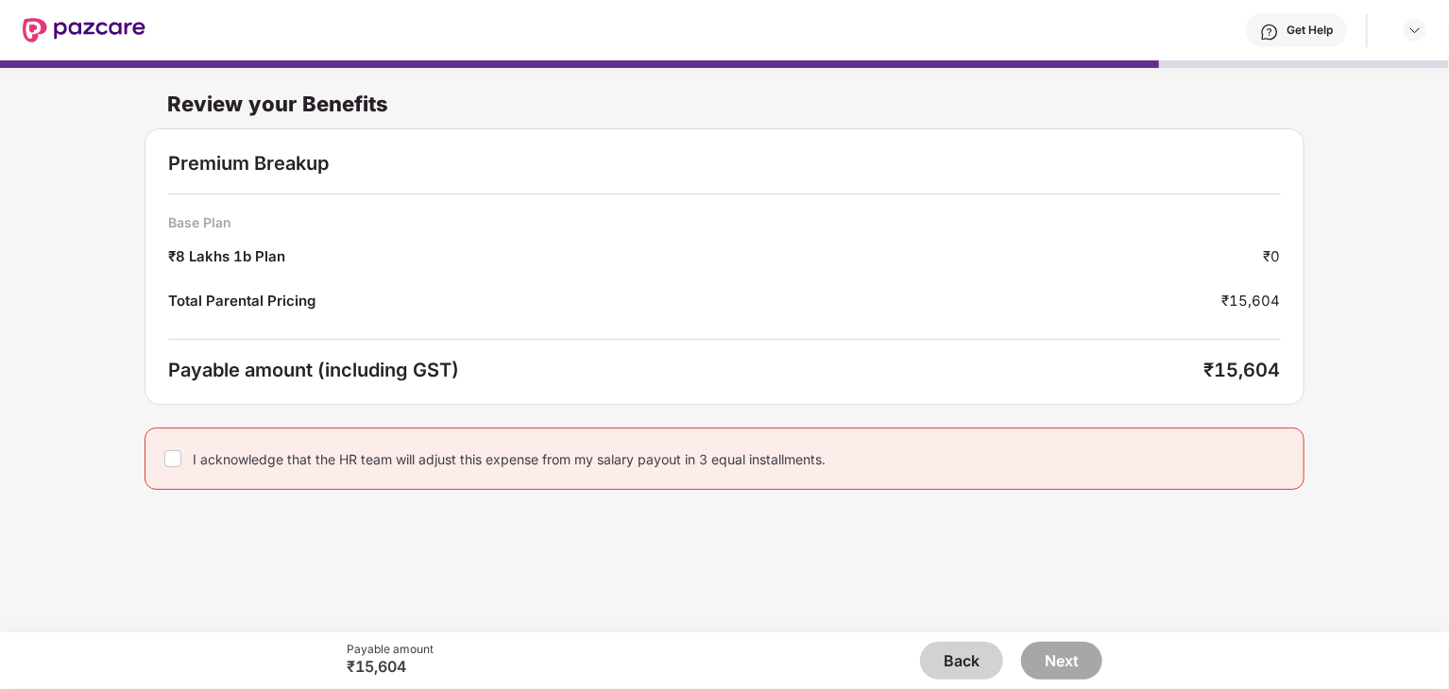
click at [946, 665] on button "Back" at bounding box center [961, 661] width 83 height 38
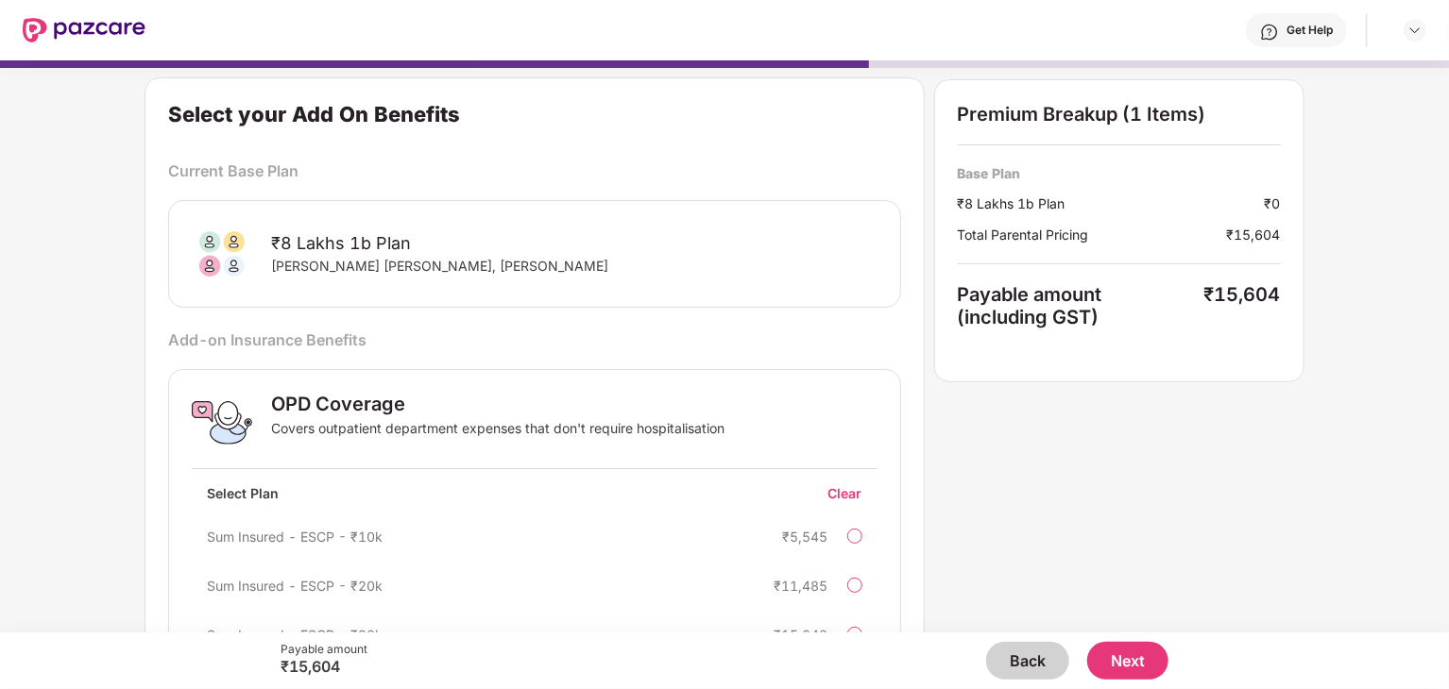
click at [1027, 659] on button "Back" at bounding box center [1027, 661] width 83 height 38
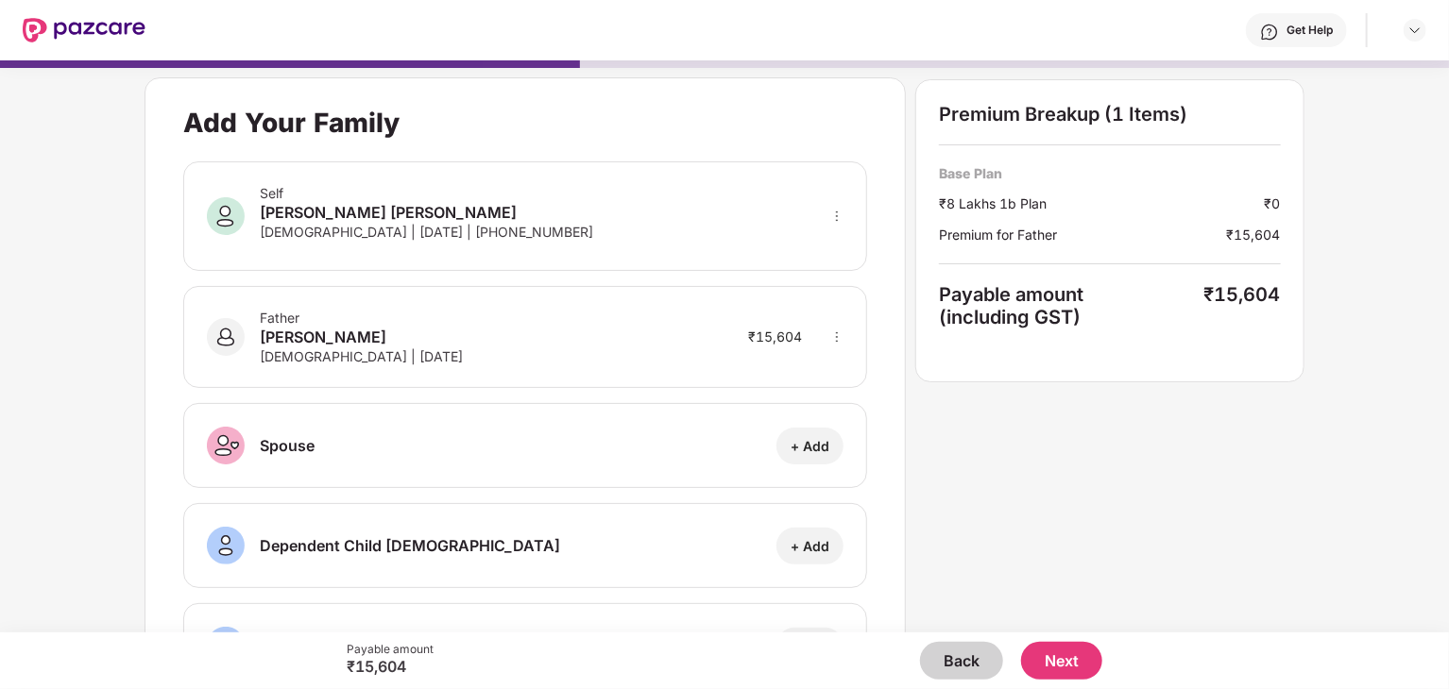
click at [834, 332] on icon "more" at bounding box center [836, 337] width 13 height 13
click at [817, 395] on img at bounding box center [812, 398] width 15 height 15
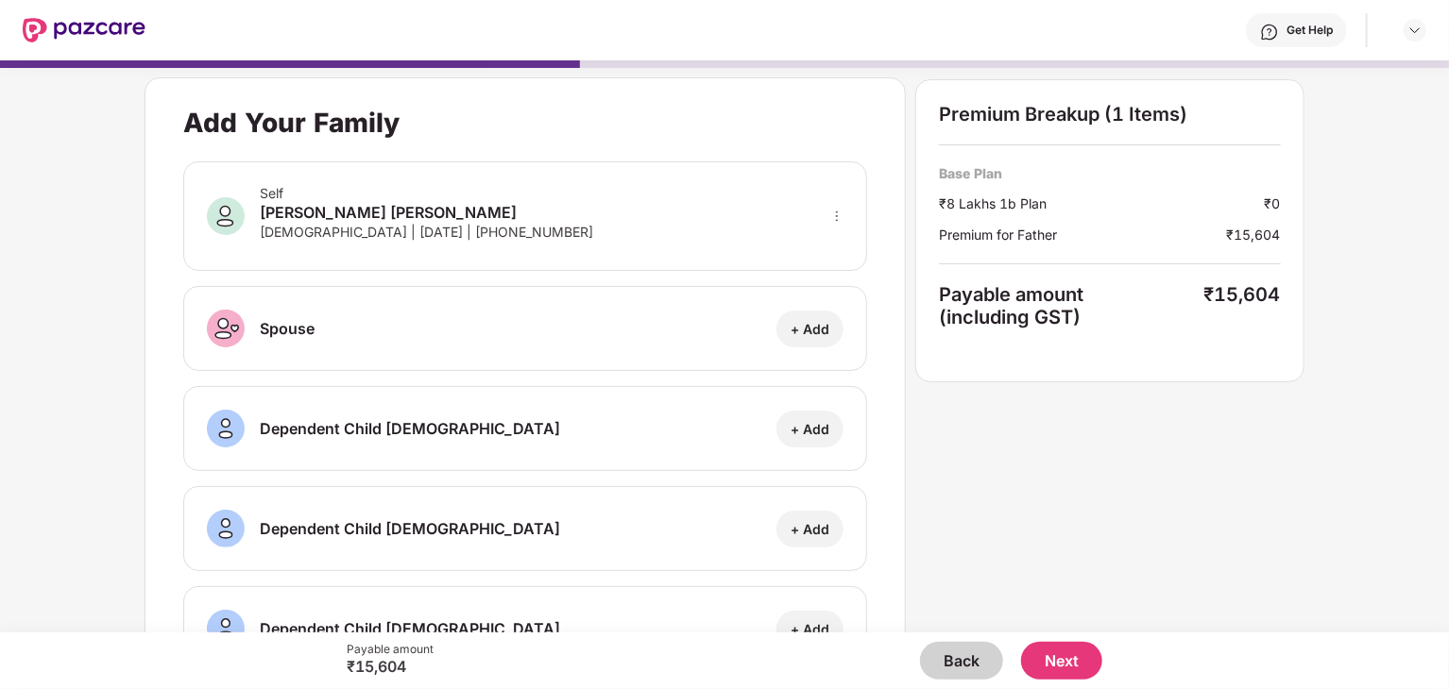
click at [962, 655] on button "Back" at bounding box center [961, 661] width 83 height 38
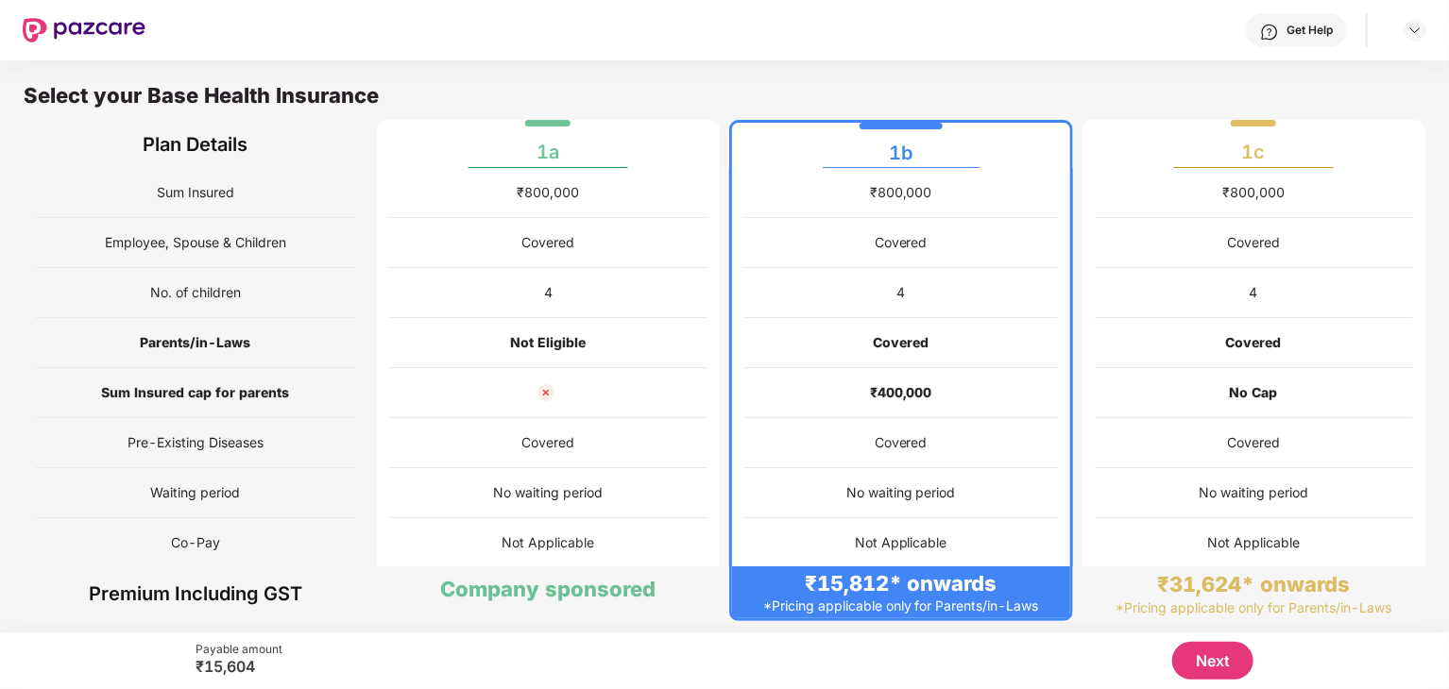
click at [1201, 664] on button "Next" at bounding box center [1212, 661] width 81 height 38
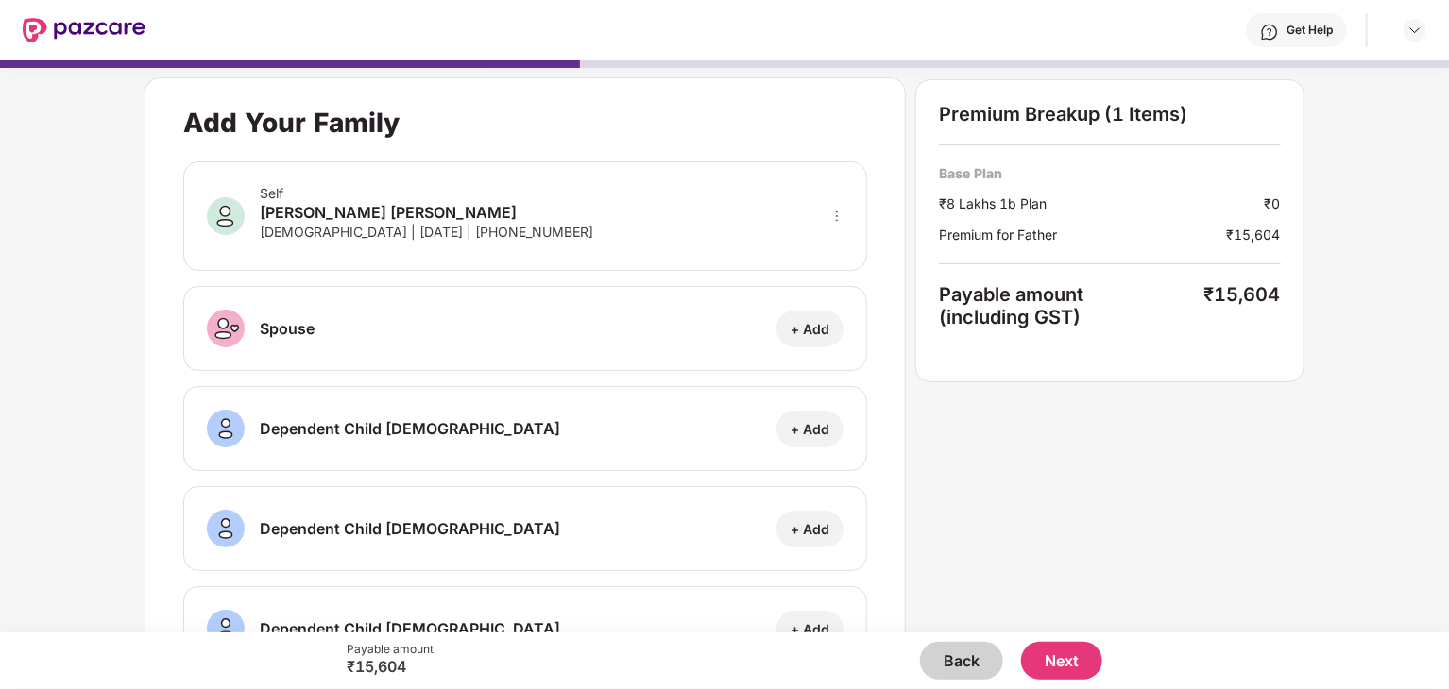
click at [960, 671] on button "Back" at bounding box center [961, 661] width 83 height 38
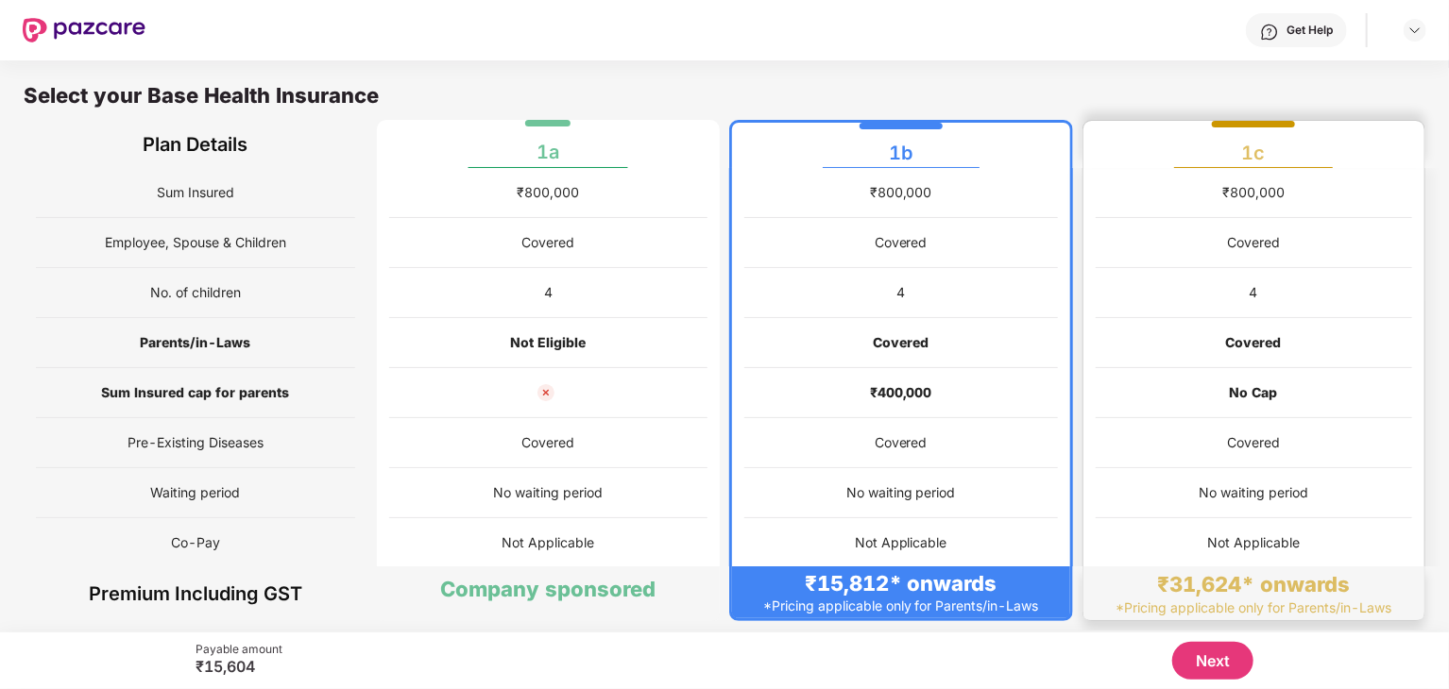
click at [1200, 458] on div "Covered" at bounding box center [1254, 443] width 317 height 50
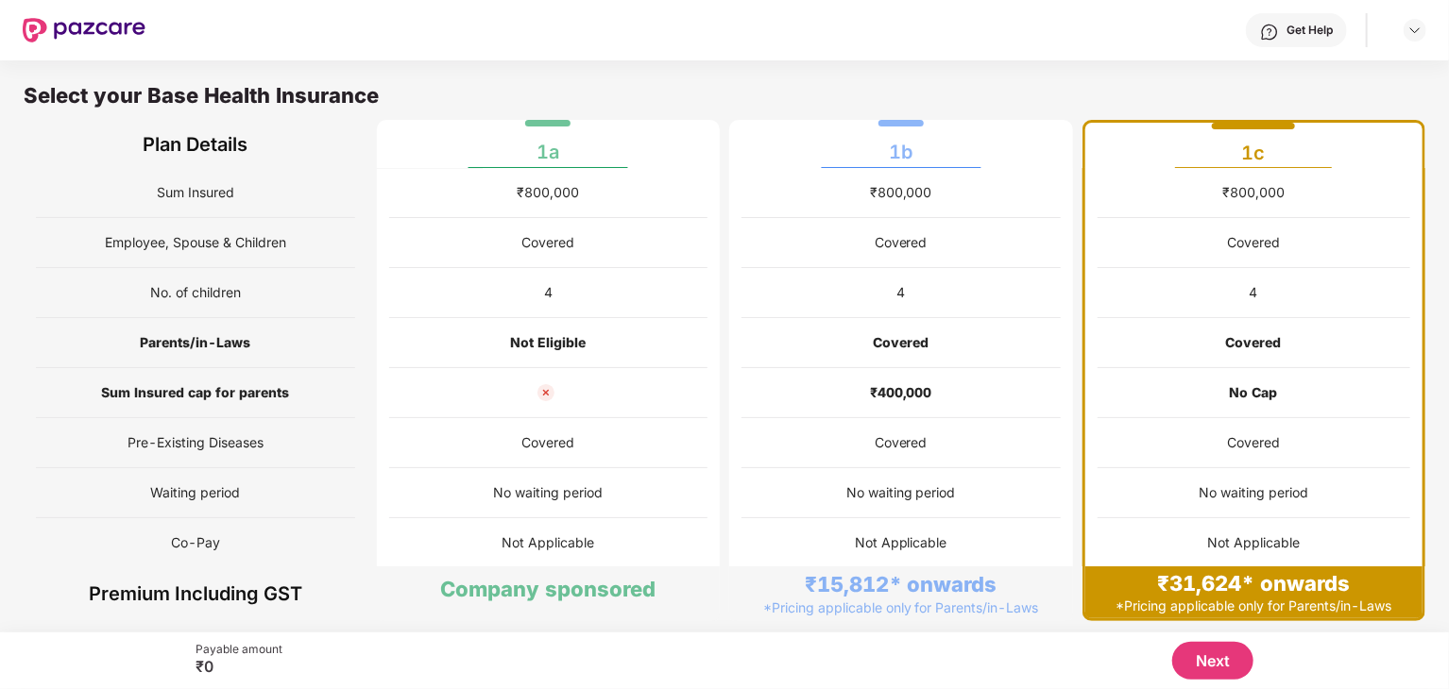
click at [1220, 665] on button "Next" at bounding box center [1212, 661] width 81 height 38
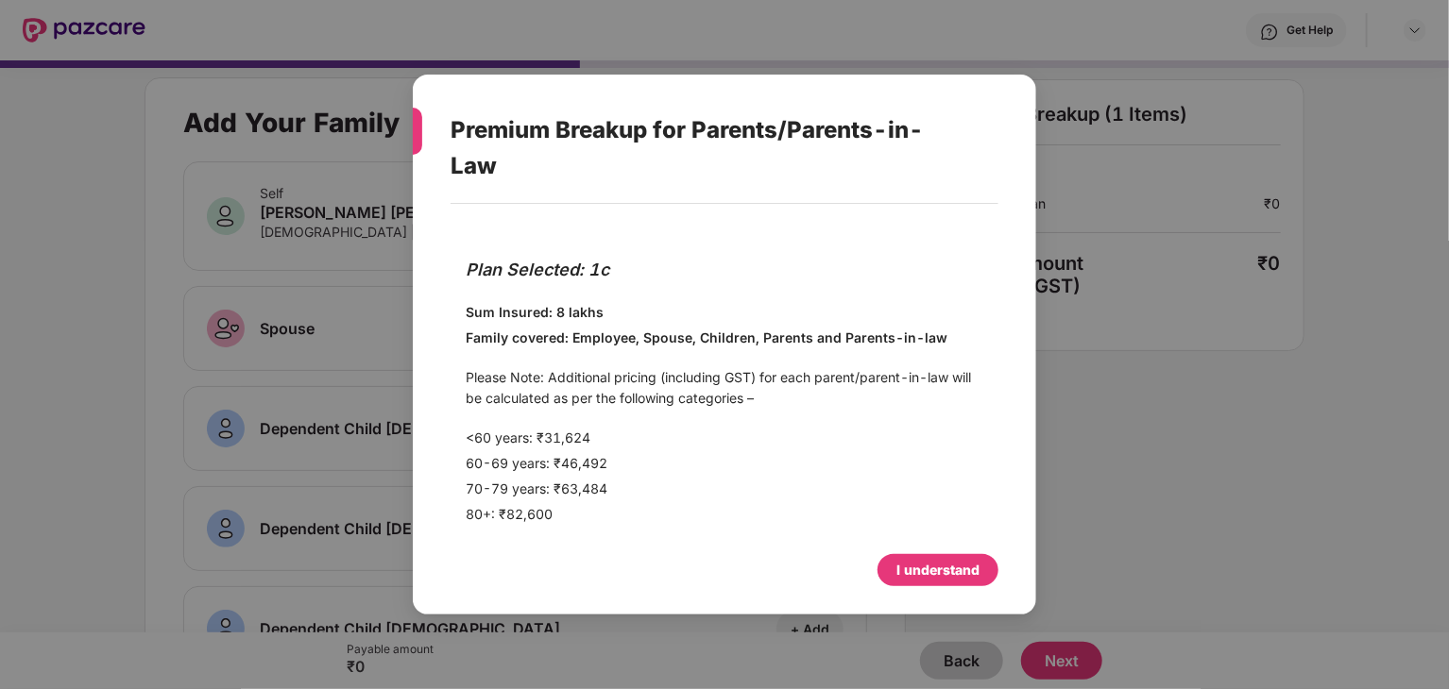
click at [956, 567] on div "I understand" at bounding box center [937, 570] width 83 height 21
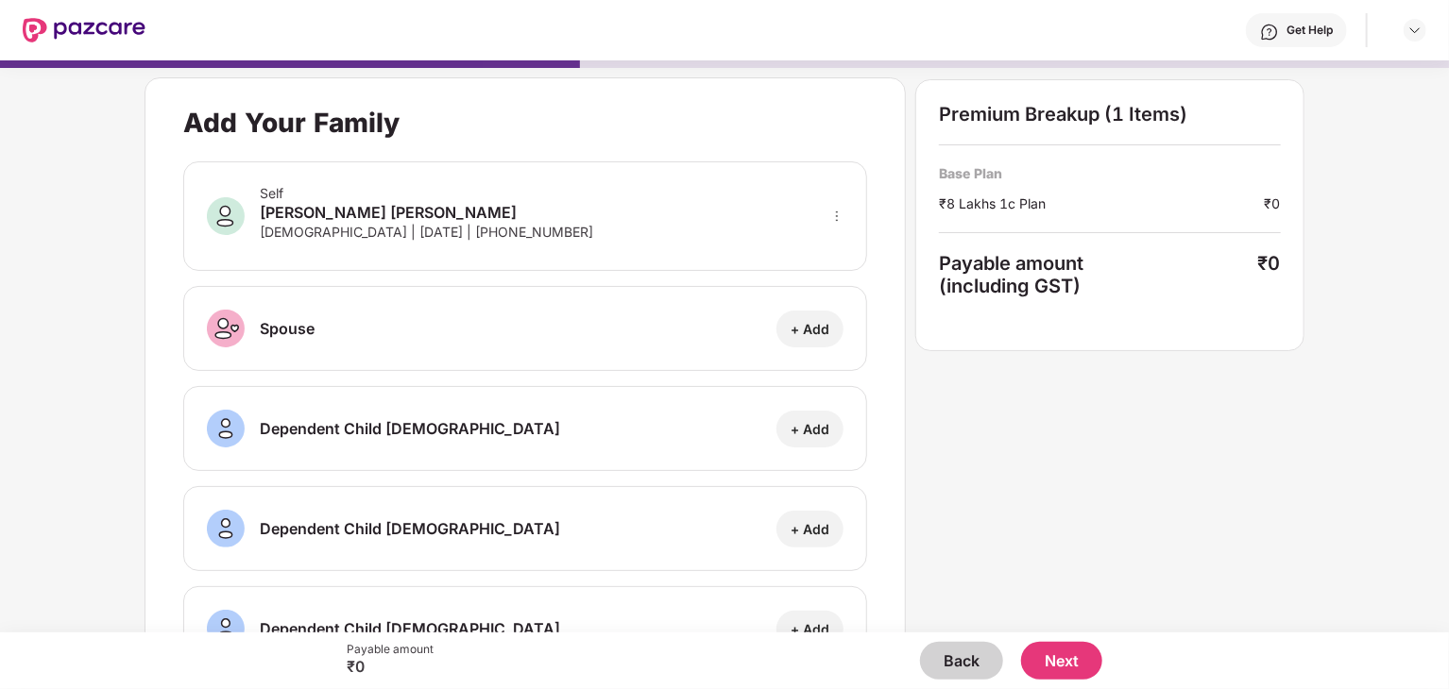
click at [1064, 651] on button "Next" at bounding box center [1061, 661] width 81 height 38
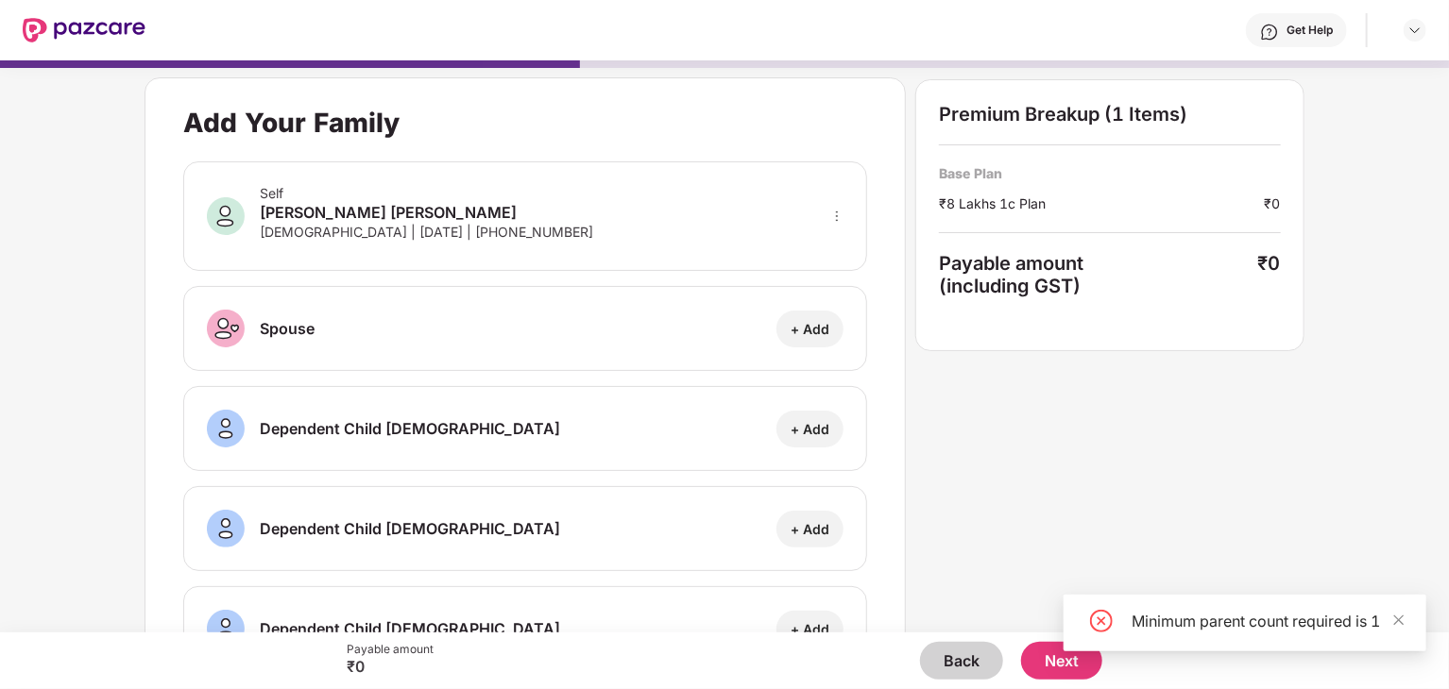
click at [962, 667] on button "Back" at bounding box center [961, 661] width 83 height 38
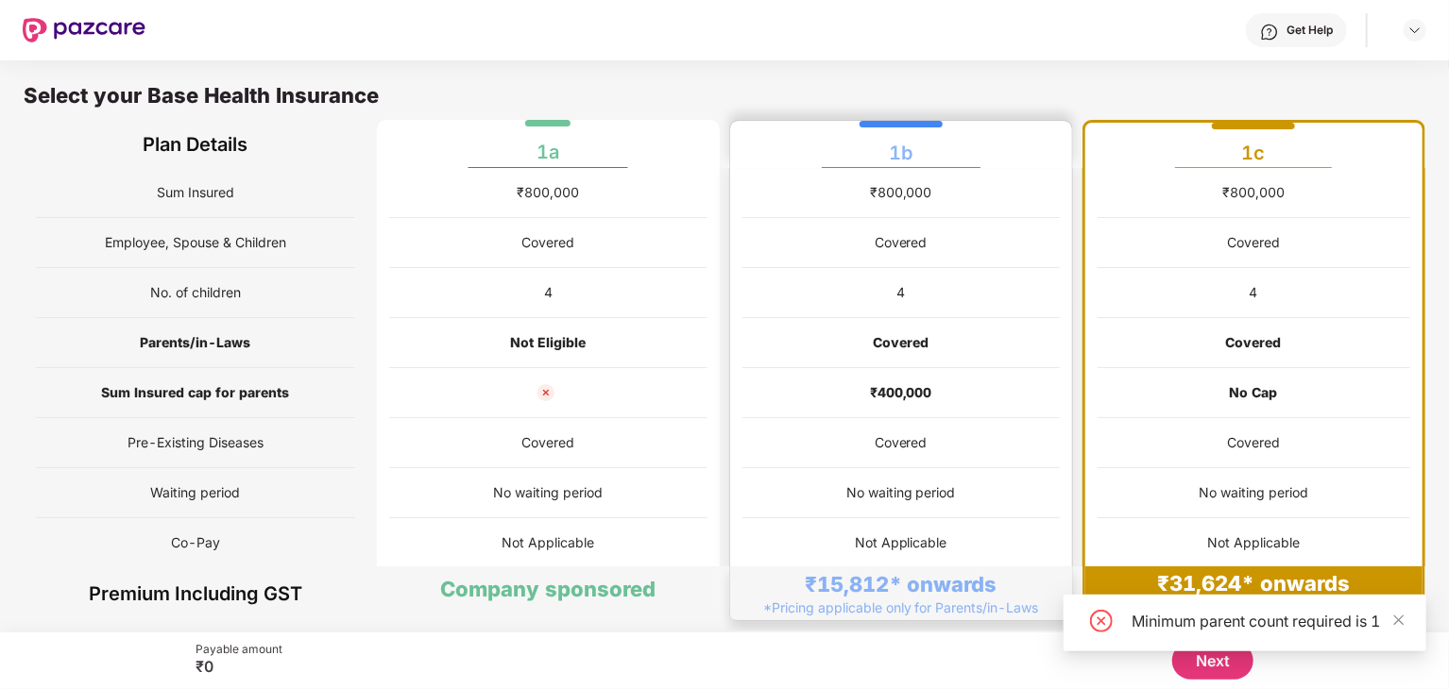
click at [929, 369] on div "₹400,000" at bounding box center [900, 393] width 317 height 50
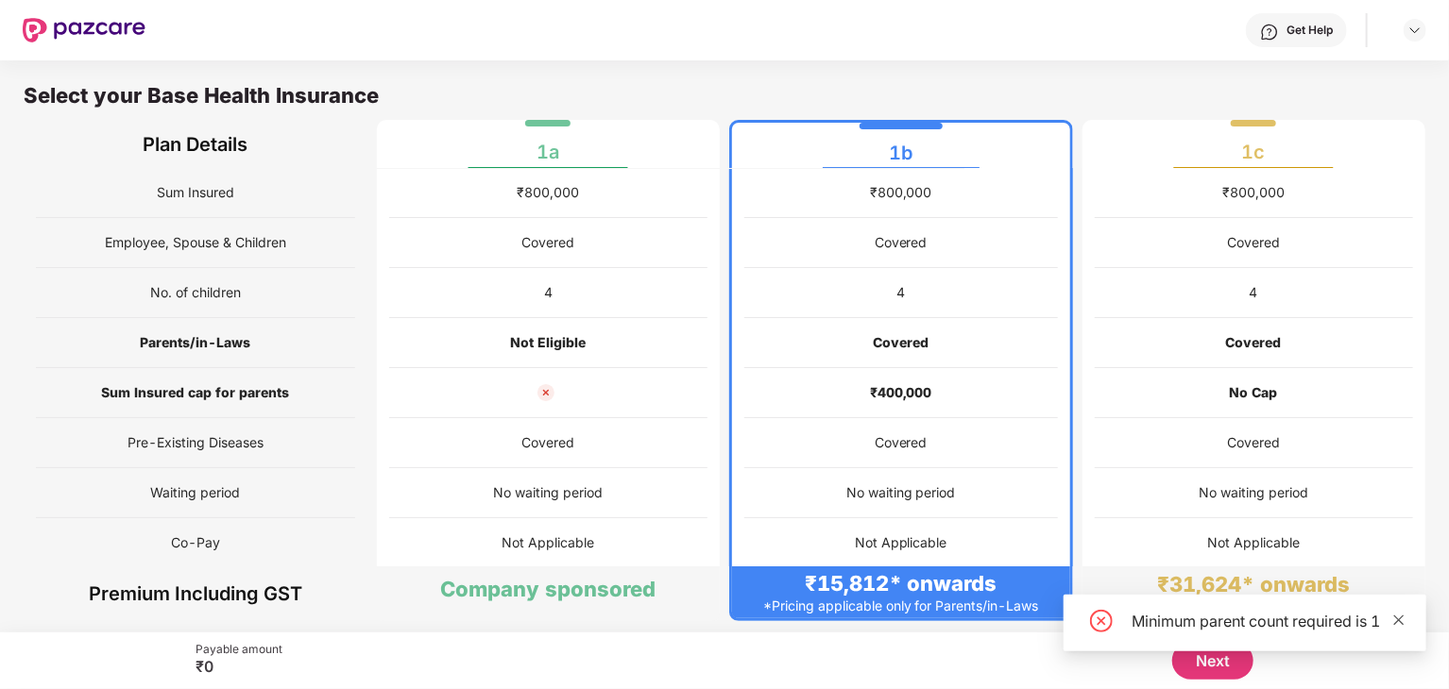
click at [1399, 614] on icon "close" at bounding box center [1398, 620] width 13 height 13
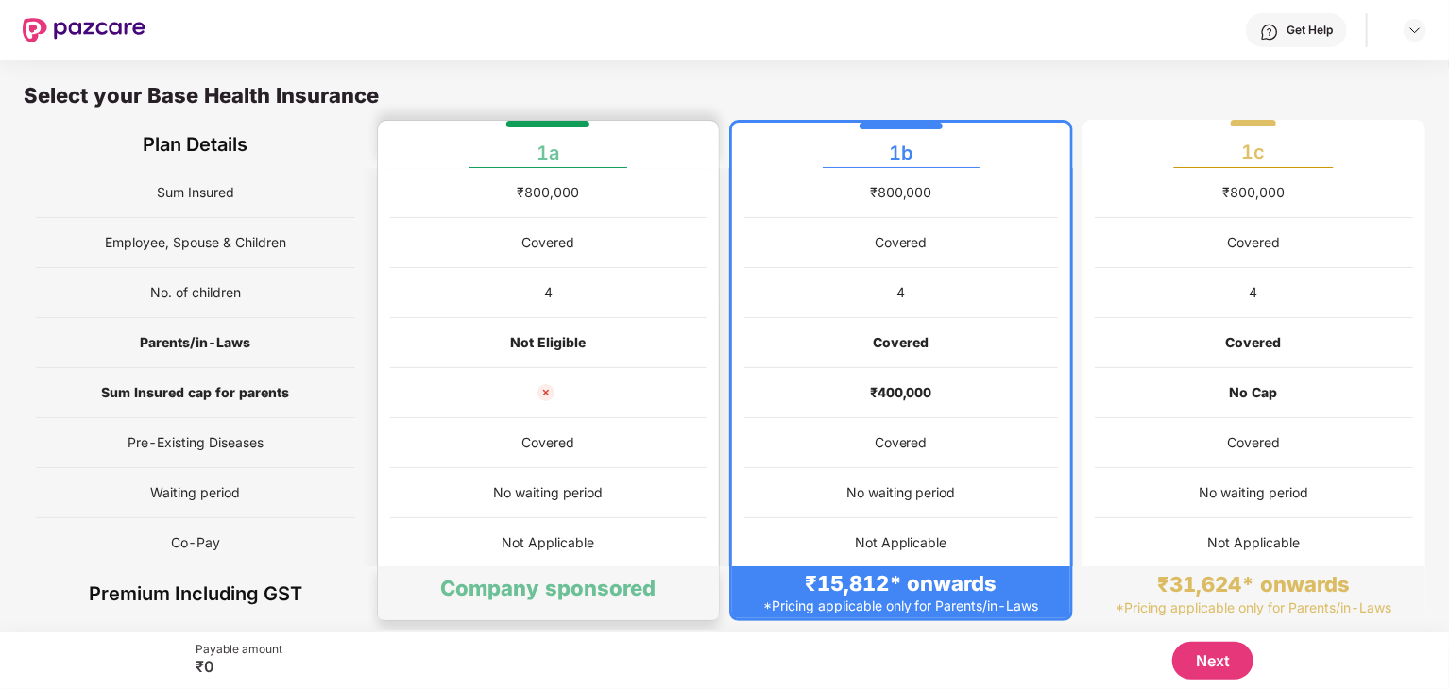
click at [636, 609] on div "Company sponsored" at bounding box center [549, 594] width 342 height 54
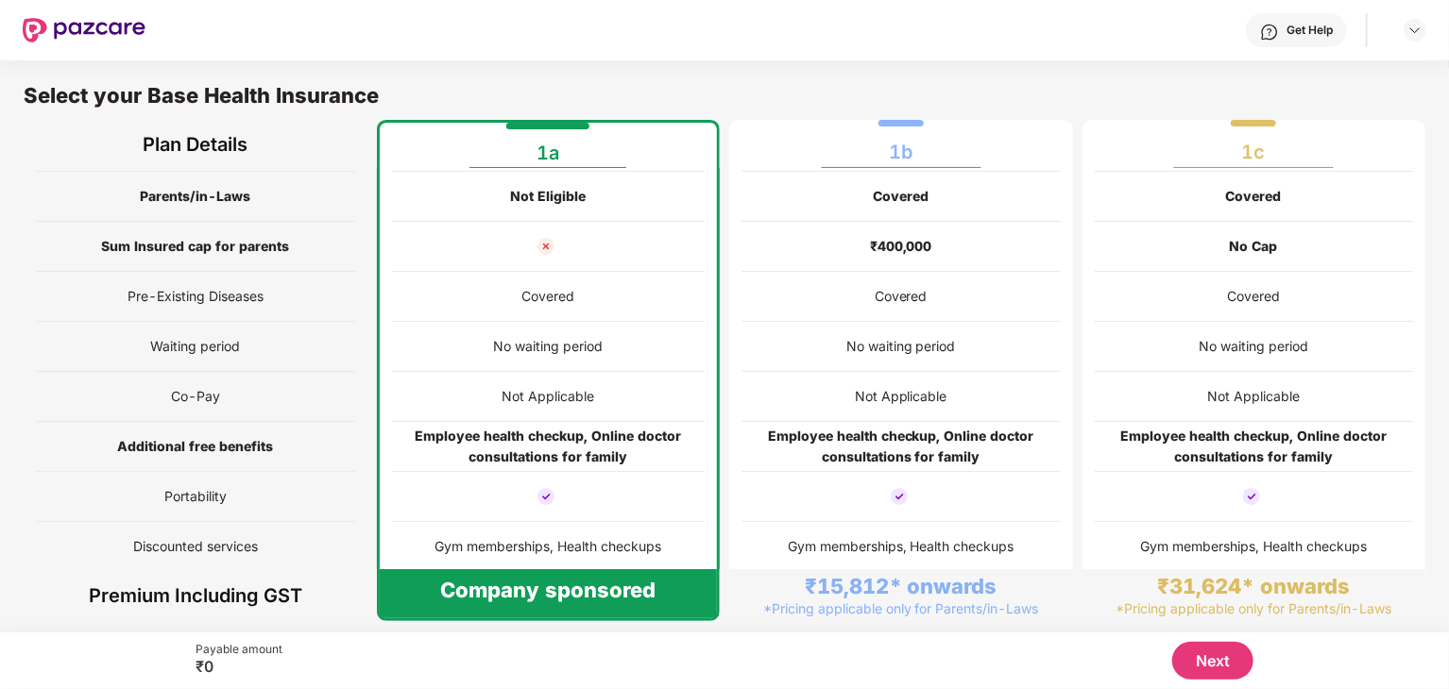
scroll to position [9, 0]
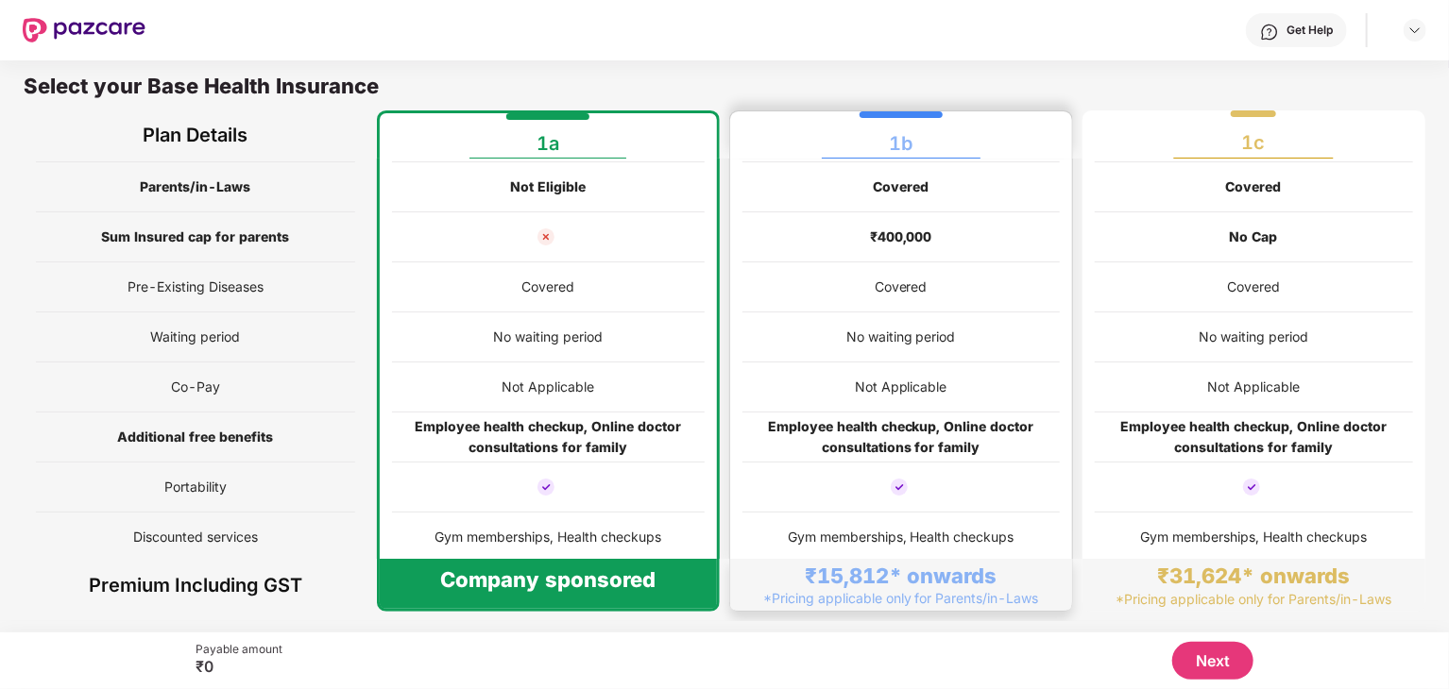
click at [793, 564] on div "₹15,812* onwards *Pricing applicable only for Parents/in-Laws" at bounding box center [901, 585] width 342 height 52
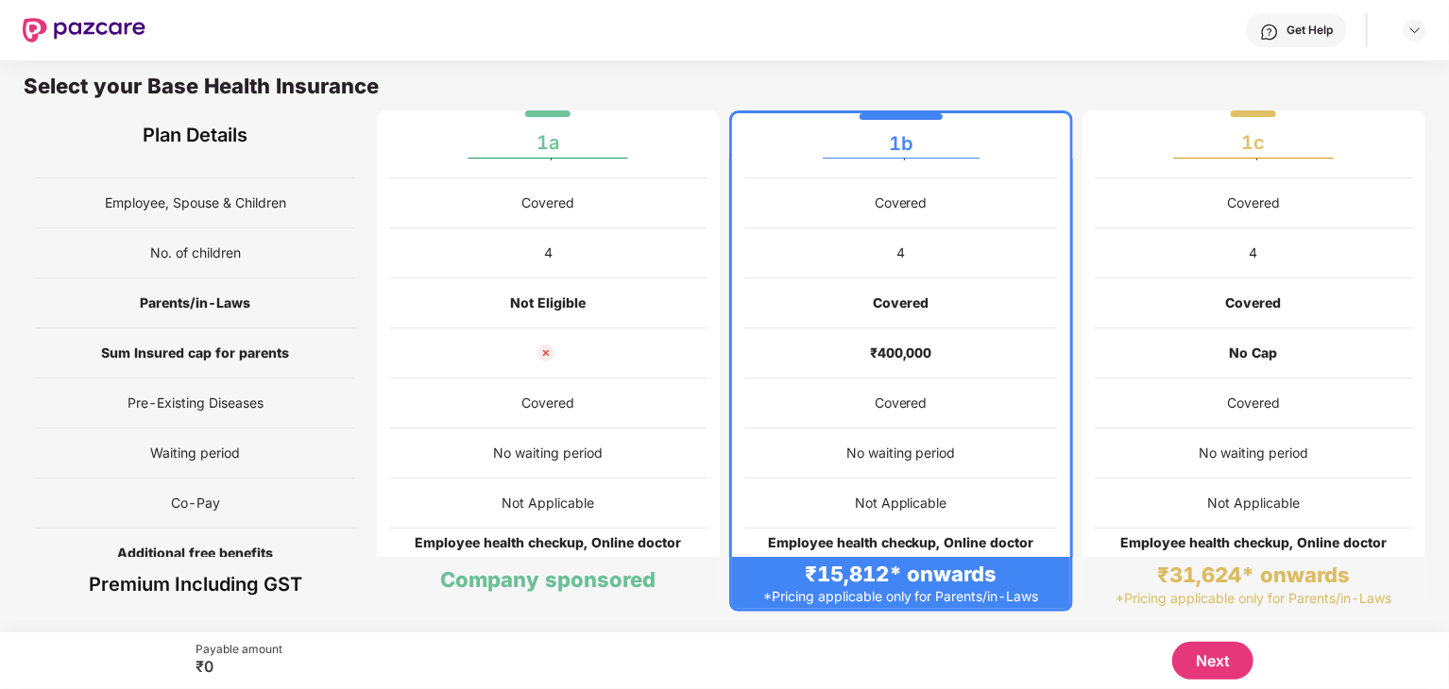
scroll to position [0, 0]
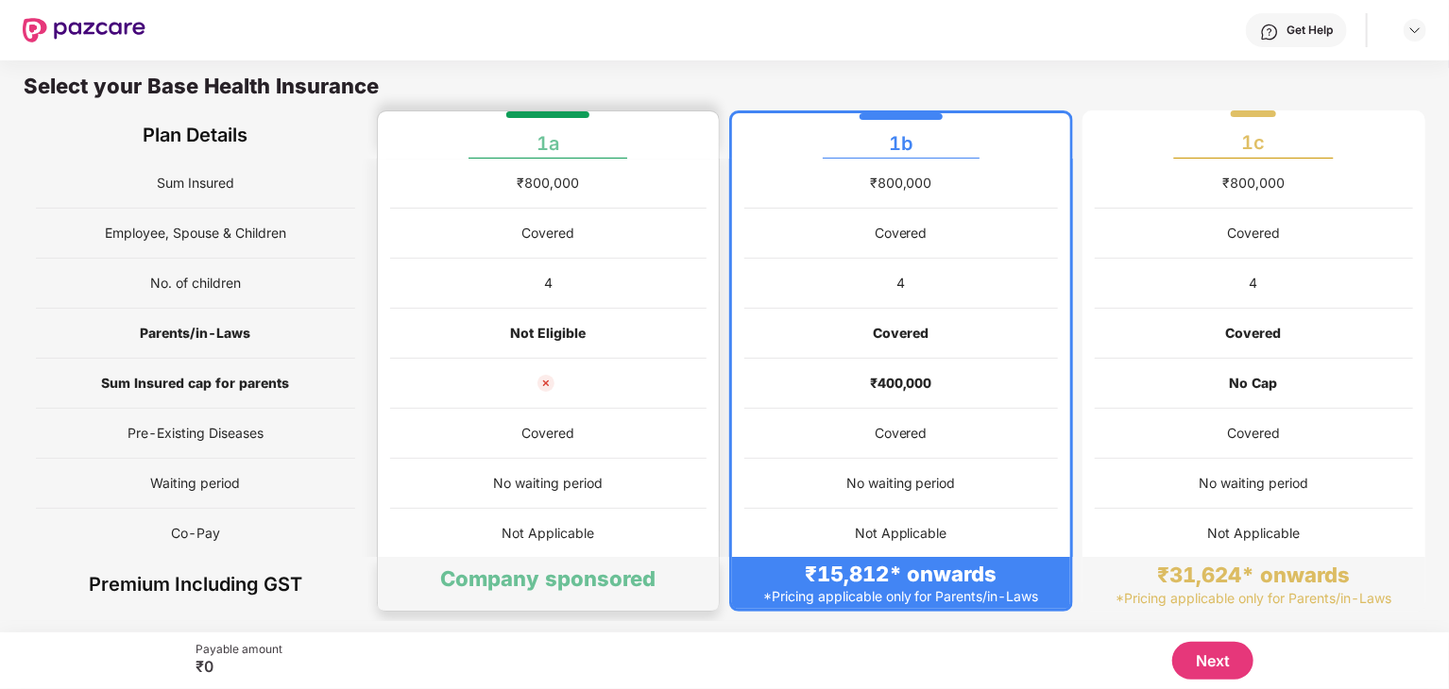
click at [610, 453] on div "Covered" at bounding box center [548, 434] width 317 height 50
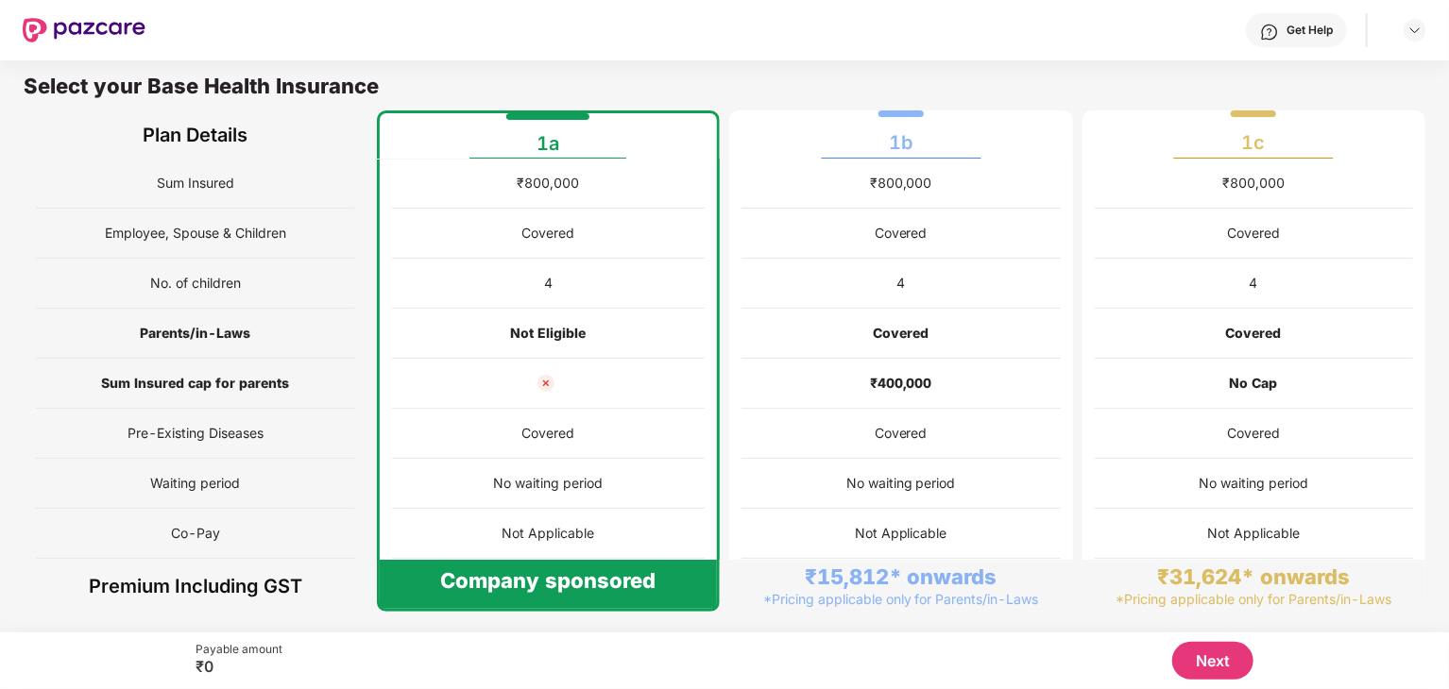
click at [1203, 673] on button "Next" at bounding box center [1212, 661] width 81 height 38
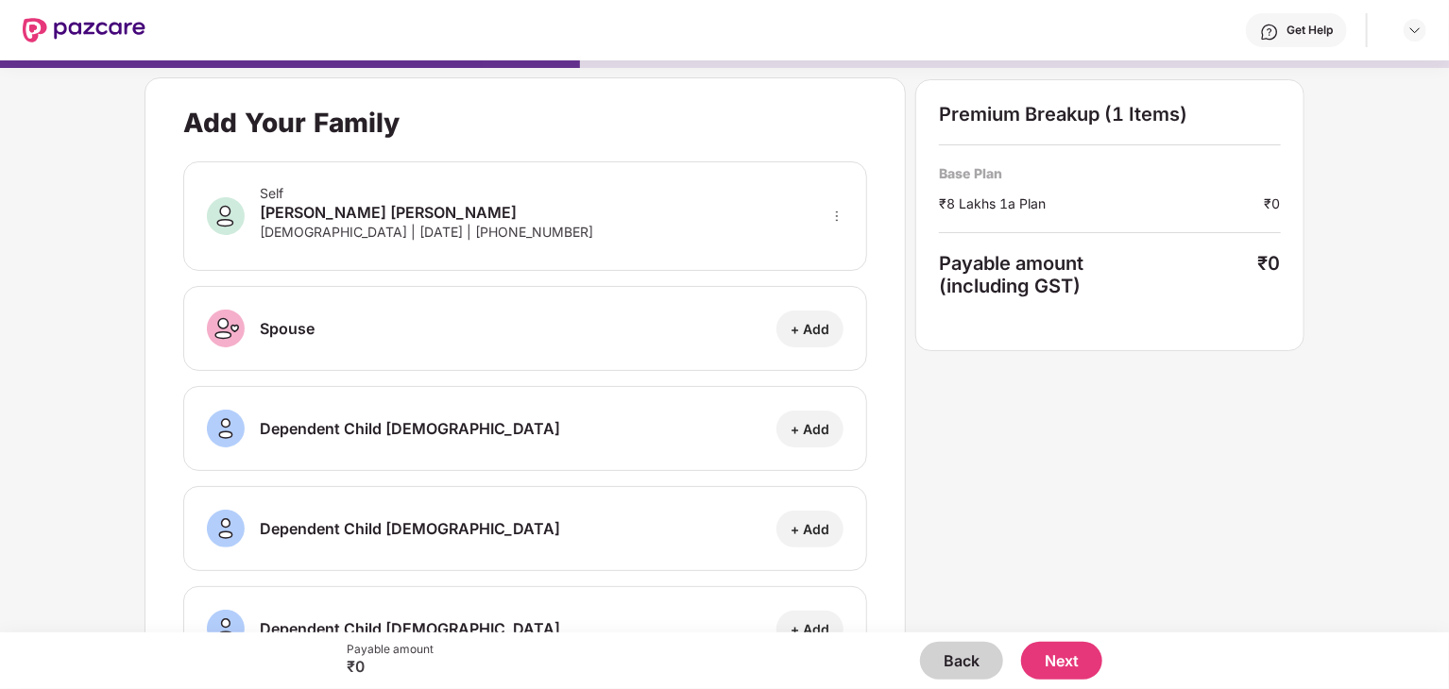
click at [1066, 662] on button "Next" at bounding box center [1061, 661] width 81 height 38
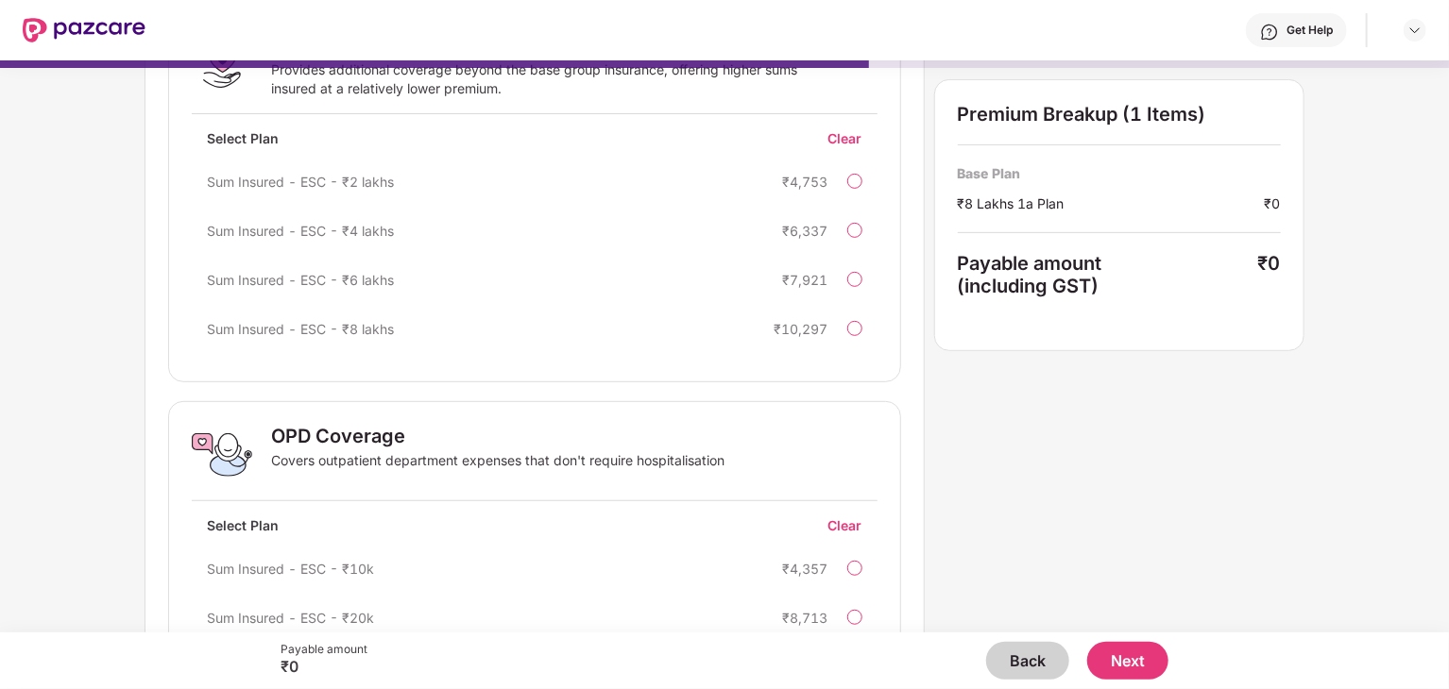
scroll to position [468, 0]
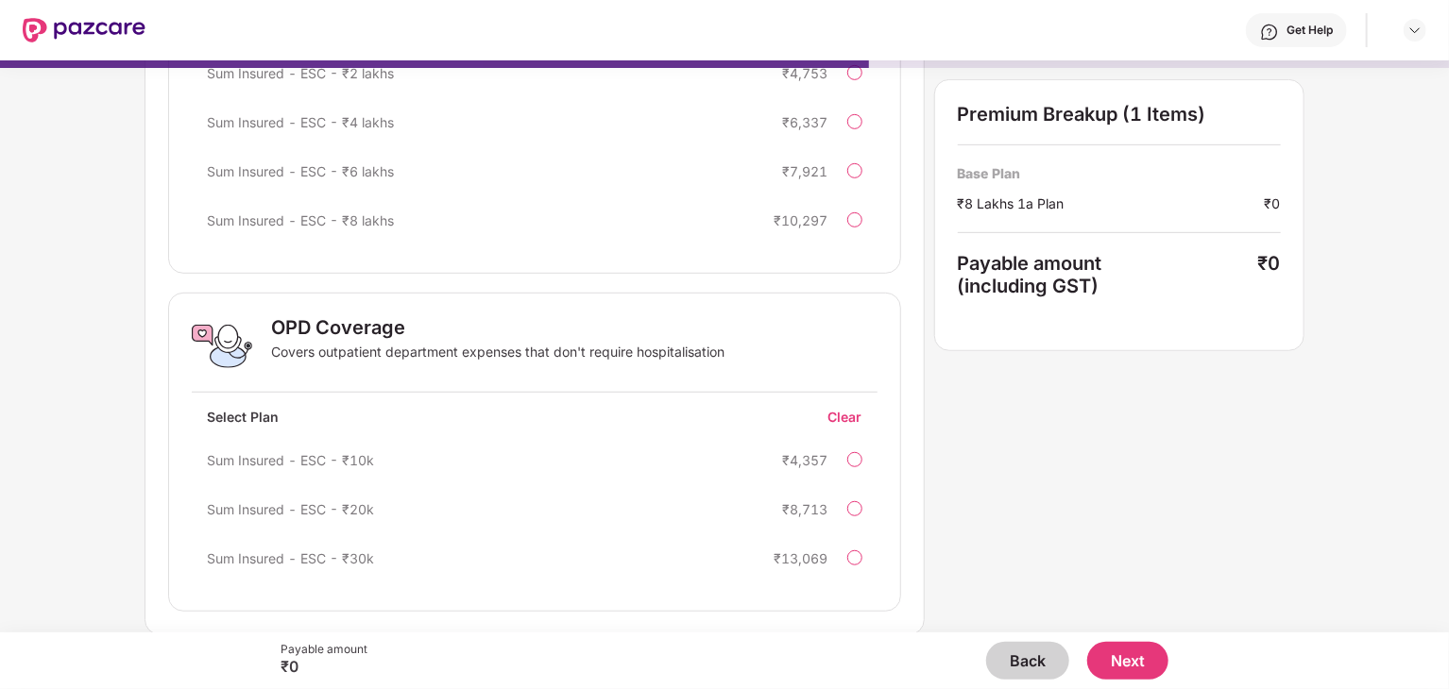
click at [1130, 660] on button "Next" at bounding box center [1127, 661] width 81 height 38
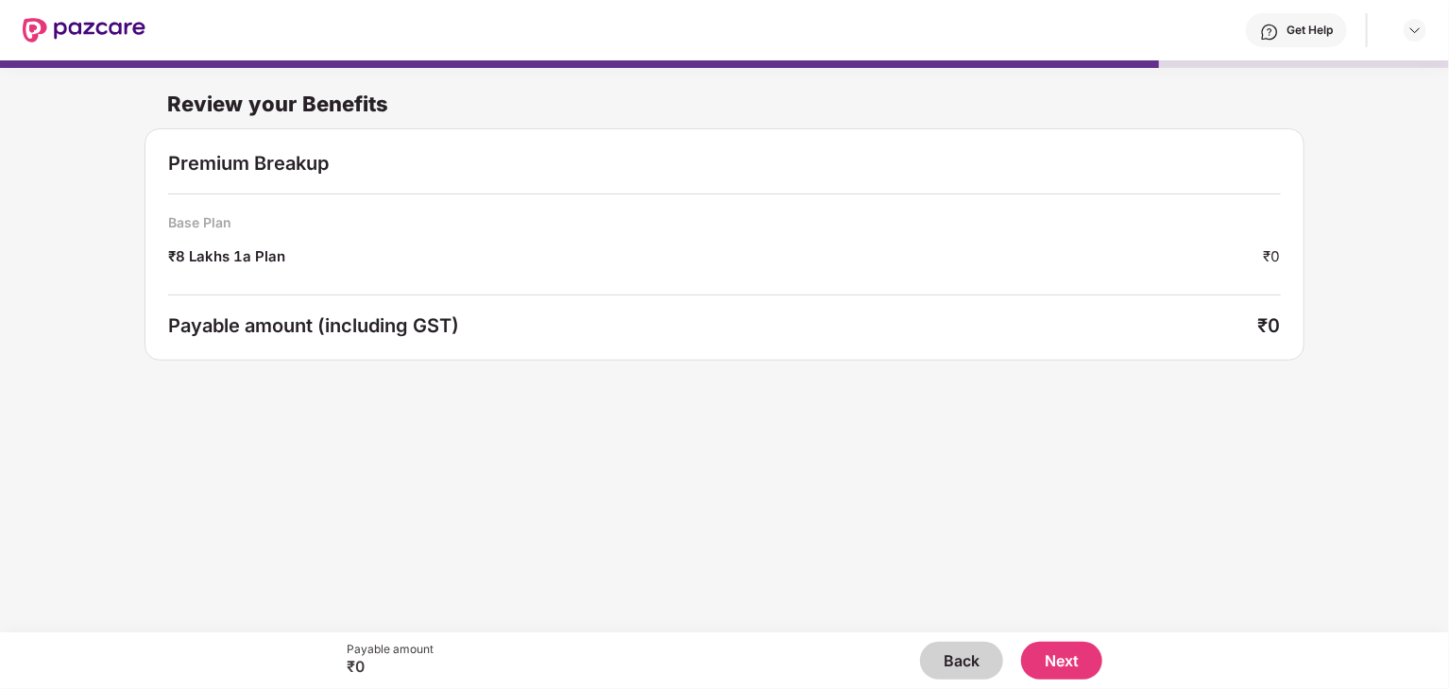
click at [960, 661] on button "Back" at bounding box center [961, 661] width 83 height 38
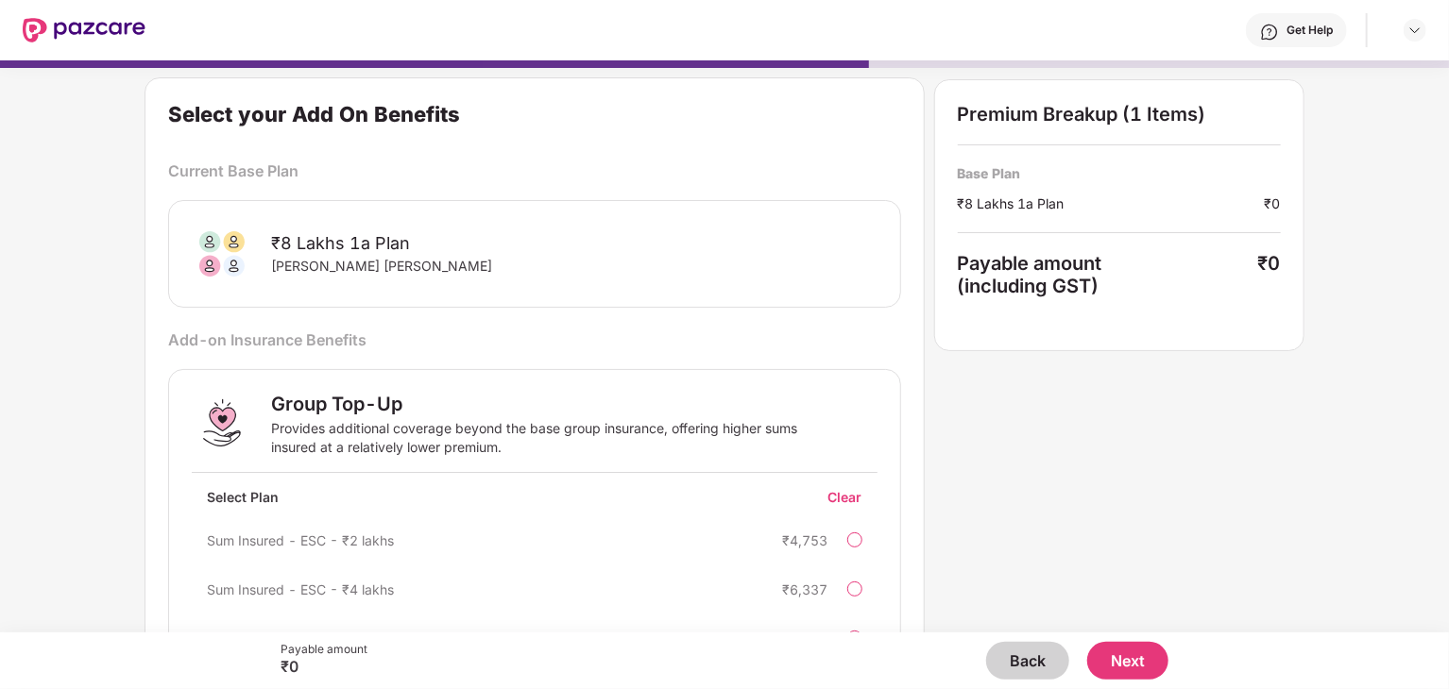
click at [1004, 655] on button "Back" at bounding box center [1027, 661] width 83 height 38
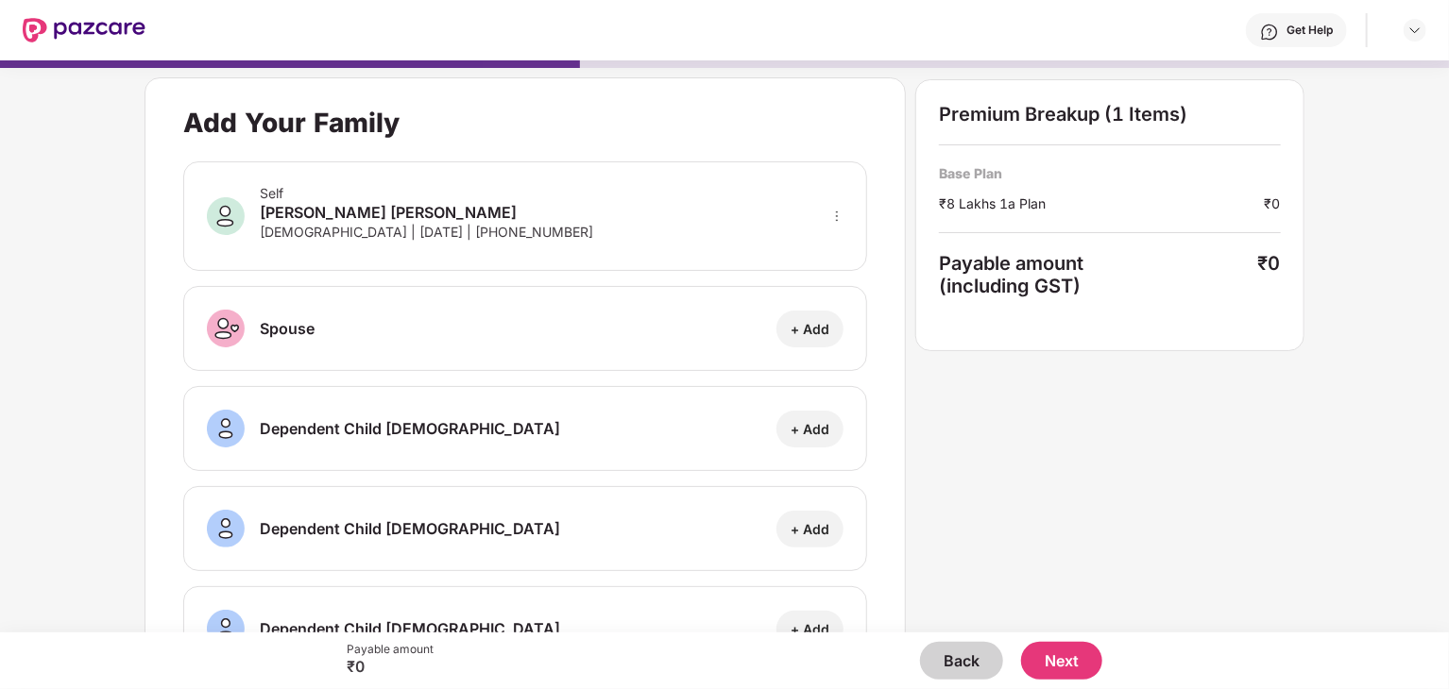
click at [951, 651] on button "Back" at bounding box center [961, 661] width 83 height 38
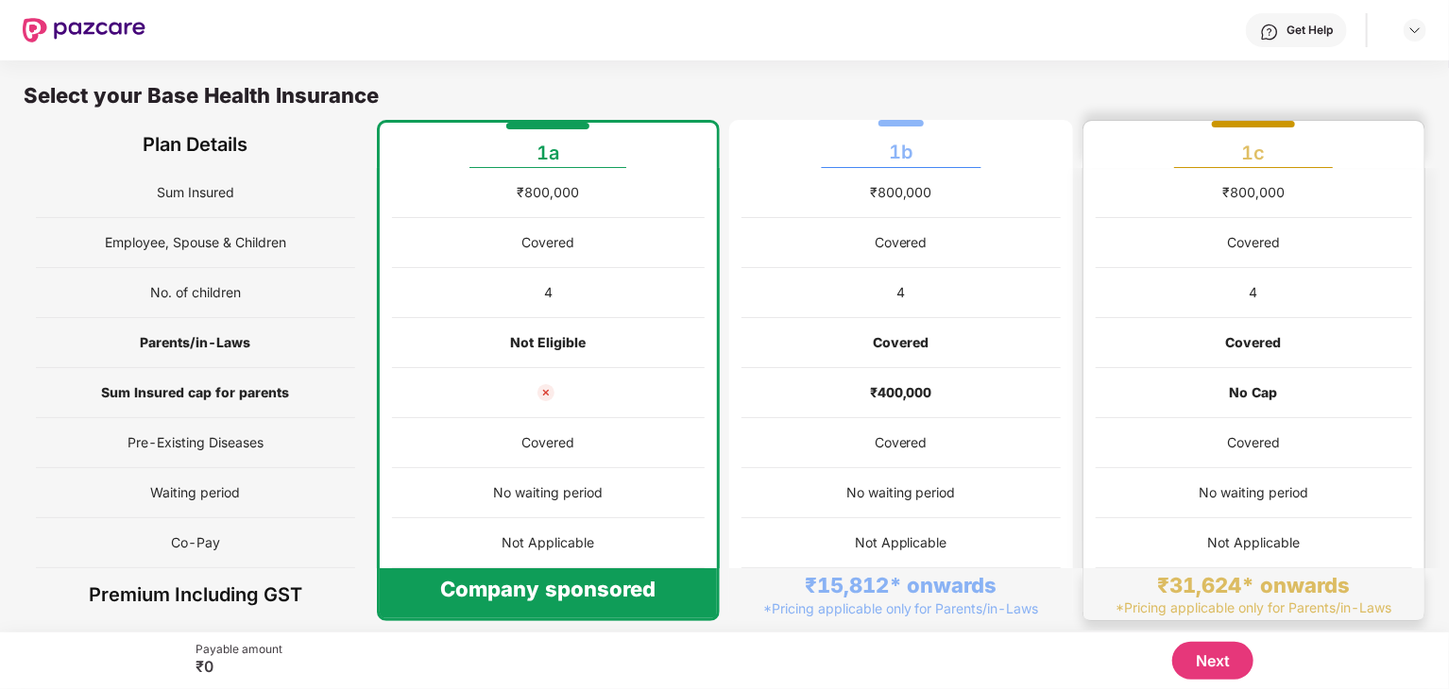
click at [1130, 599] on div "*Pricing applicable only for Parents/in-Laws" at bounding box center [1253, 608] width 276 height 18
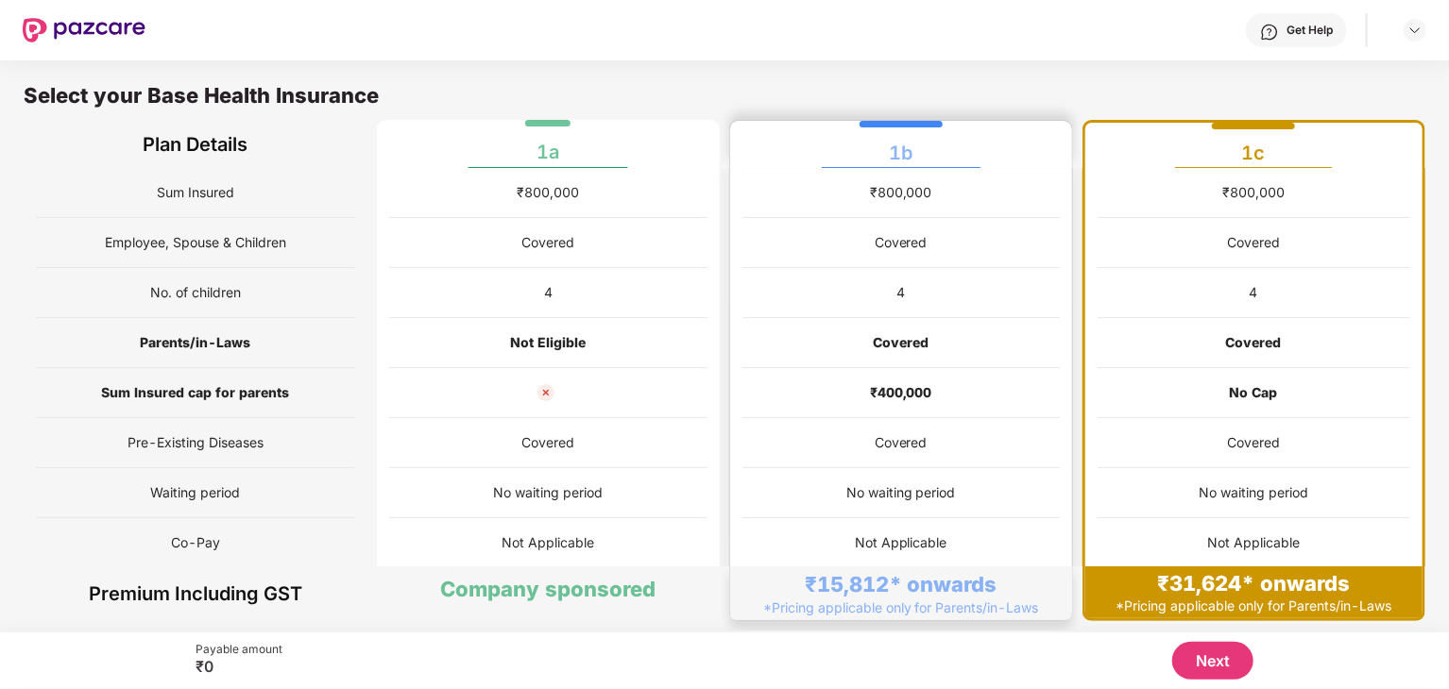
click at [995, 526] on div "Not Applicable" at bounding box center [900, 544] width 317 height 50
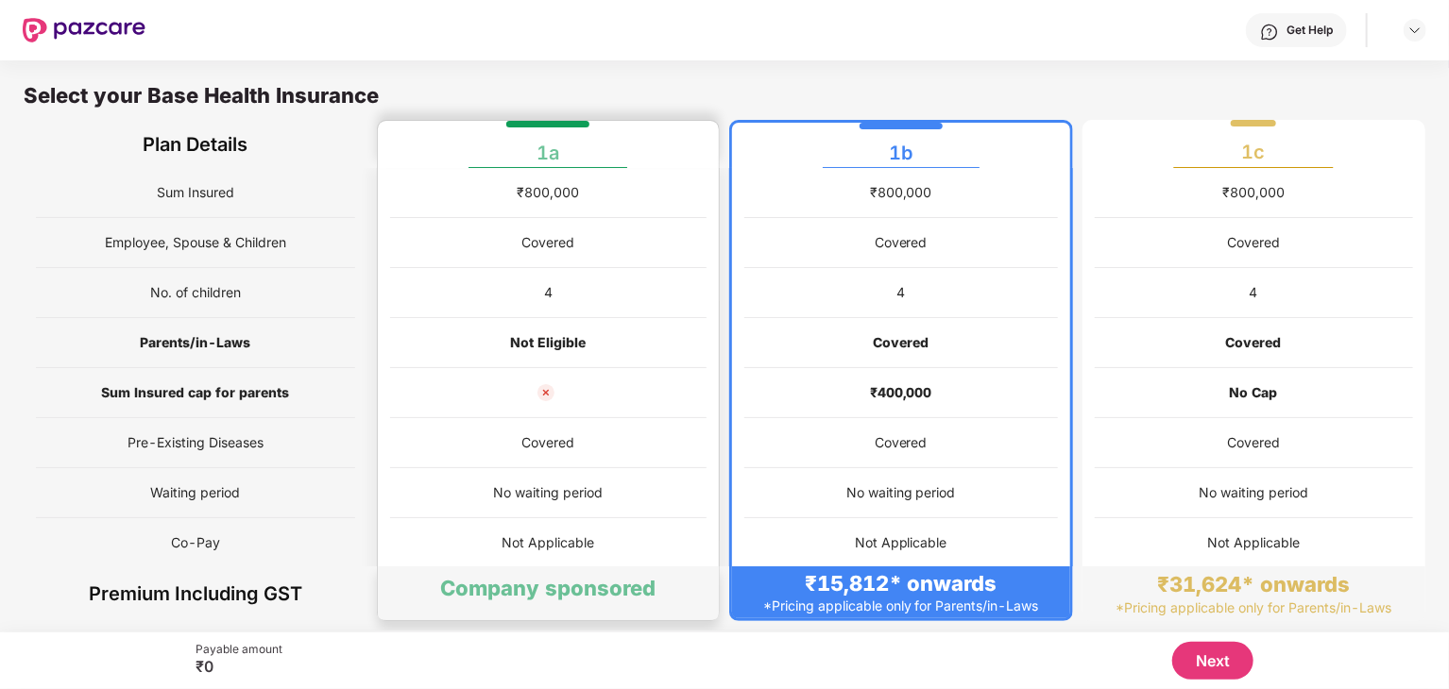
click at [575, 410] on div at bounding box center [548, 393] width 317 height 50
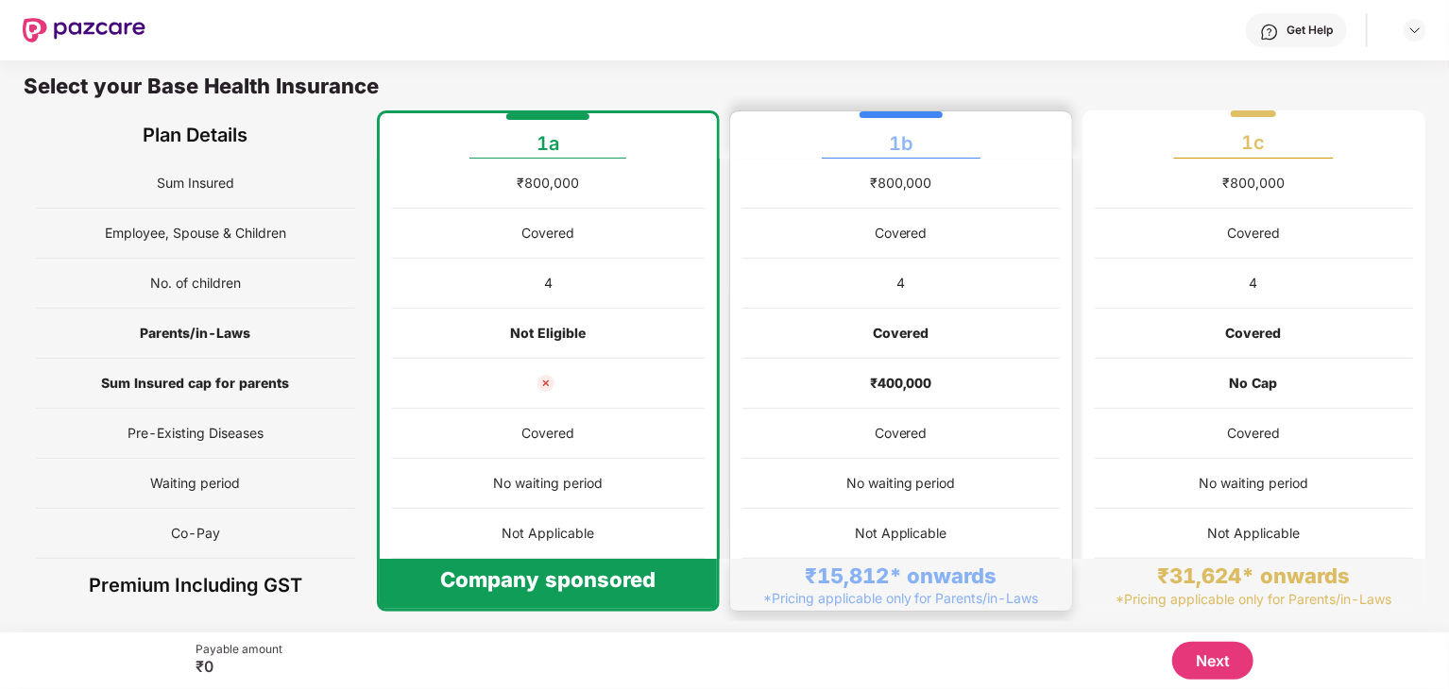
scroll to position [0, 0]
